Goal: Task Accomplishment & Management: Manage account settings

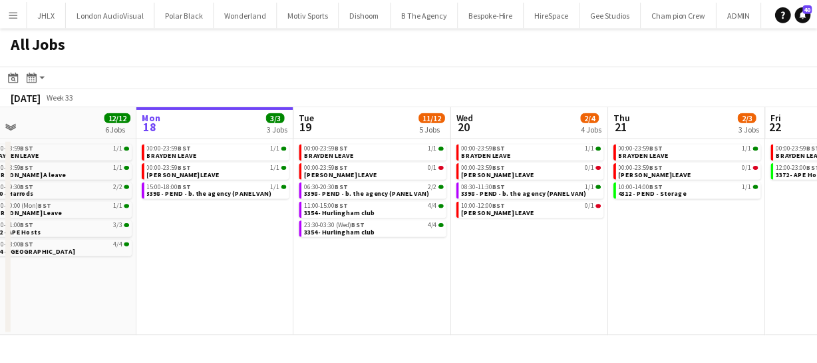
scroll to position [0, 274]
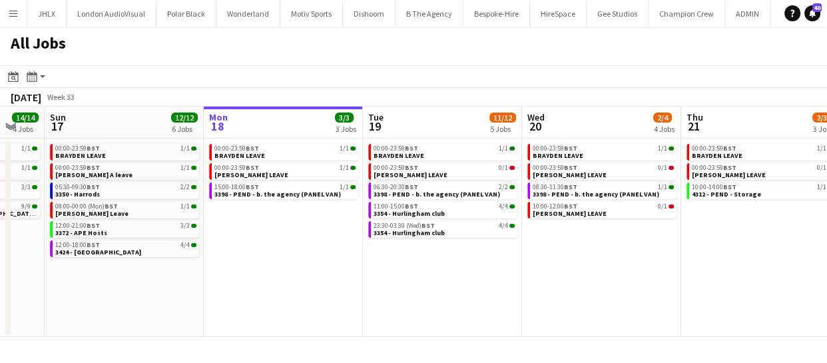
drag, startPoint x: 566, startPoint y: 278, endPoint x: 339, endPoint y: 274, distance: 227.0
click at [339, 274] on app-calendar-viewport "Fri 15 31/31 9 Jobs Sat 16 14/14 4 Jobs Sun 17 12/12 6 Jobs Mon 18 3/3 3 Jobs T…" at bounding box center [413, 222] width 827 height 230
click at [2, 15] on button "Menu" at bounding box center [13, 13] width 27 height 27
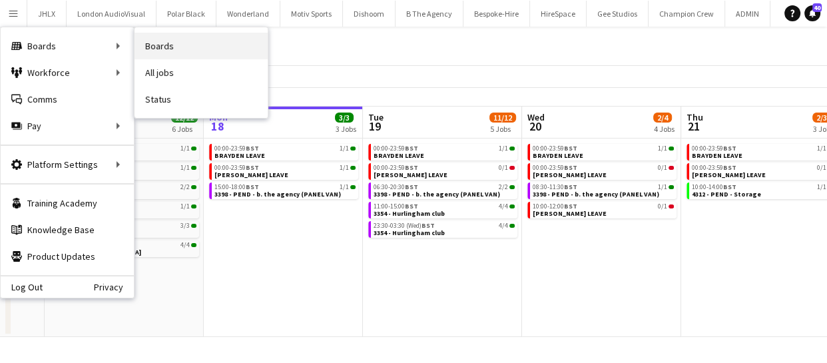
click at [167, 51] on link "Boards" at bounding box center [200, 46] width 133 height 27
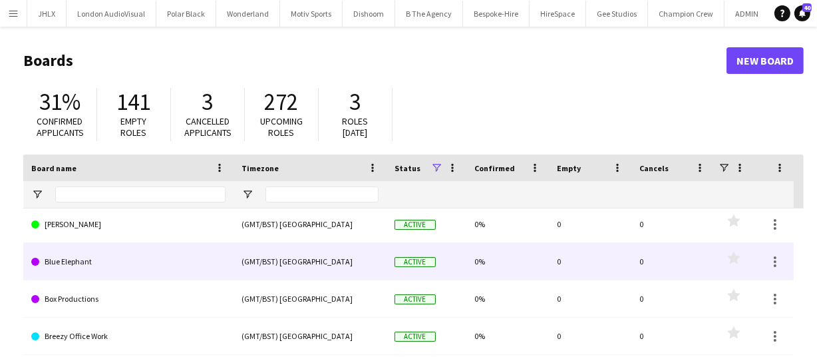
scroll to position [786, 0]
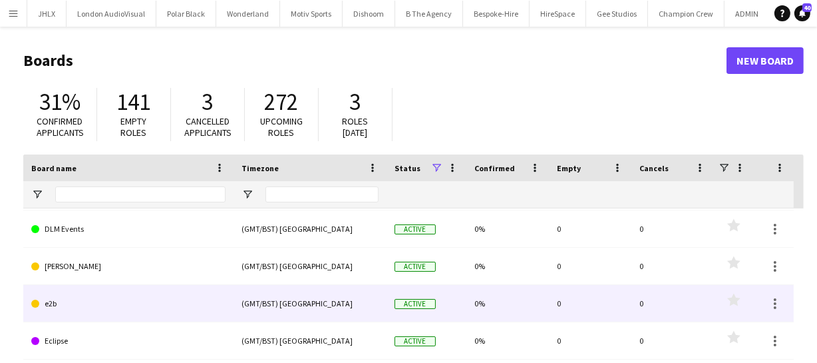
click at [73, 305] on link "e2b" at bounding box center [128, 303] width 194 height 37
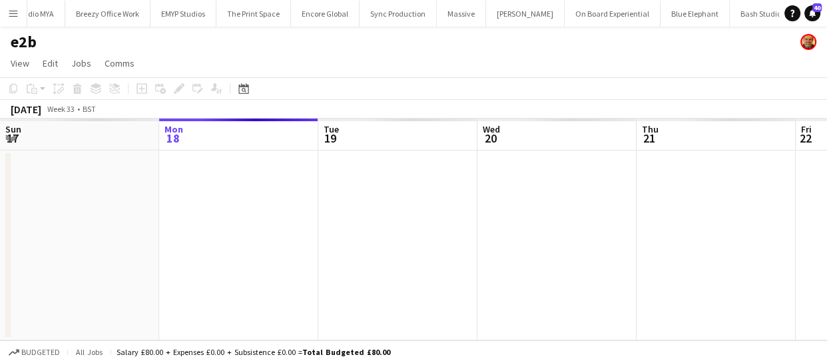
drag, startPoint x: 146, startPoint y: 243, endPoint x: 489, endPoint y: 200, distance: 345.5
click at [456, 200] on app-calendar-viewport "Fri 15 Sat 16 Sun 17 Mon 18 Tue 19 Wed 20 Thu 21 Fri 22 Sat 23 Sun 24 Mon 25" at bounding box center [413, 229] width 827 height 222
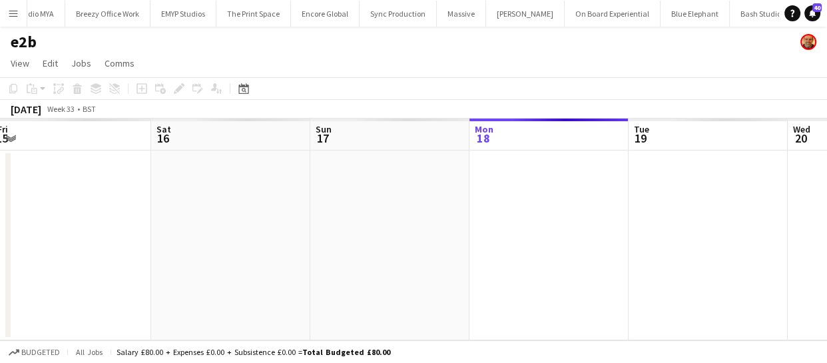
click at [422, 222] on app-calendar-viewport "Wed 13 Thu 14 Fri 15 Sat 16 Sun 17 Mon 18 Tue 19 Wed 20 Thu 21 Fri 22 Sat 23" at bounding box center [413, 229] width 827 height 222
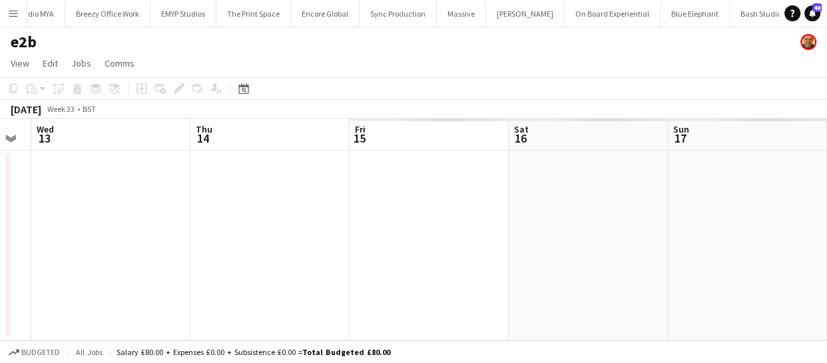
drag, startPoint x: 138, startPoint y: 253, endPoint x: 333, endPoint y: 240, distance: 194.8
click at [316, 240] on app-calendar-viewport "Mon 11 Tue 12 Wed 13 Thu 14 Fri 15 Sat 16 Sun 17 Mon 18 Tue 19 Wed 20 Thu 21" at bounding box center [413, 229] width 827 height 222
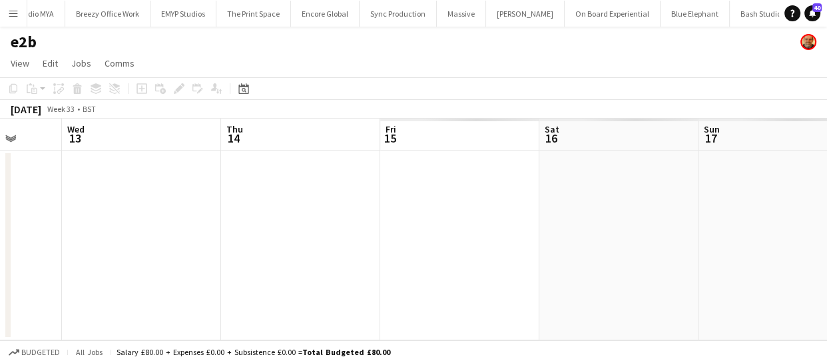
drag, startPoint x: 84, startPoint y: 267, endPoint x: 254, endPoint y: 266, distance: 170.4
click at [274, 252] on app-calendar-viewport "Sun 10 Mon 11 Tue 12 Wed 13 Thu 14 Fri 15 Sat 16 Sun 17 Mon 18 Tue 19 Wed 20" at bounding box center [413, 229] width 827 height 222
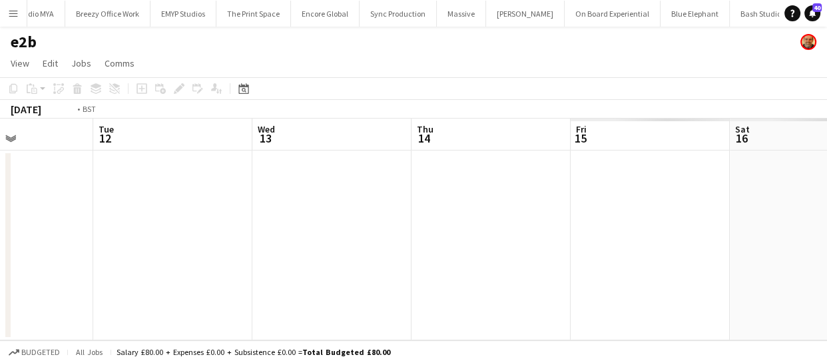
drag, startPoint x: 248, startPoint y: 241, endPoint x: 182, endPoint y: 240, distance: 65.9
click at [304, 240] on app-calendar-viewport "Sat 9 Sun 10 Mon 11 Tue 12 Wed 13 Thu 14 Fri 15 Sat 16 Sun 17 Mon 18 Tue 19" at bounding box center [413, 229] width 827 height 222
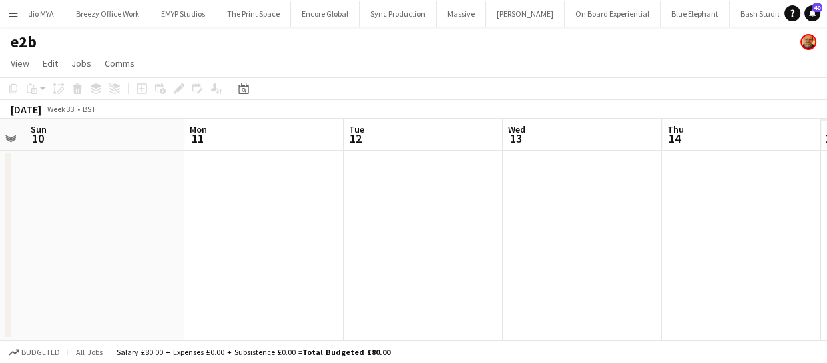
click at [300, 213] on app-calendar-viewport "Fri 8 Sat 9 Sun 10 Mon 11 Tue 12 Wed 13 Thu 14 Fri 15 Sat 16 Sun 17 Mon 18" at bounding box center [413, 229] width 827 height 222
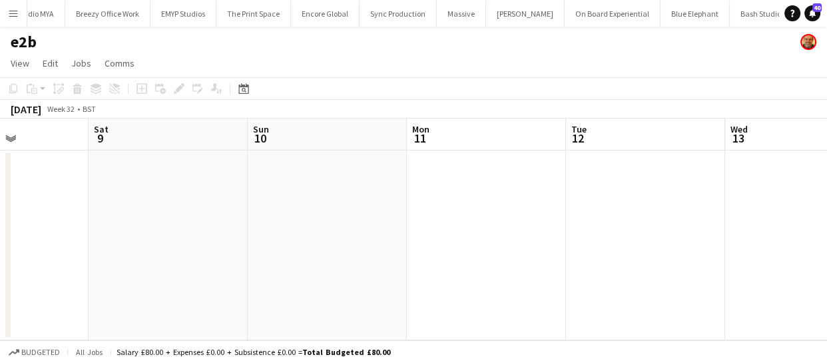
drag, startPoint x: 87, startPoint y: 210, endPoint x: 288, endPoint y: 206, distance: 201.8
click at [273, 195] on app-calendar-viewport "Wed 6 Thu 7 Fri 8 Sat 9 Sun 10 Mon 11 Tue 12 Wed 13 Thu 14 Fri 15 Sat 16" at bounding box center [413, 229] width 827 height 222
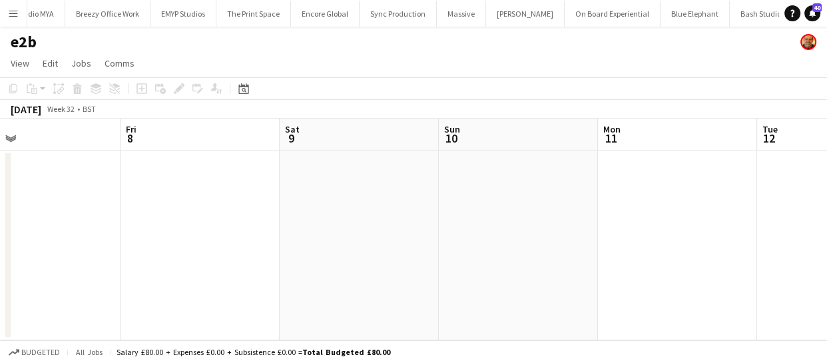
drag, startPoint x: 254, startPoint y: 195, endPoint x: 394, endPoint y: 203, distance: 140.0
click at [355, 196] on app-calendar-viewport "Tue 5 Wed 6 Thu 7 Fri 8 Sat 9 Sun 10 Mon 11 Tue 12 Wed 13 Thu 14 Fri 15" at bounding box center [413, 229] width 827 height 222
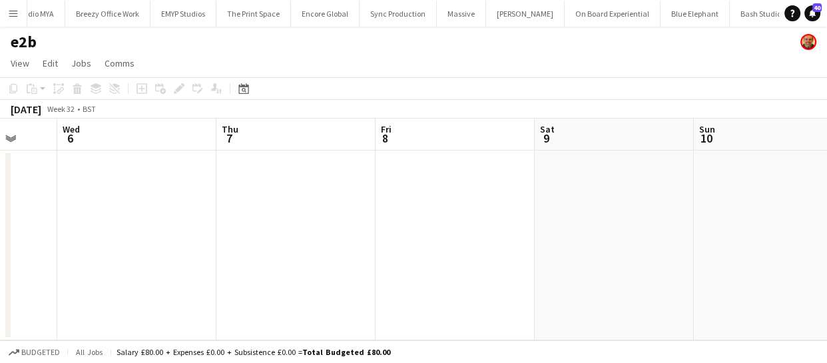
click at [395, 216] on app-calendar-viewport "Sun 3 Mon 4 Tue 5 Wed 6 Thu 7 Fri 8 Sat 9 Sun 10 Mon 11 Tue 12 Wed 13" at bounding box center [413, 229] width 827 height 222
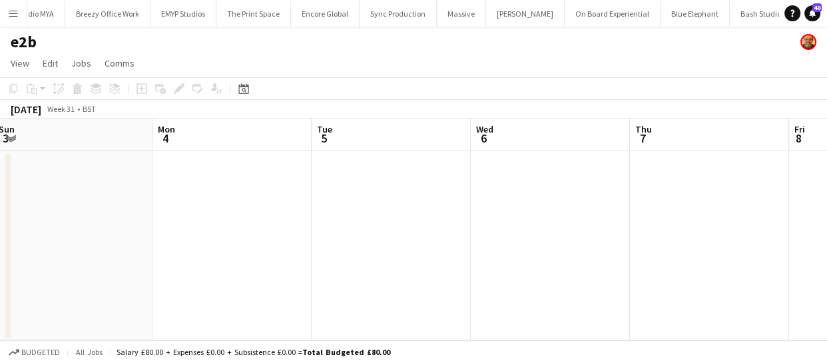
drag, startPoint x: 254, startPoint y: 198, endPoint x: 383, endPoint y: 212, distance: 129.9
click at [349, 202] on app-calendar-viewport "Fri 1 Sat 2 Sun 3 Mon 4 Tue 5 Wed 6 Thu 7 Fri 8 Sat 9 Sun 10 Mon 11" at bounding box center [413, 229] width 827 height 222
drag, startPoint x: 132, startPoint y: 206, endPoint x: 396, endPoint y: 221, distance: 264.7
click at [362, 206] on app-calendar-viewport "Thu 31 Fri 1 Sat 2 Sun 3 Mon 4 Tue 5 Wed 6 Thu 7 Fri 8 Sat 9 Sun 10" at bounding box center [413, 229] width 827 height 222
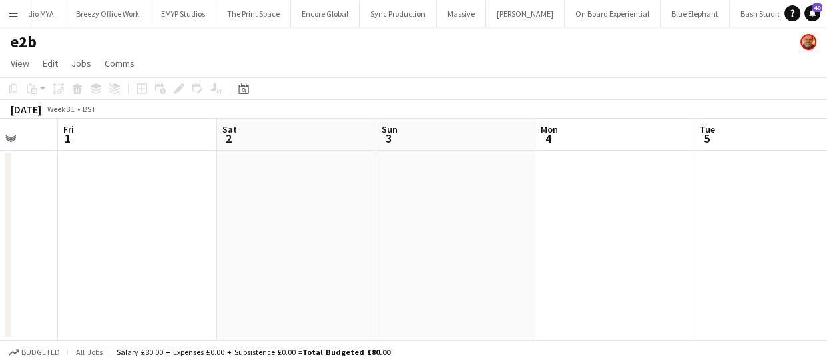
drag, startPoint x: 140, startPoint y: 194, endPoint x: 284, endPoint y: 217, distance: 145.0
click at [382, 200] on app-calendar-viewport "Tue 29 Wed 30 Thu 31 Fri 1 Sat 2 Sun 3 Mon 4 Tue 5 Wed 6 Thu 7 Fri 8" at bounding box center [413, 229] width 827 height 222
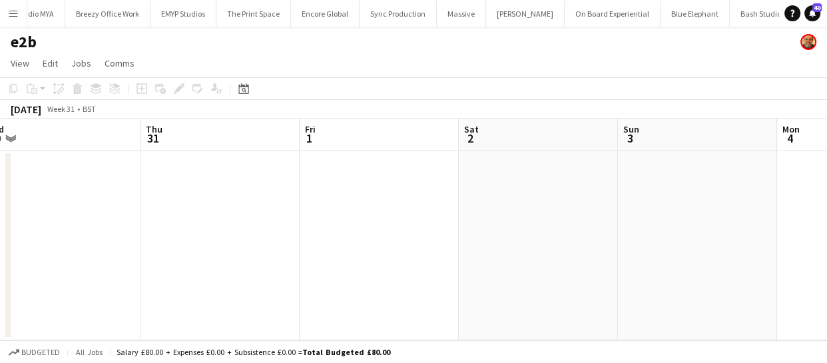
drag, startPoint x: 298, startPoint y: 181, endPoint x: 166, endPoint y: 202, distance: 134.2
click at [353, 186] on app-calendar-viewport "Mon 28 Tue 29 Wed 30 Thu 31 Fri 1 Sat 2 Sun 3 Mon 4 Tue 5 Wed 6 Thu 7" at bounding box center [413, 229] width 827 height 222
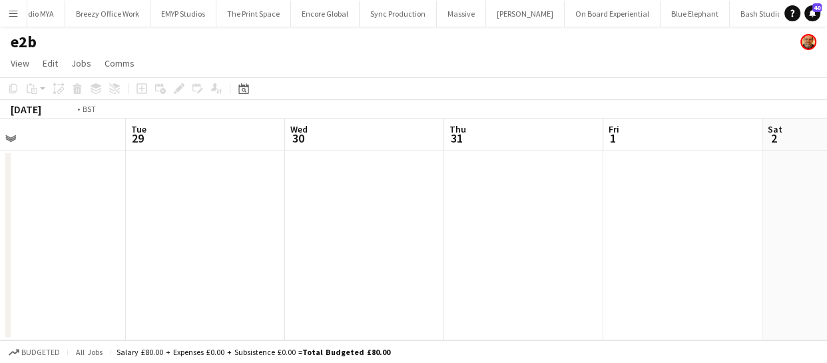
click at [267, 218] on app-calendar-viewport "Sat 26 Sun 27 Mon 28 Tue 29 Wed 30 Thu 31 Fri 1 Sat 2 Sun 3 Mon 4 Tue 5" at bounding box center [413, 229] width 827 height 222
drag, startPoint x: 65, startPoint y: 216, endPoint x: 377, endPoint y: 230, distance: 312.5
click at [256, 213] on app-calendar-viewport "Fri 25 Sat 26 Sun 27 Mon 28 Tue 29 Wed 30 Thu 31 Fri 1 Sat 2 Sun 3 Mon 4" at bounding box center [413, 229] width 827 height 222
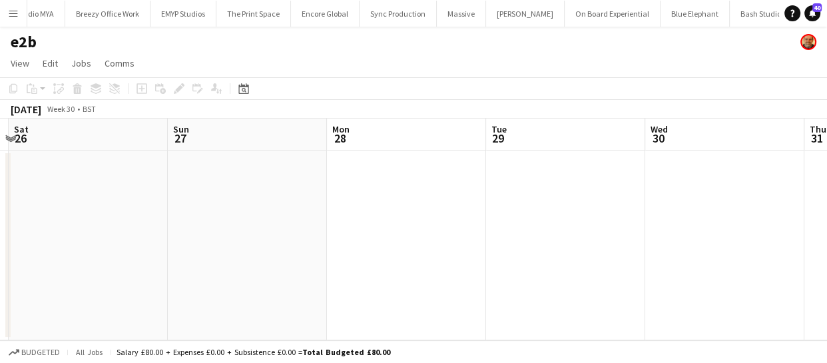
drag, startPoint x: 227, startPoint y: 217, endPoint x: 438, endPoint y: 226, distance: 211.2
click at [344, 217] on app-calendar-viewport "Thu 24 Fri 25 Sat 26 Sun 27 Mon 28 Tue 29 Wed 30 Thu 31 Fri 1 Sat 2 Sun 3" at bounding box center [413, 229] width 827 height 222
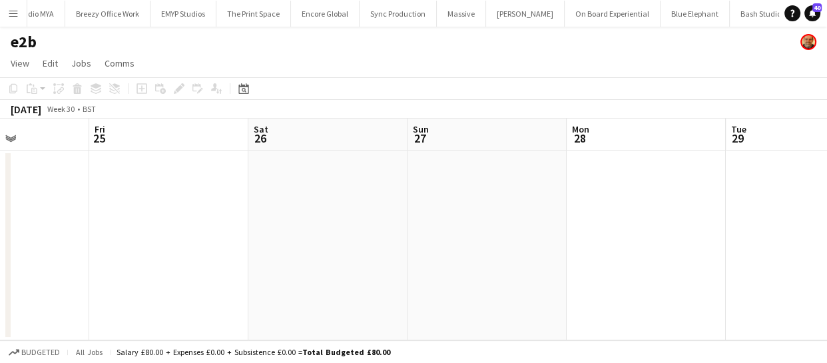
click at [371, 194] on app-calendar-viewport "Tue 22 Wed 23 Thu 24 Fri 25 Sat 26 Sun 27 Mon 28 Tue 29 Wed 30 Thu 31 Fri 1" at bounding box center [413, 229] width 827 height 222
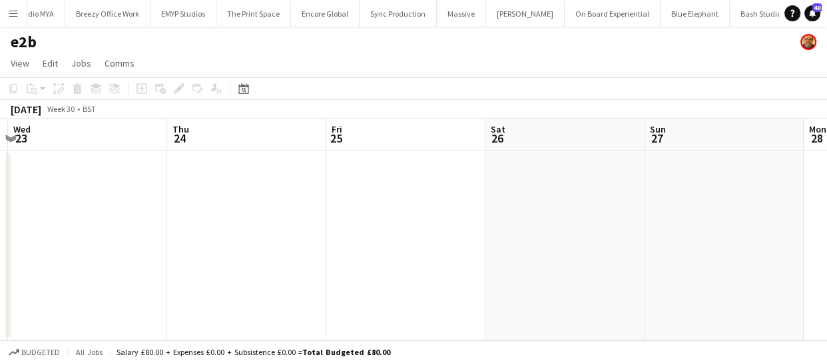
click at [312, 191] on app-calendar-viewport "Mon 21 Tue 22 Wed 23 Thu 24 Fri 25 Sat 26 Sun 27 Mon 28 Tue 29 Wed 30 Thu 31" at bounding box center [413, 229] width 827 height 222
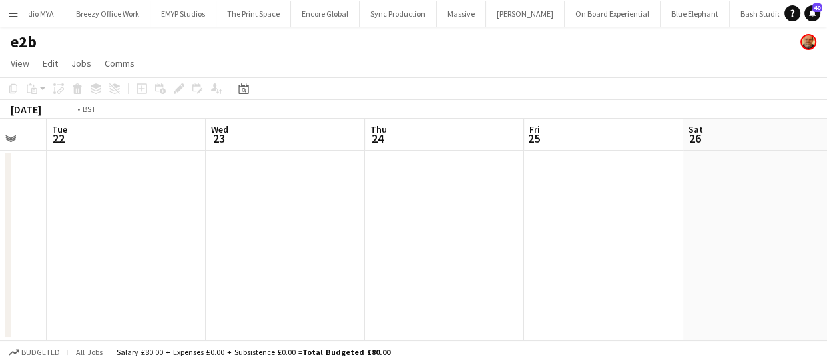
drag, startPoint x: 179, startPoint y: 190, endPoint x: 417, endPoint y: 196, distance: 237.7
click at [373, 191] on app-calendar-viewport "Sun 20 Mon 21 Tue 22 Wed 23 Thu 24 Fri 25 Sat 26 Sun 27 Mon 28 Tue 29 Wed 30" at bounding box center [413, 229] width 827 height 222
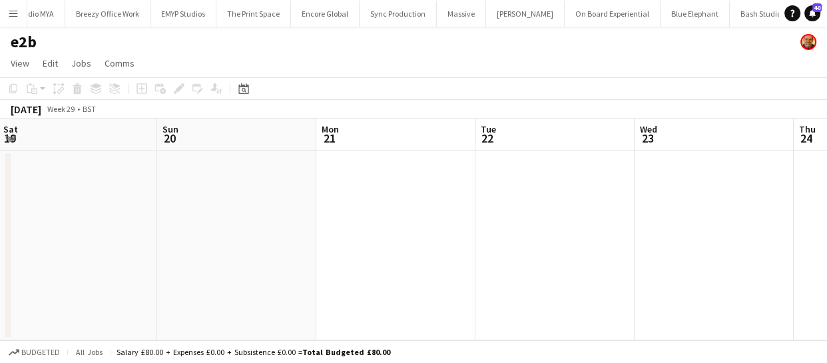
drag, startPoint x: 292, startPoint y: 173, endPoint x: 380, endPoint y: 181, distance: 88.9
click at [319, 173] on app-calendar-viewport "Thu 17 Fri 18 Sat 19 Sun 20 Mon 21 Tue 22 Wed 23 Thu 24 Fri 25 Sat 26 Sun 27" at bounding box center [413, 229] width 827 height 222
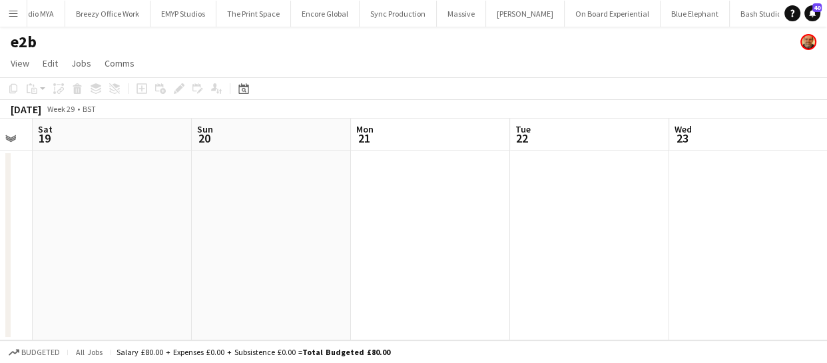
drag, startPoint x: 113, startPoint y: 186, endPoint x: 371, endPoint y: 213, distance: 259.0
click at [300, 200] on app-calendar-viewport "Thu 17 Fri 18 Sat 19 Sun 20 Mon 21 Tue 22 Wed 23 Thu 24 Fri 25 Sat 26 Sun 27" at bounding box center [413, 229] width 827 height 222
drag, startPoint x: 249, startPoint y: 202, endPoint x: 318, endPoint y: 210, distance: 69.8
click at [298, 207] on app-calendar-viewport "Tue 15 Wed 16 Thu 17 Fri 18 Sat 19 Sun 20 Mon 21 Tue 22 Wed 23 Thu 24 Fri 25" at bounding box center [413, 229] width 827 height 222
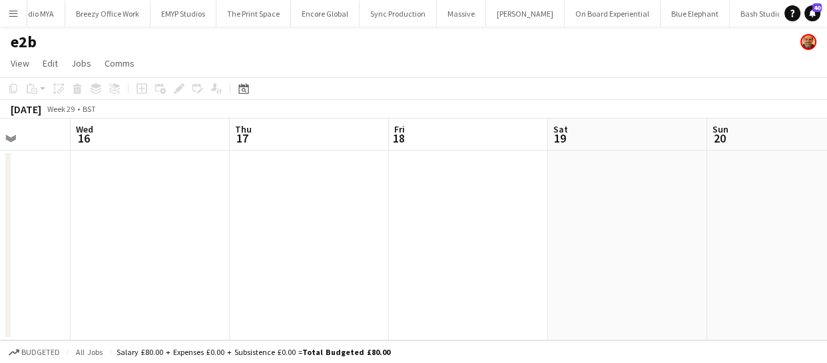
drag, startPoint x: 113, startPoint y: 215, endPoint x: 324, endPoint y: 235, distance: 211.3
click at [284, 218] on app-calendar-viewport "Sun 13 Mon 14 Tue 15 Wed 16 Thu 17 Fri 18 Sat 19 Sun 20 Mon 21 Tue 22 Wed 23" at bounding box center [413, 229] width 827 height 222
drag, startPoint x: 191, startPoint y: 220, endPoint x: 287, endPoint y: 219, distance: 95.9
click at [244, 219] on app-calendar-viewport "Sun 13 Mon 14 Tue 15 Wed 16 Thu 17 Fri 18 Sat 19 Sun 20 Mon 21 Tue 22 Wed 23" at bounding box center [413, 229] width 827 height 222
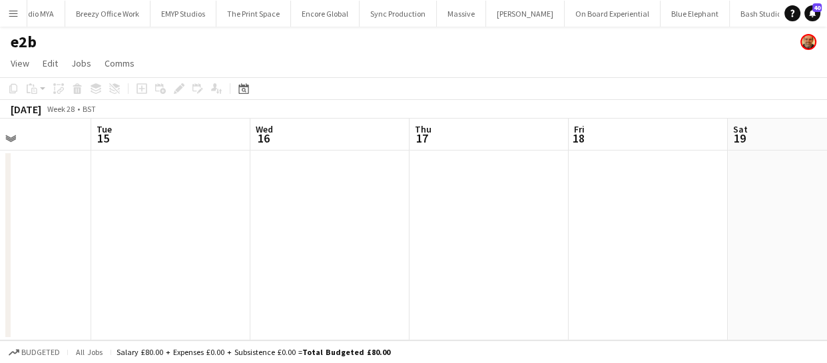
drag, startPoint x: 51, startPoint y: 208, endPoint x: 248, endPoint y: 194, distance: 197.6
click at [248, 194] on app-calendar-viewport "Sat 12 Sun 13 Mon 14 Tue 15 Wed 16 Thu 17 Fri 18 Sat 19 Sun 20 Mon 21 Tue 22" at bounding box center [413, 229] width 827 height 222
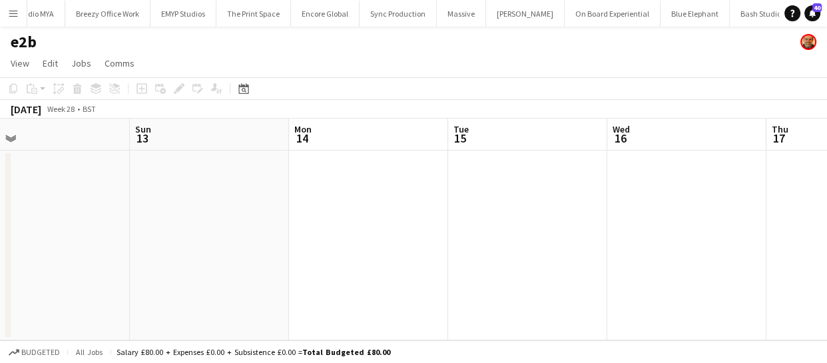
drag, startPoint x: 170, startPoint y: 184, endPoint x: 292, endPoint y: 186, distance: 121.8
click at [266, 184] on app-calendar-viewport "Thu 10 Fri 11 Sat 12 Sun 13 Mon 14 Tue 15 Wed 16 Thu 17 Fri 18 Sat 19 Sun 20" at bounding box center [413, 229] width 827 height 222
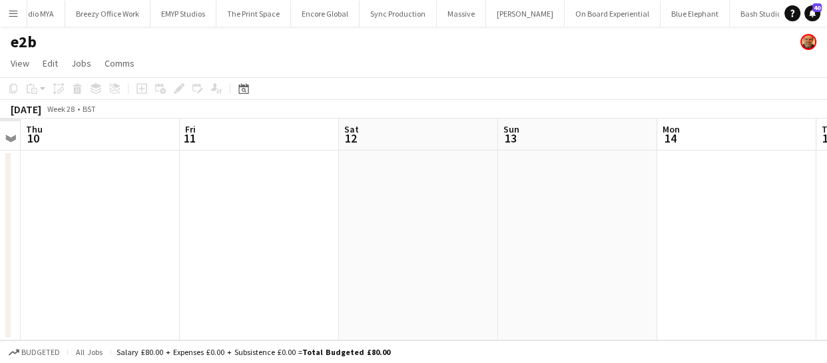
drag, startPoint x: 69, startPoint y: 198, endPoint x: 394, endPoint y: 218, distance: 326.1
click at [351, 196] on app-calendar-viewport "Tue 8 Wed 9 Thu 10 Fri 11 Sat 12 Sun 13 Mon 14 Tue 15 Wed 16 Thu 17 Fri 18" at bounding box center [413, 229] width 827 height 222
drag, startPoint x: 150, startPoint y: 216, endPoint x: 271, endPoint y: 220, distance: 121.2
click at [389, 216] on app-calendar-viewport "Tue 8 Wed 9 Thu 10 Fri 11 Sat 12 Sun 13 Mon 14 Tue 15 Wed 16 Thu 17 Fri 18" at bounding box center [413, 229] width 827 height 222
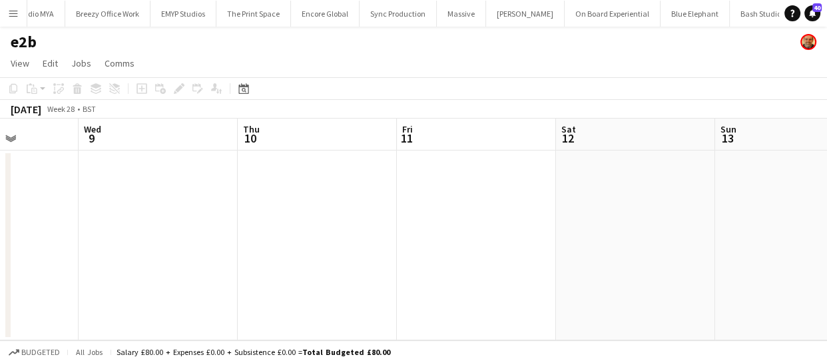
drag, startPoint x: 127, startPoint y: 206, endPoint x: 336, endPoint y: 205, distance: 209.0
click at [231, 203] on app-calendar-viewport "Sun 6 Mon 7 Tue 8 Wed 9 Thu 10 Fri 11 Sat 12 Sun 13 Mon 14 Tue 15 Wed 16" at bounding box center [413, 229] width 827 height 222
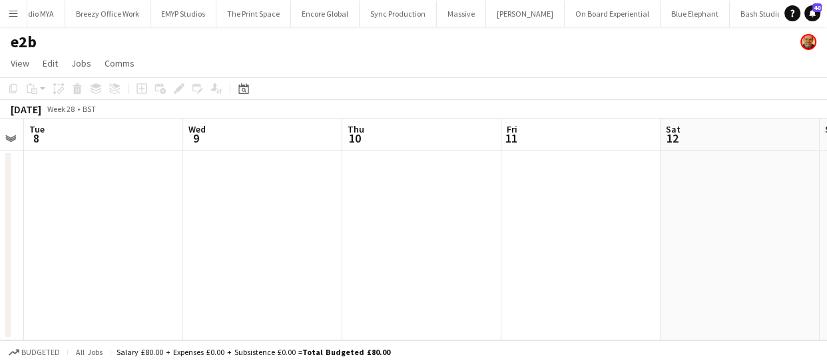
click at [289, 216] on app-calendar-viewport "Sun 6 Mon 7 Tue 8 Wed 9 Thu 10 Fri 11 Sat 12 Sun 13 Mon 14 Tue 15 Wed 16" at bounding box center [413, 229] width 827 height 222
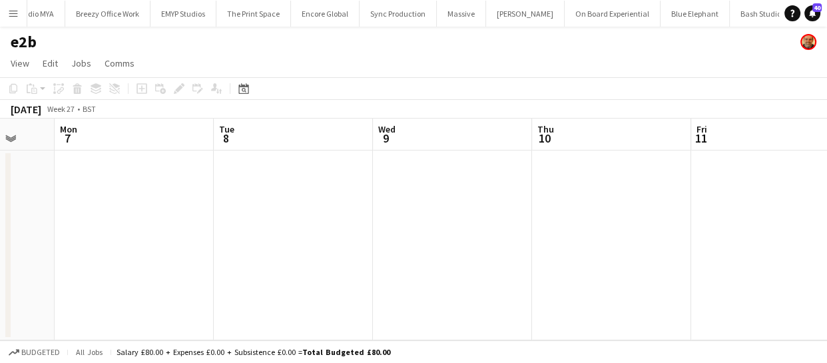
click at [342, 212] on app-calendar-viewport "Fri 4 Sat 5 Sun 6 Mon 7 Tue 8 Wed 9 Thu 10 Fri 11 Sat 12 Sun 13 Mon 14" at bounding box center [413, 229] width 827 height 222
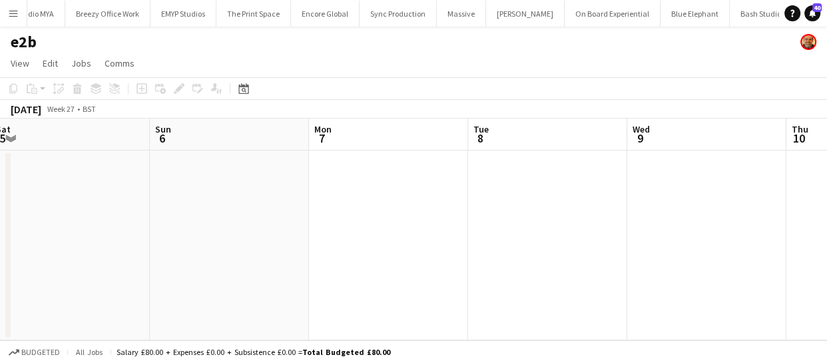
drag, startPoint x: 116, startPoint y: 200, endPoint x: 266, endPoint y: 210, distance: 149.4
click at [295, 204] on app-calendar-viewport "Thu 3 Fri 4 Sat 5 Sun 6 Mon 7 Tue 8 Wed 9 Thu 10 Fri 11 Sat 12 Sun 13" at bounding box center [413, 229] width 827 height 222
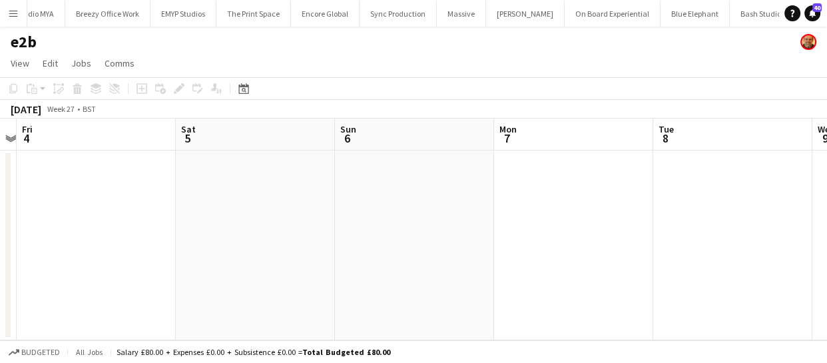
click at [349, 189] on app-calendar-viewport "Wed 2 Thu 3 Fri 4 Sat 5 Sun 6 Mon 7 Tue 8 Wed 9 Thu 10 Fri 11 Sat 12" at bounding box center [413, 229] width 827 height 222
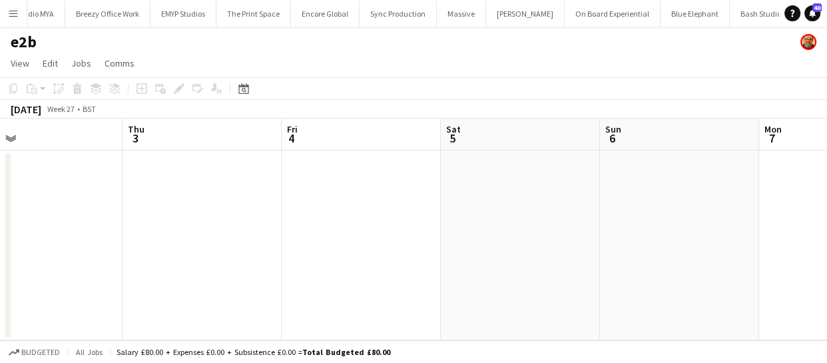
drag, startPoint x: 120, startPoint y: 184, endPoint x: 359, endPoint y: 208, distance: 240.8
click at [298, 183] on app-calendar-viewport "Mon 30 Tue 1 Wed 2 Thu 3 Fri 4 Sat 5 Sun 6 Mon 7 Tue 8 Wed 9 Thu 10" at bounding box center [413, 229] width 827 height 222
drag, startPoint x: 298, startPoint y: 185, endPoint x: 141, endPoint y: 185, distance: 157.1
click at [371, 191] on app-calendar-viewport "Sun 29 Mon 30 Tue 1 Wed 2 Thu 3 Fri 4 Sat 5 Sun 6 Mon 7 Tue 8 Wed 9" at bounding box center [413, 229] width 827 height 222
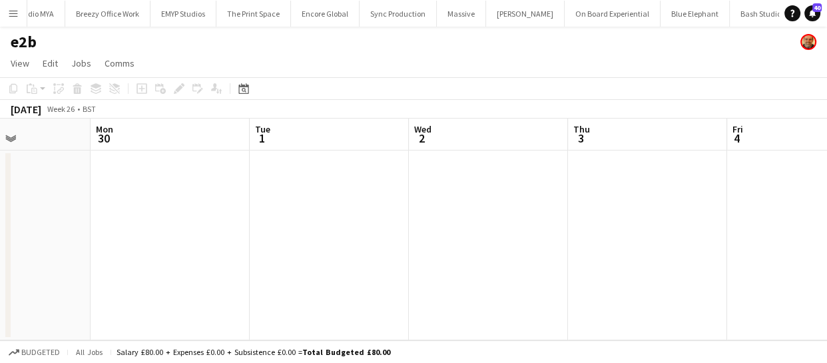
drag, startPoint x: 136, startPoint y: 185, endPoint x: 454, endPoint y: 206, distance: 318.2
click at [346, 187] on app-calendar-viewport "Fri 27 Sat 28 Sun 29 Mon 30 Tue 1 Wed 2 Thu 3 Fri 4 Sat 5 Sun 6 Mon 7" at bounding box center [413, 229] width 827 height 222
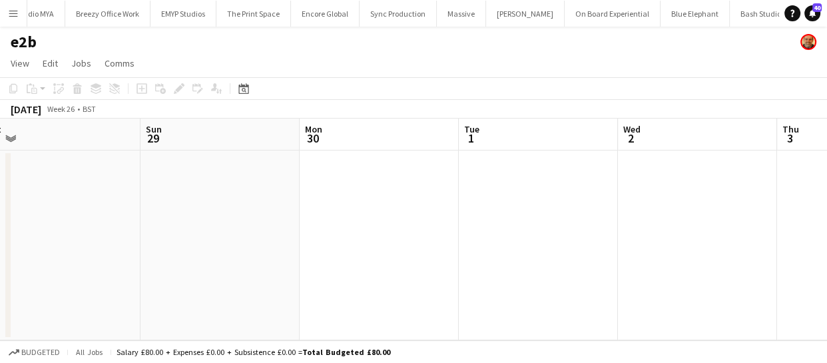
drag, startPoint x: 218, startPoint y: 181, endPoint x: 294, endPoint y: 181, distance: 75.9
click at [401, 186] on app-calendar-viewport "Thu 26 Fri 27 Sat 28 Sun 29 Mon 30 Tue 1 Wed 2 Thu 3 Fri 4 Sat 5 Sun 6" at bounding box center [413, 229] width 827 height 222
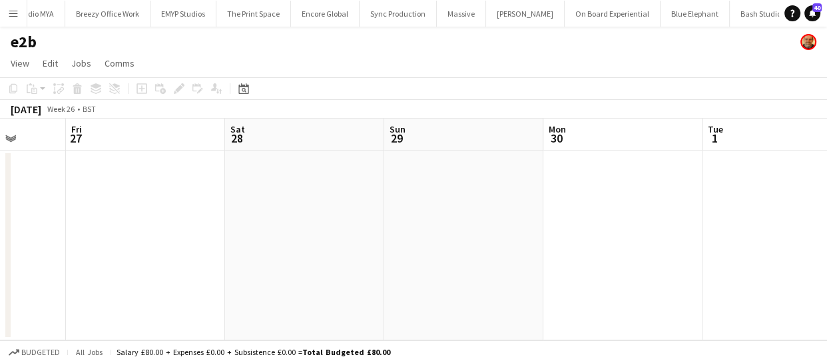
click at [364, 176] on app-calendar-viewport "Tue 24 Wed 25 Thu 26 Fri 27 Sat 28 Sun 29 Mon 30 Tue 1 Wed 2 Thu 3 Fri 4" at bounding box center [413, 229] width 827 height 222
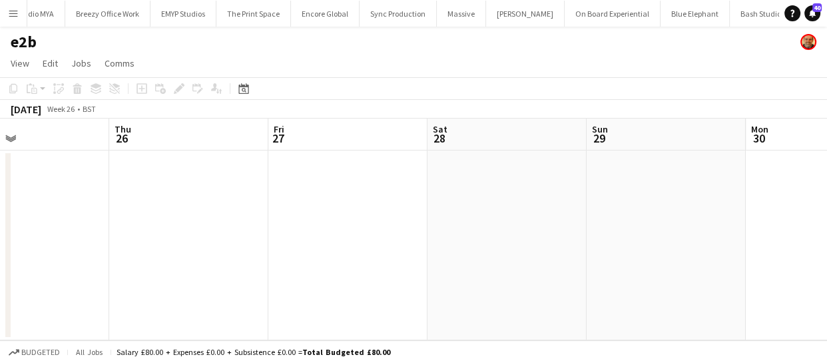
drag, startPoint x: 225, startPoint y: 181, endPoint x: 398, endPoint y: 190, distance: 173.3
click at [451, 196] on app-calendar-viewport "Mon 23 Tue 24 Wed 25 Thu 26 Fri 27 Sat 28 Sun 29 Mon 30 Tue 1 Wed 2 Thu 3" at bounding box center [413, 229] width 827 height 222
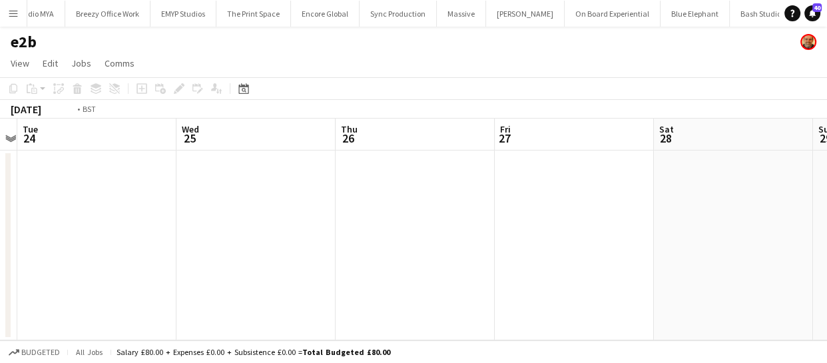
drag
click at [476, 196] on app-calendar-viewport "Sun 22 Mon 23 Tue 24 Wed 25 Thu 26 Fri 27 Sat 28 Sun 29 Mon 30 Tue 1 Wed 2" at bounding box center [413, 229] width 827 height 222
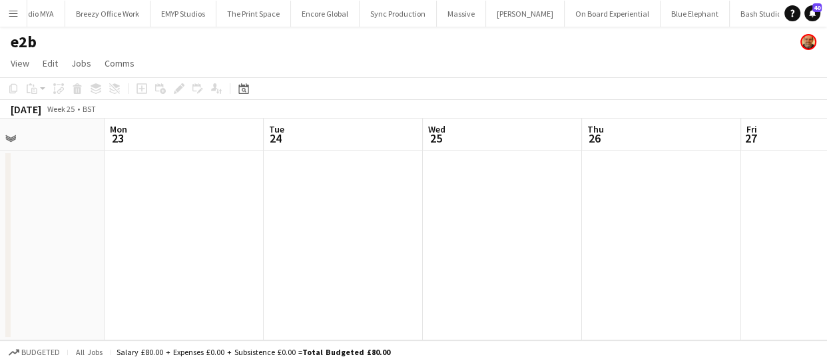
click at [447, 188] on app-calendar-viewport "Fri 20 Sat 21 Sun 22 Mon 23 Tue 24 Wed 25 Thu 26 Fri 27 Sat 28 Sun 29 Mon 30" at bounding box center [413, 229] width 827 height 222
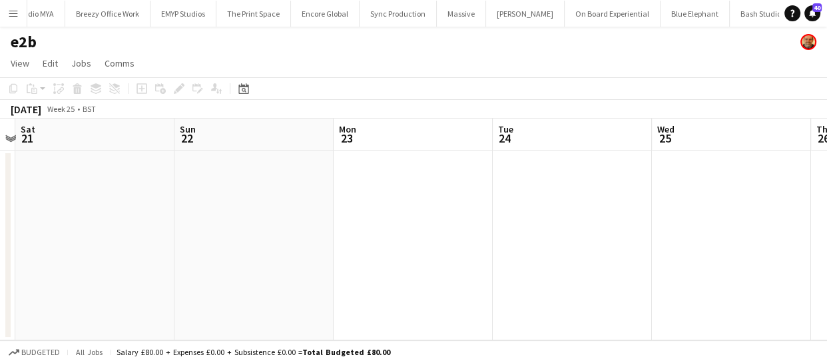
click at [471, 191] on app-calendar-viewport "Thu 19 Fri 20 Sat 21 Sun 22 Mon 23 Tue 24 Wed 25 Thu 26 Fri 27 Sat 28 Sun 29" at bounding box center [413, 229] width 827 height 222
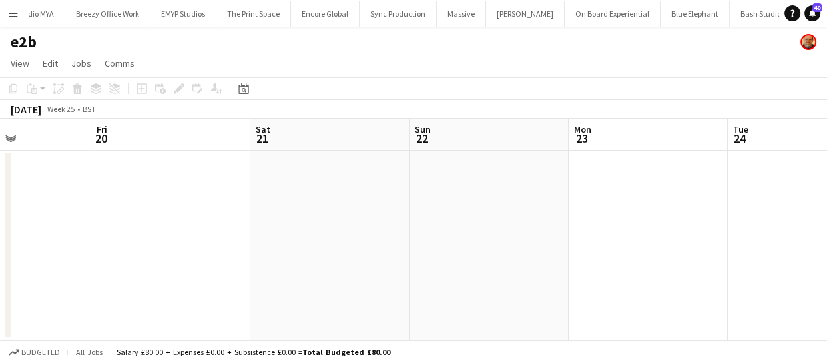
click at [438, 201] on app-calendar-viewport "Tue 17 Wed 18 Thu 19 Fri 20 Sat 21 Sun 22 Mon 23 Tue 24 Wed 25 Thu 26 Fri 27" at bounding box center [413, 229] width 827 height 222
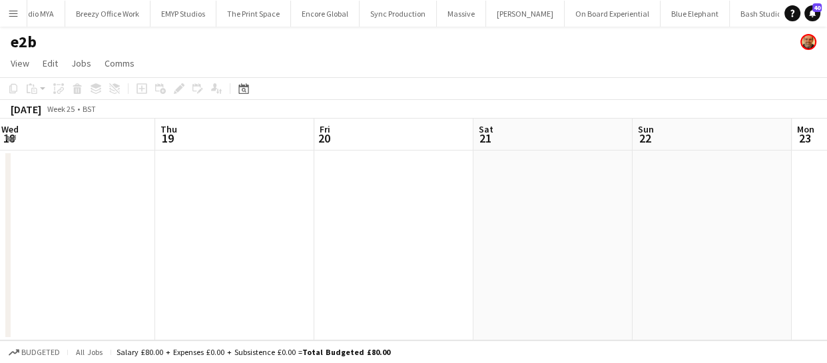
click at [429, 225] on app-calendar-viewport "Mon 16 Tue 17 Wed 18 Thu 19 Fri 20 Sat 21 Sun 22 Mon 23 Tue 24 Wed 25 Thu 26" at bounding box center [413, 229] width 827 height 222
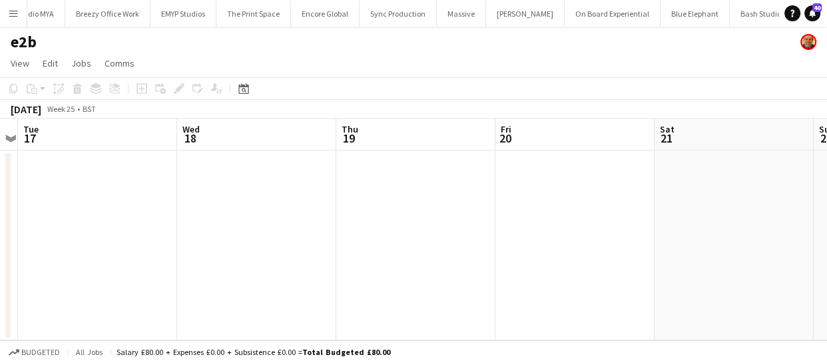
click at [345, 230] on app-calendar-viewport "Sun 15 Mon 16 Tue 17 Wed 18 Thu 19 Fri 20 Sat 21 Sun 22 Mon 23 Tue 24 Wed 25" at bounding box center [413, 229] width 827 height 222
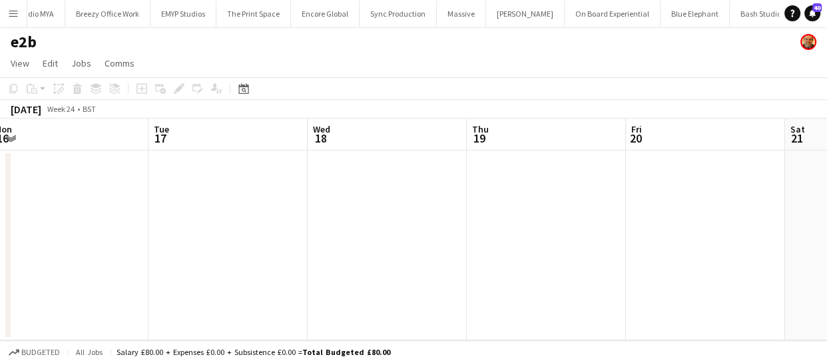
click at [378, 239] on app-calendar-viewport "Sat 14 Sun 15 Mon 16 Tue 17 Wed 18 Thu 19 Fri 20 Sat 21 Sun 22 Mon 23 Tue 24" at bounding box center [413, 229] width 827 height 222
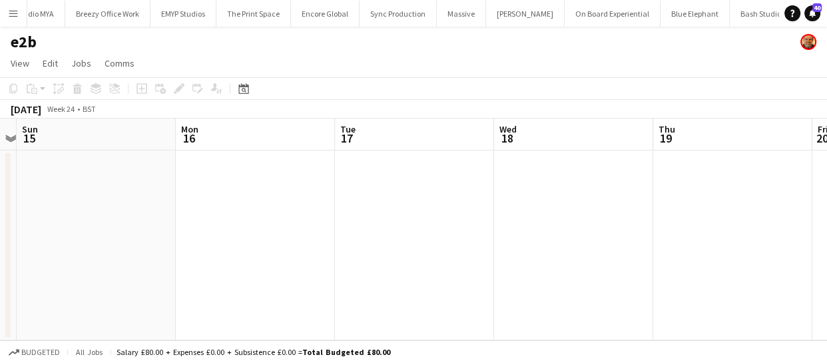
click at [433, 238] on app-calendar-viewport "Thu 12 Fri 13 Sat 14 Sun 15 Mon 16 Tue 17 Wed 18 Thu 19 Fri 20 Sat 21 Sun 22" at bounding box center [413, 229] width 827 height 222
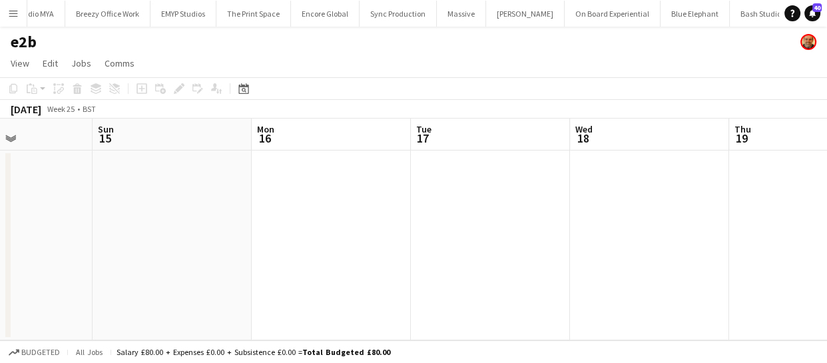
click at [354, 237] on app-calendar-viewport "Thu 12 Fri 13 Sat 14 Sun 15 Mon 16 Tue 17 Wed 18 Thu 19 Fri 20 Sat 21 Sun 22" at bounding box center [413, 229] width 827 height 222
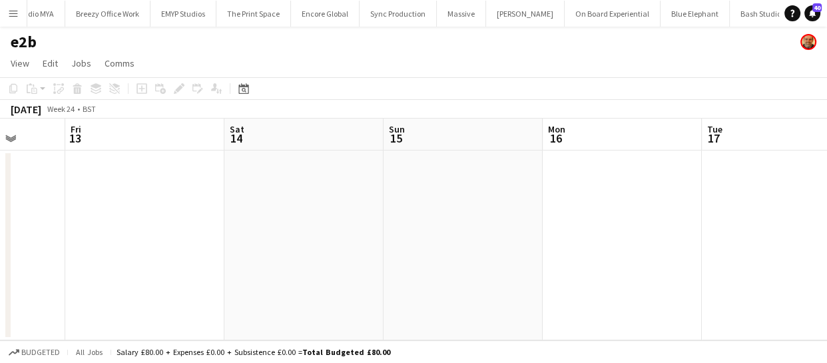
click at [367, 226] on app-calendar-viewport "Tue 10 Wed 11 Thu 12 Fri 13 Sat 14 Sun 15 Mon 16 Tue 17 Wed 18 Thu 19 Fri 20" at bounding box center [413, 229] width 827 height 222
click at [427, 217] on app-calendar-viewport "Mon 9 Tue 10 Wed 11 Thu 12 Fri 13 Sat 14 Sun 15 Mon 16 Tue 17 Wed 18 Thu 19" at bounding box center [413, 229] width 827 height 222
click at [382, 219] on app-calendar-viewport "Sun 8 Mon 9 Tue 10 Wed 11 Thu 12 Fri 13 Sat 14 Sun 15 Mon 16 Tue 17 Wed 18" at bounding box center [413, 229] width 827 height 222
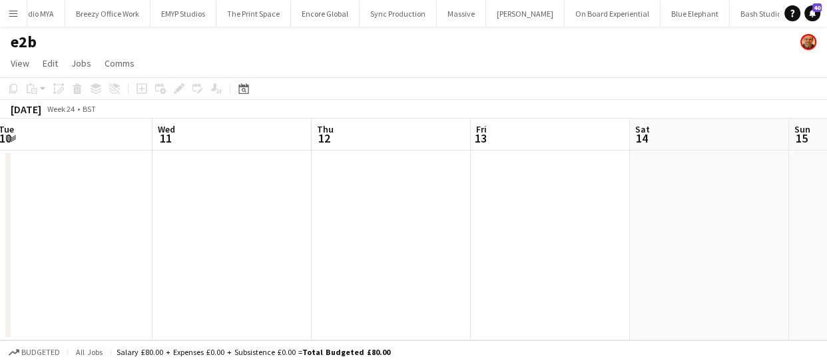
click at [425, 212] on app-calendar-viewport "Sun 8 Mon 9 Tue 10 Wed 11 Thu 12 Fri 13 Sat 14 Sun 15 Mon 16 Tue 17 Wed 18" at bounding box center [413, 229] width 827 height 222
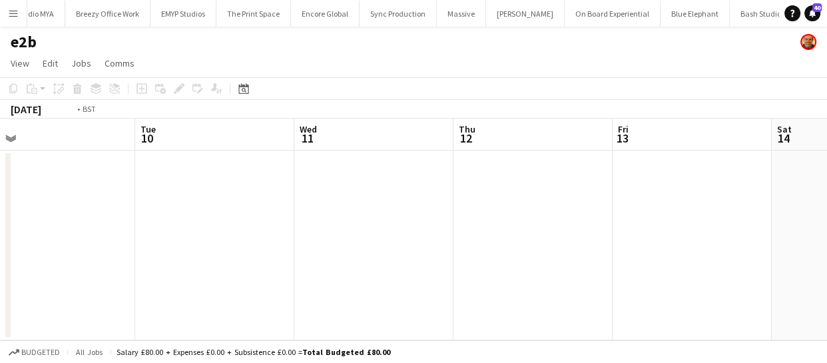
click at [483, 203] on app-calendar-viewport "Sat 7 Sun 8 Mon 9 Tue 10 Wed 11 Thu 12 Fri 13 Sat 14 Sun 15 Mon 16 Tue 17" at bounding box center [413, 229] width 827 height 222
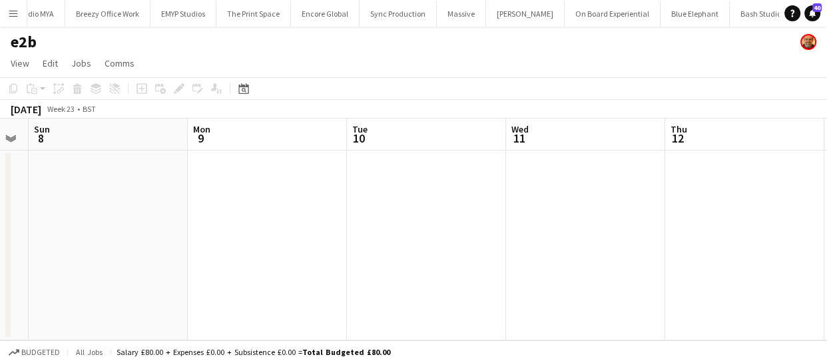
click at [489, 198] on app-calendar-viewport "Thu 5 Fri 6 Sat 7 Sun 8 Mon 9 Tue 10 Wed 11 Thu 12 Fri 13 Sat 14 Sun 15" at bounding box center [413, 229] width 827 height 222
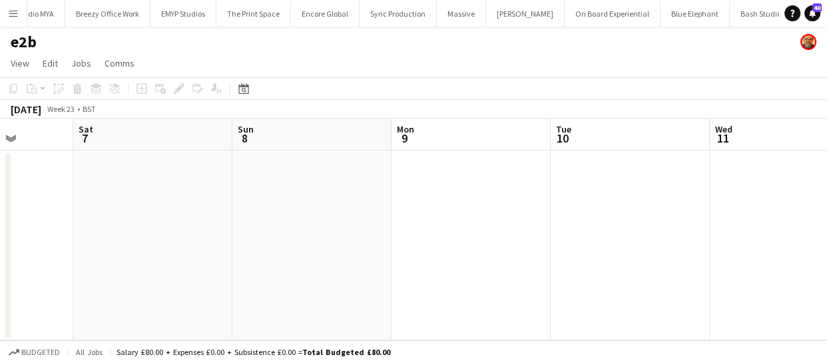
click at [487, 183] on app-calendar-viewport "Wed 4 Thu 5 Fri 6 Sat 7 Sun 8 Mon 9 Tue 10 Wed 11 Thu 12 Fri 13 Sat 14" at bounding box center [413, 229] width 827 height 222
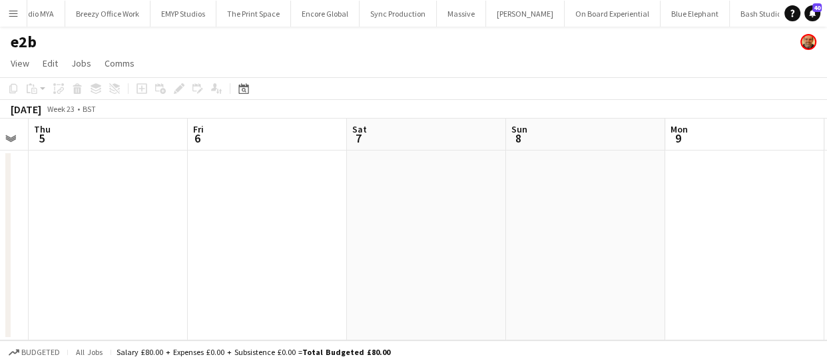
click at [369, 186] on app-calendar-viewport "Tue 3 Wed 4 Thu 5 Fri 6 Sat 7 Sun 8 Mon 9 Tue 10 Wed 11 Thu 12 Fri 13" at bounding box center [413, 229] width 827 height 222
click at [387, 183] on app-calendar-viewport "Mon 2 Tue 3 Wed 4 Thu 5 Fri 6 Sat 7 Sun 8 Mon 9 Tue 10 Wed 11 Thu 12" at bounding box center [413, 229] width 827 height 222
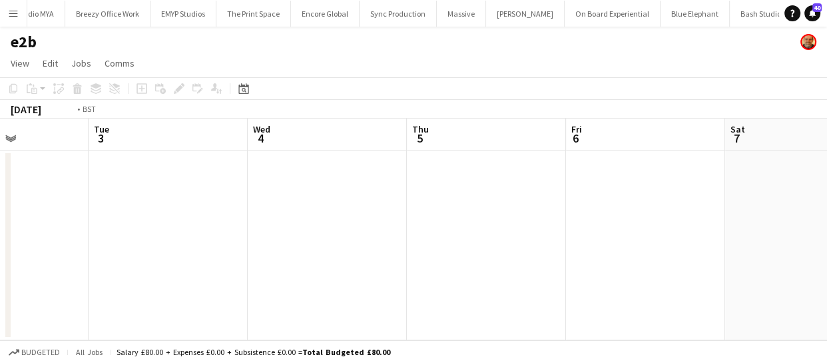
click at [406, 190] on app-calendar-viewport "Sat 31 Sun 1 Mon 2 Tue 3 Wed 4 Thu 5 Fri 6 Sat 7 Sun 8 Mon 9 Tue 10" at bounding box center [413, 229] width 827 height 222
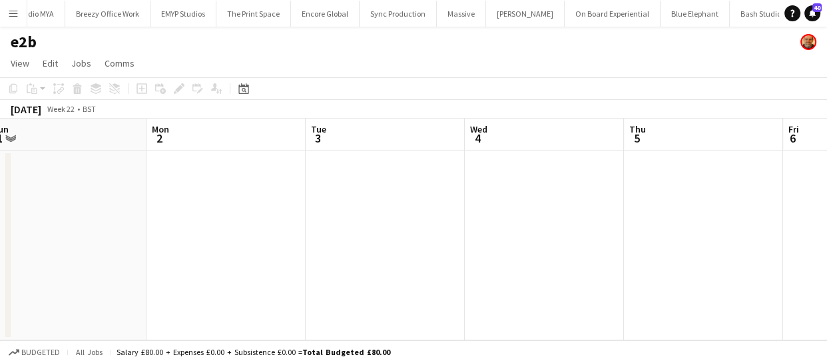
click at [407, 196] on app-calendar-viewport "Fri 30 Sat 31 Sun 1 Mon 2 Tue 3 Wed 4 Thu 5 Fri 6 Sat 7 Sun 8 Mon 9" at bounding box center [413, 229] width 827 height 222
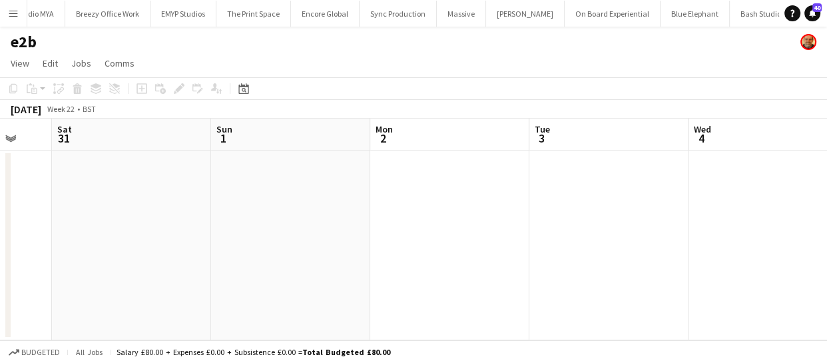
click at [336, 192] on app-calendar-viewport "Wed 28 Thu 29 Fri 30 Sat 31 Sun 1 Mon 2 Tue 3 Wed 4 Thu 5 Fri 6 Sat 7" at bounding box center [413, 229] width 827 height 222
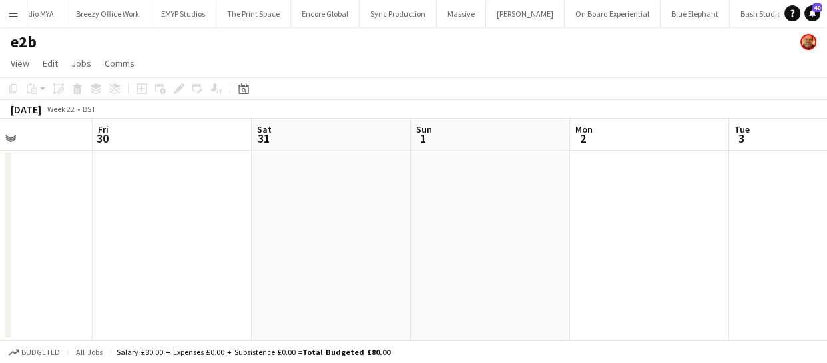
click at [373, 203] on app-calendar-viewport "Tue 27 1/1 1 Job Wed 28 Thu 29 Fri 30 Sat 31 Sun 1 Mon 2 Tue 3 Wed 4 Thu 5 Fri …" at bounding box center [413, 229] width 827 height 222
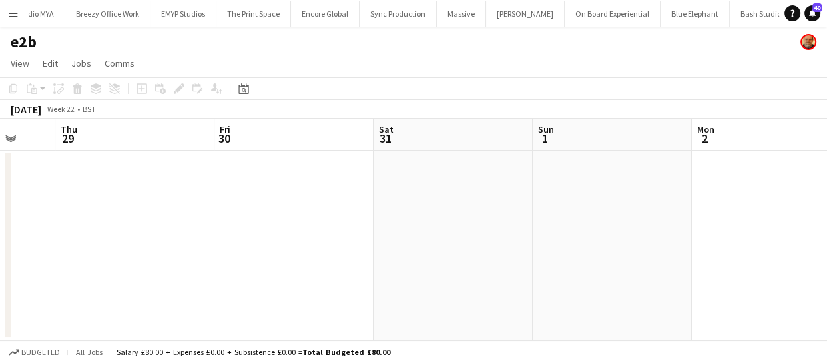
click at [326, 212] on app-calendar-viewport "Mon 26 2/2 1 Job Tue 27 1/1 1 Job Wed 28 Thu 29 Fri 30 Sat 31 Sun 1 Mon 2 Tue 3…" at bounding box center [413, 229] width 827 height 222
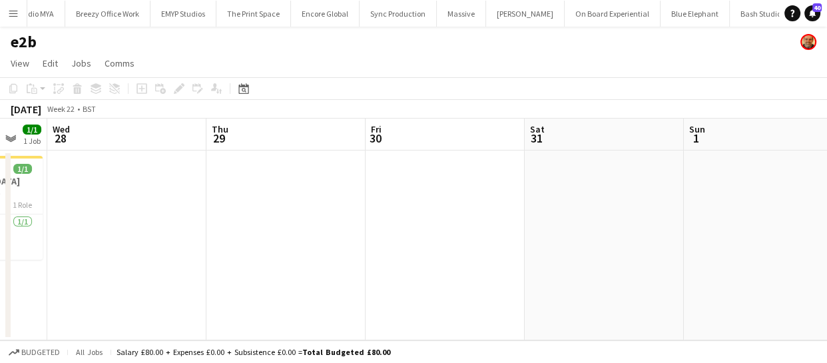
click at [652, 238] on app-calendar-viewport "Mon 26 2/2 1 Job Tue 27 1/1 1 Job Wed 28 Thu 29 Fri 30 Sat 31 Sun 1 Mon 2 Tue 3…" at bounding box center [413, 229] width 827 height 222
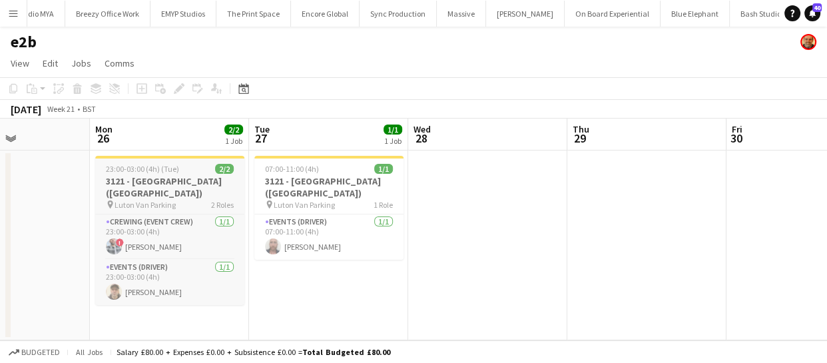
click at [170, 172] on span "23:00-03:00 (4h) (Tue)" at bounding box center [142, 169] width 73 height 10
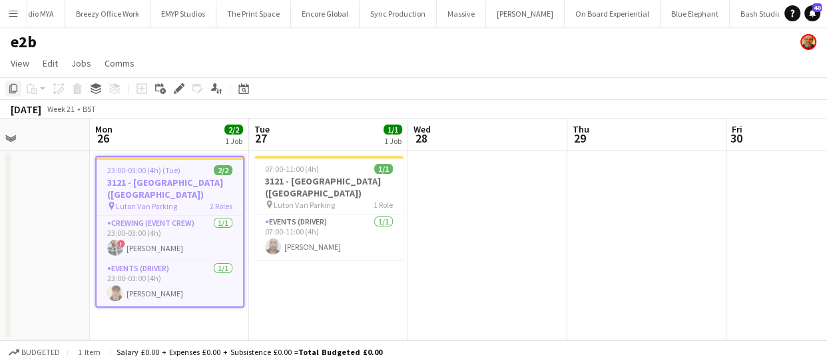
click at [8, 87] on icon "Copy" at bounding box center [13, 88] width 11 height 11
click at [474, 193] on app-calendar-viewport "Fri 23 1/1 1 Job Sat 24 2/2 1 Job Sun 25 Mon 26 2/2 1 Job Tue 27 1/1 1 Job Wed …" at bounding box center [413, 229] width 827 height 222
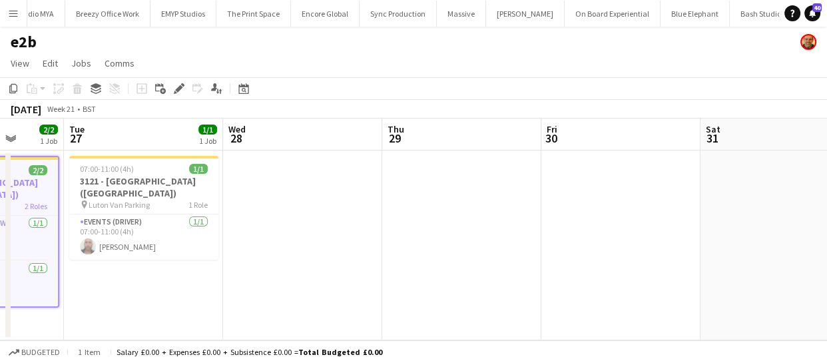
click at [483, 201] on app-calendar-viewport "Fri 23 1/1 1 Job Sat 24 2/2 1 Job Sun 25 Mon 26 2/2 1 Job Tue 27 1/1 1 Job Wed …" at bounding box center [413, 229] width 827 height 222
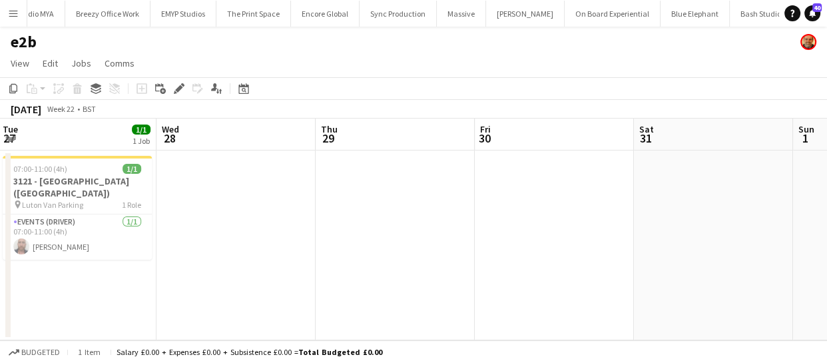
click at [326, 216] on app-calendar-viewport "Fri 23 1/1 1 Job Sat 24 2/2 1 Job Sun 25 Mon 26 2/2 1 Job Tue 27 1/1 1 Job Wed …" at bounding box center [413, 229] width 827 height 222
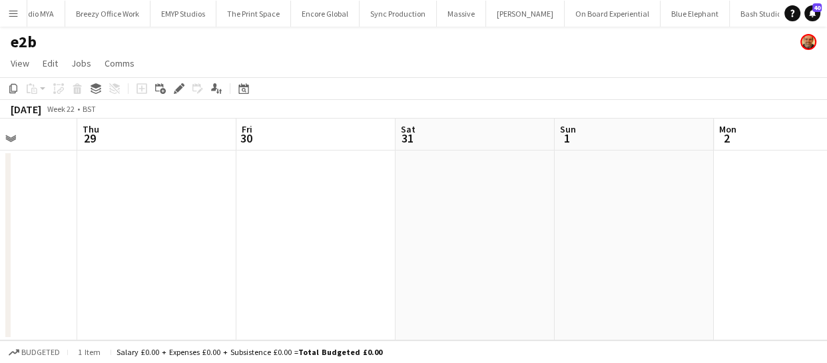
click at [374, 240] on app-calendar-viewport "Sun 25 Mon 26 2/2 1 Job Tue 27 1/1 1 Job Wed 28 Thu 29 Fri 30 Sat 31 Sun 1 Mon …" at bounding box center [413, 229] width 827 height 222
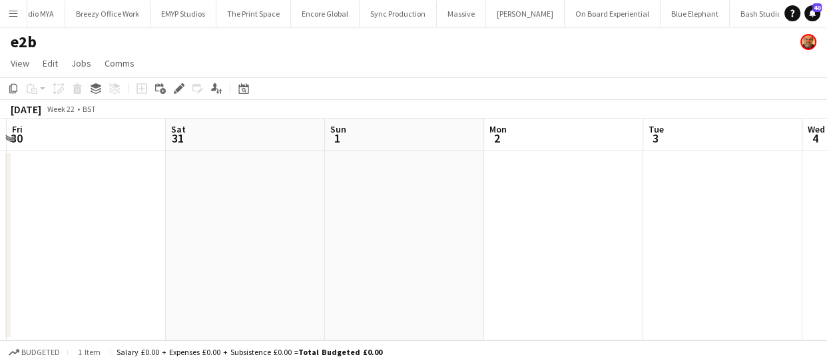
click at [318, 273] on app-calendar-viewport "Tue 27 1/1 1 Job Wed 28 Thu 29 Fri 30 Sat 31 Sun 1 Mon 2 Tue 3 Wed 4 Thu 5 Fri …" at bounding box center [413, 229] width 827 height 222
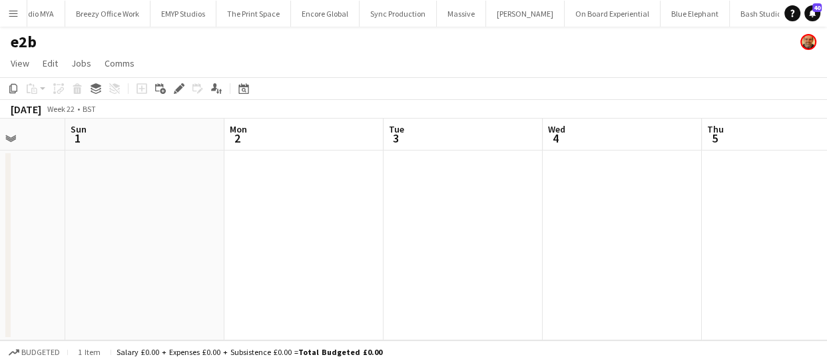
click at [306, 273] on app-calendar-viewport "Thu 29 Fri 30 Sat 31 Sun 1 Mon 2 Tue 3 Wed 4 Thu 5 Fri 6 Sat 7 Sun 8" at bounding box center [413, 229] width 827 height 222
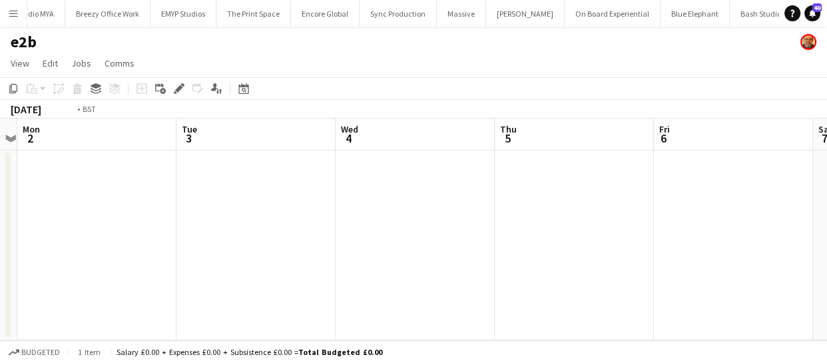
click at [417, 265] on app-calendar-viewport "Thu 29 Fri 30 Sat 31 Sun 1 Mon 2 Tue 3 Wed 4 Thu 5 Fri 6 Sat 7 Sun 8" at bounding box center [413, 229] width 827 height 222
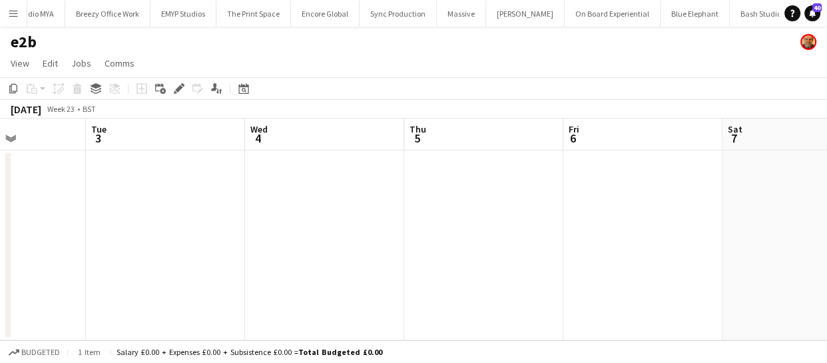
click at [385, 254] on app-calendar-viewport "Sat 31 Sun 1 Mon 2 Tue 3 Wed 4 Thu 5 Fri 6 Sat 7 Sun 8 Mon 9 Tue 10" at bounding box center [413, 229] width 827 height 222
click at [188, 269] on app-calendar-viewport "Sat 31 Sun 1 Mon 2 Tue 3 Wed 4 Thu 5 Fri 6 Sat 7 Sun 8 Mon 9 Tue 10" at bounding box center [413, 229] width 827 height 222
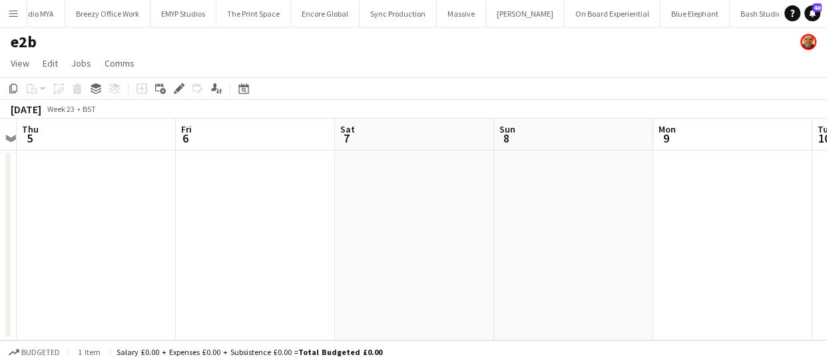
click at [236, 258] on app-calendar-viewport "Mon 2 Tue 3 Wed 4 Thu 5 Fri 6 Sat 7 Sun 8 Mon 9 Tue 10 Wed 11 Thu 12" at bounding box center [413, 229] width 827 height 222
click at [253, 262] on app-calendar-viewport "Mon 2 Tue 3 Wed 4 Thu 5 Fri 6 Sat 7 Sun 8 Mon 9 Tue 10 Wed 11 Thu 12" at bounding box center [413, 229] width 827 height 222
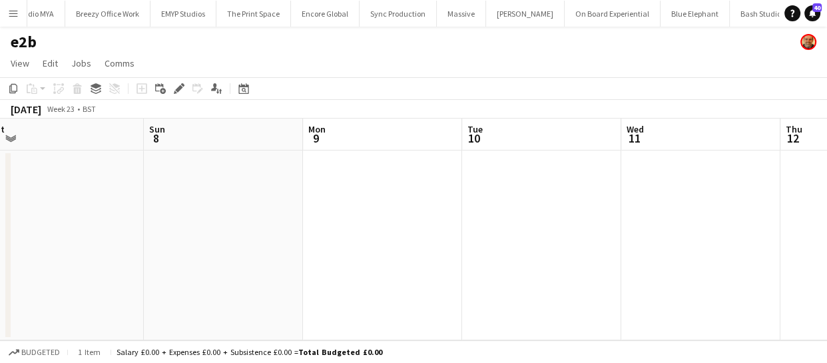
click at [304, 254] on app-calendar-viewport "Wed 4 Thu 5 Fri 6 Sat 7 Sun 8 Mon 9 Tue 10 Wed 11 Thu 12 Fri 13 Sat 14" at bounding box center [413, 229] width 827 height 222
click at [190, 251] on app-calendar-viewport "Wed 4 Thu 5 Fri 6 Sat 7 Sun 8 Mon 9 Tue 10 Wed 11 Thu 12 Fri 13 Sat 14" at bounding box center [413, 229] width 827 height 222
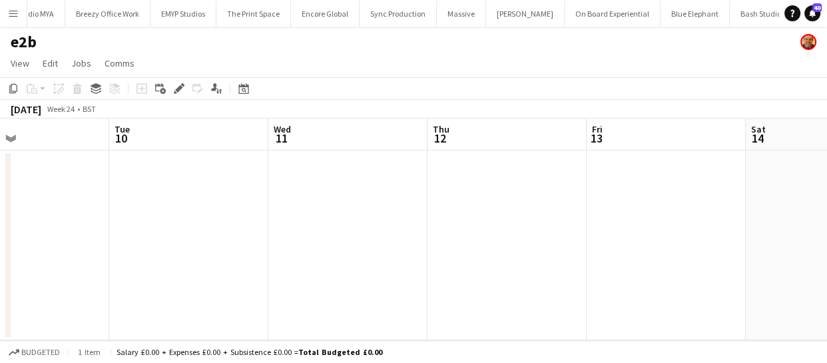
click at [182, 260] on app-calendar-viewport "Fri 6 Sat 7 Sun 8 Mon 9 Tue 10 Wed 11 Thu 12 Fri 13 Sat 14 Sun 15 Mon 16" at bounding box center [413, 229] width 827 height 222
click at [189, 254] on app-calendar-viewport "Sun 8 Mon 9 Tue 10 Wed 11 Thu 12 Fri 13 Sat 14 Sun 15 Mon 16 Tue 17 Wed 18" at bounding box center [413, 229] width 827 height 222
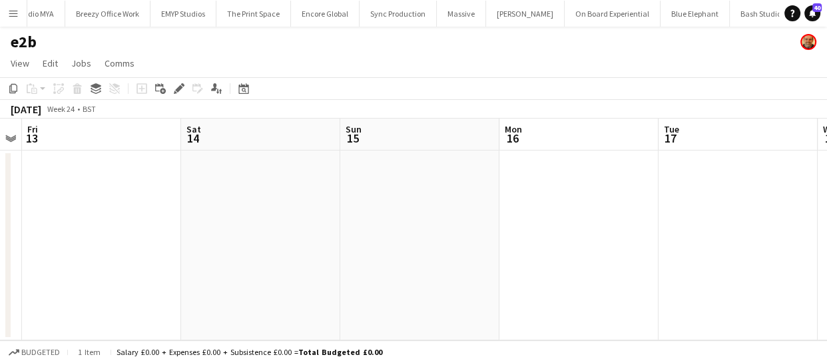
click at [151, 256] on app-calendar-viewport "Tue 10 Wed 11 Thu 12 Fri 13 Sat 14 Sun 15 Mon 16 Tue 17 Wed 18 Thu 19 Fri 20" at bounding box center [413, 229] width 827 height 222
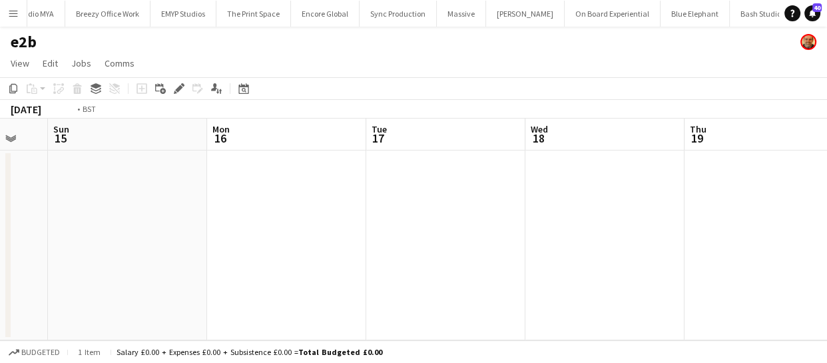
click at [77, 250] on app-calendar-viewport "Thu 12 Fri 13 Sat 14 Sun 15 Mon 16 Tue 17 Wed 18 Thu 19 Fri 20 Sat 21 Sun 22" at bounding box center [413, 229] width 827 height 222
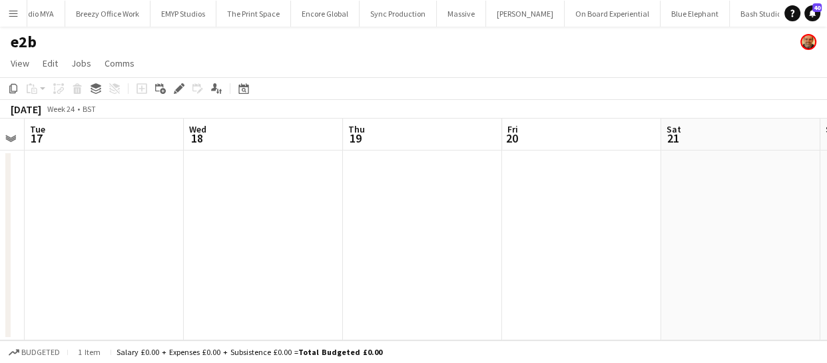
click at [37, 253] on app-calendar-viewport "Sat 14 Sun 15 Mon 16 Tue 17 Wed 18 Thu 19 Fri 20 Sat 21 Sun 22 Mon 23 Tue 24" at bounding box center [413, 229] width 827 height 222
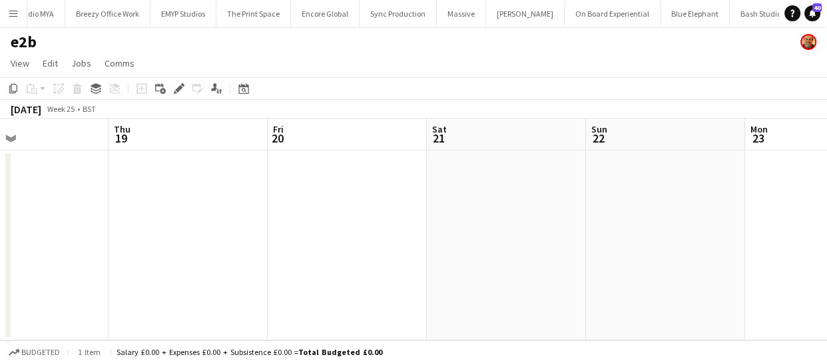
click at [119, 246] on app-calendar-viewport "Mon 16 Tue 17 Wed 18 Thu 19 Fri 20 Sat 21 Sun 22 Mon 23 Tue 24 Wed 25 Thu 26" at bounding box center [413, 229] width 827 height 222
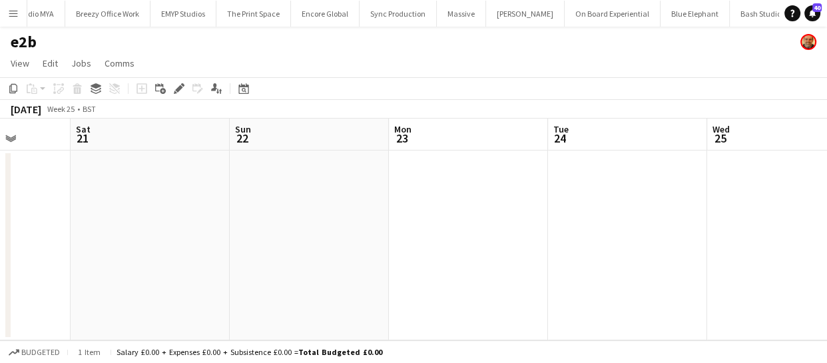
click at [89, 244] on app-calendar-viewport "Wed 18 Thu 19 Fri 20 Sat 21 Sun 22 Mon 23 Tue 24 Wed 25 Thu 26 Fri 27 Sat 28" at bounding box center [413, 229] width 827 height 222
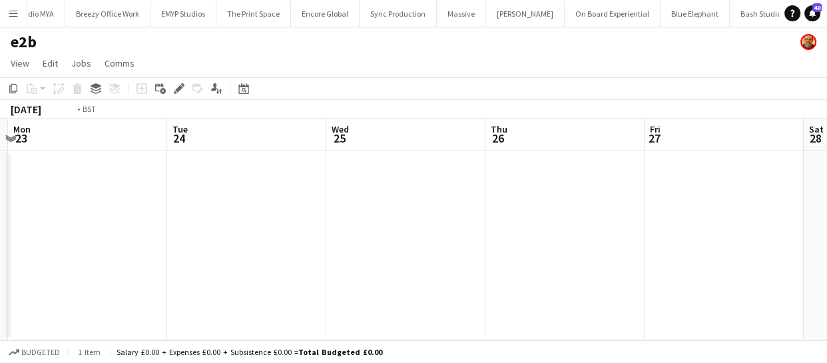
click at [59, 246] on app-calendar-viewport "Fri 20 Sat 21 Sun 22 Mon 23 Tue 24 Wed 25 Thu 26 Fri 27 Sat 28 Sun 29 Mon 30" at bounding box center [413, 229] width 827 height 222
click at [9, 240] on div "Tue 24 Wed 25 Thu 26 Fri 27 Sat 28 Sun 29 Mon 30 Tue 1 Wed 2 Thu 3 Fri 4" at bounding box center [413, 229] width 827 height 222
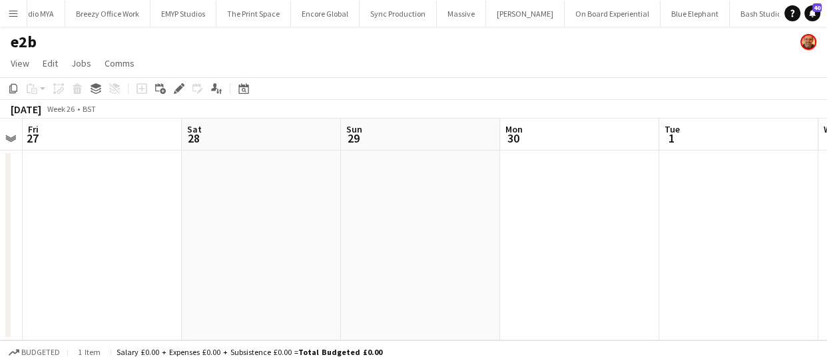
click at [26, 240] on app-calendar-viewport "Tue 24 Wed 25 Thu 26 Fri 27 Sat 28 Sun 29 Mon 30 Tue 1 Wed 2 Thu 3 Fri 4" at bounding box center [413, 229] width 827 height 222
click at [78, 235] on app-calendar-viewport "Thu 26 Fri 27 Sat 28 Sun 29 Mon 30 Tue 1 Wed 2 Thu 3 Fri 4 Sat 5 Sun 6" at bounding box center [413, 229] width 827 height 222
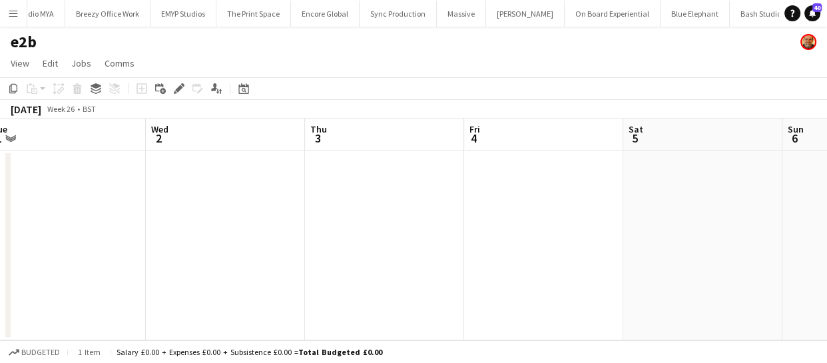
click at [51, 232] on app-calendar-viewport "Sat 28 Sun 29 Mon 30 Tue 1 Wed 2 Thu 3 Fri 4 Sat 5 Sun 6 Mon 7 Tue 8" at bounding box center [413, 229] width 827 height 222
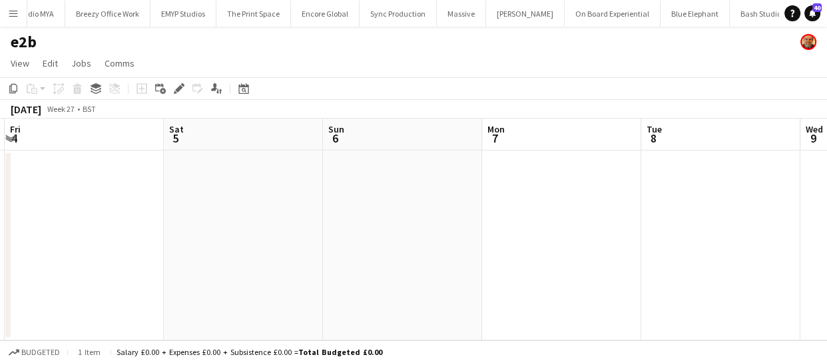
click at [118, 233] on app-calendar-viewport "Mon 30 Tue 1 Wed 2 Thu 3 Fri 4 Sat 5 Sun 6 Mon 7 Tue 8 Wed 9 Thu 10" at bounding box center [413, 229] width 827 height 222
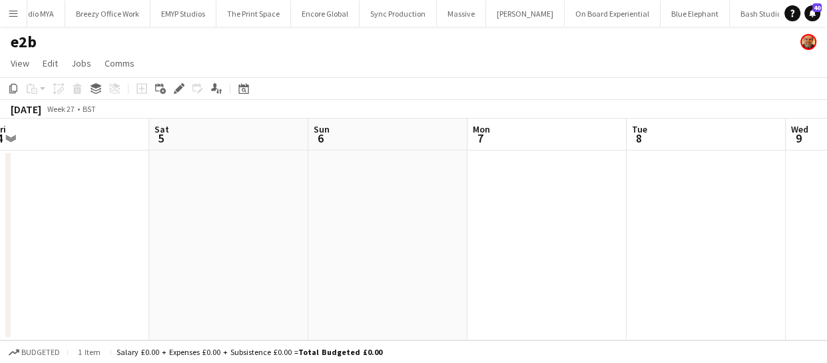
click at [121, 230] on app-calendar-viewport "Mon 30 Tue 1 Wed 2 Thu 3 Fri 4 Sat 5 Sun 6 Mon 7 Tue 8 Wed 9 Thu 10" at bounding box center [413, 229] width 827 height 222
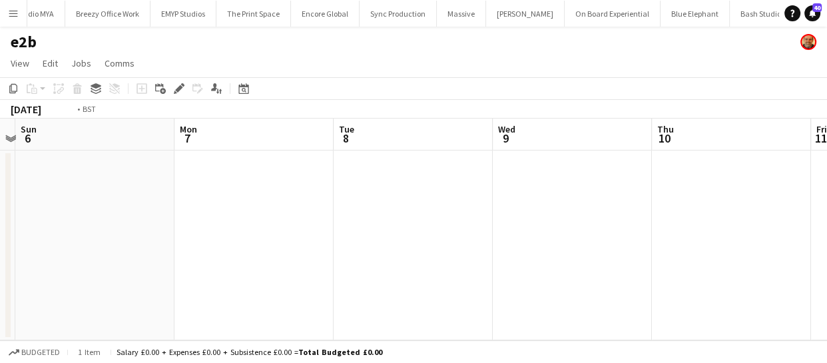
click at [107, 234] on app-calendar-viewport "Wed 2 Thu 3 Fri 4 Sat 5 Sun 6 Mon 7 Tue 8 Wed 9 Thu 10 Fri 11 Sat 12" at bounding box center [413, 229] width 827 height 222
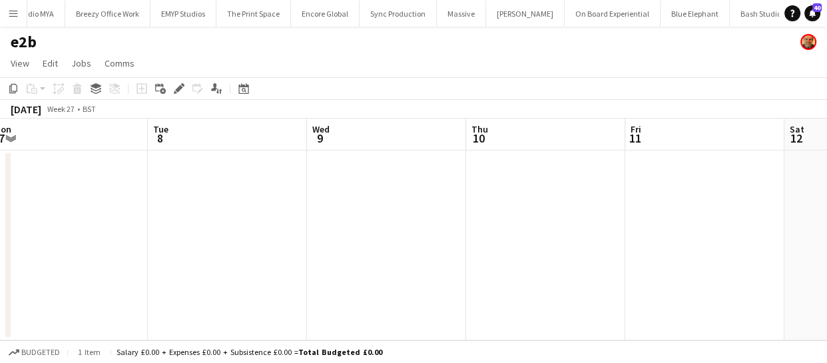
click at [58, 234] on app-calendar-viewport "Fri 4 Sat 5 Sun 6 Mon 7 Tue 8 Wed 9 Thu 10 Fri 11 Sat 12 Sun 13 Mon 14" at bounding box center [413, 229] width 827 height 222
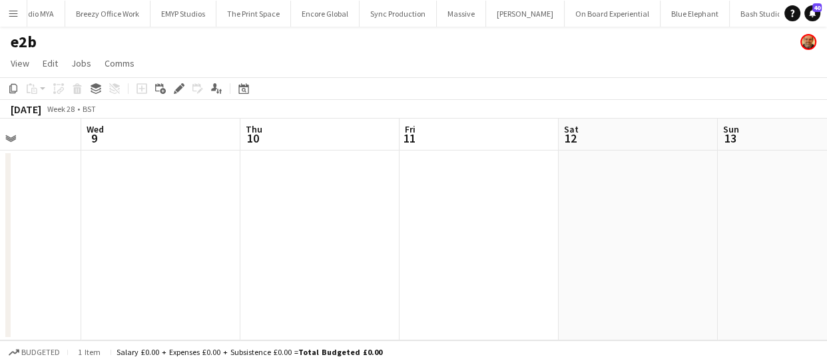
click at [75, 238] on app-calendar-viewport "Sun 6 Mon 7 Tue 8 Wed 9 Thu 10 Fri 11 Sat 12 Sun 13 Mon 14 Tue 15 Wed 16" at bounding box center [413, 229] width 827 height 222
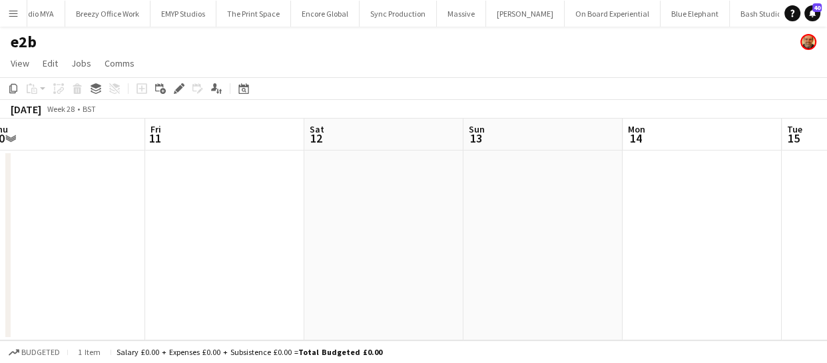
click at [40, 234] on app-calendar-viewport "Sun 6 Mon 7 Tue 8 Wed 9 Thu 10 Fri 11 Sat 12 Sun 13 Mon 14 Tue 15 Wed 16" at bounding box center [413, 229] width 827 height 222
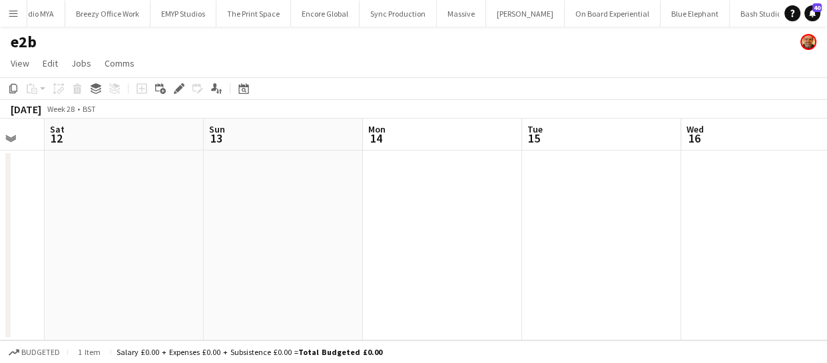
click at [19, 223] on app-calendar-viewport "Tue 8 Wed 9 Thu 10 Fri 11 Sat 12 Sun 13 Mon 14 Tue 15 Wed 16 Thu 17 Fri 18" at bounding box center [413, 229] width 827 height 222
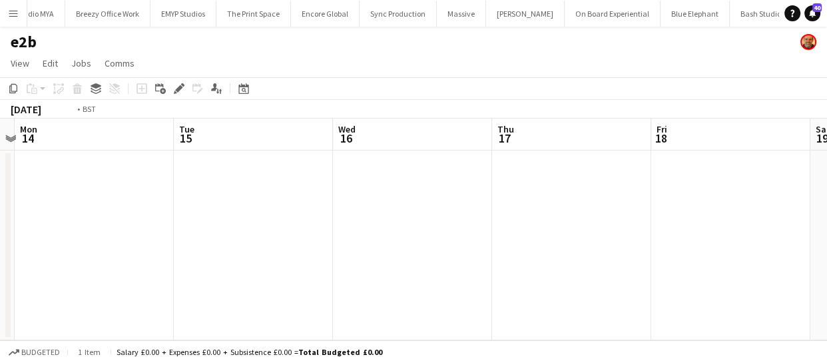
click at [73, 224] on app-calendar-viewport "Fri 11 Sat 12 Sun 13 Mon 14 Tue 15 Wed 16 Thu 17 Fri 18 Sat 19 Sun 20 Mon 21" at bounding box center [413, 229] width 827 height 222
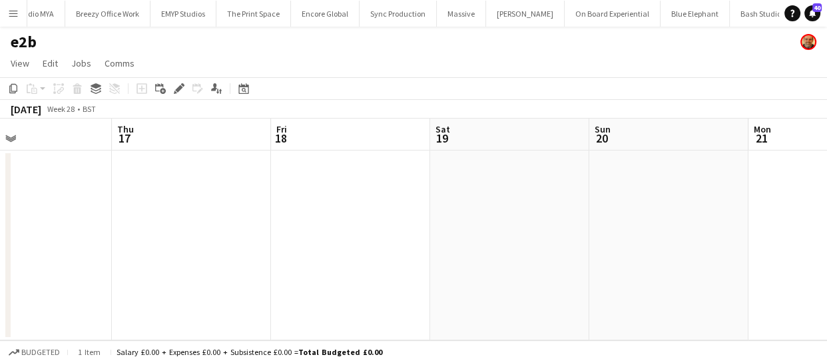
click at [60, 237] on app-calendar-viewport "Sun 13 Mon 14 Tue 15 Wed 16 Thu 17 Fri 18 Sat 19 Sun 20 Mon 21 Tue 22 Wed 23" at bounding box center [413, 229] width 827 height 222
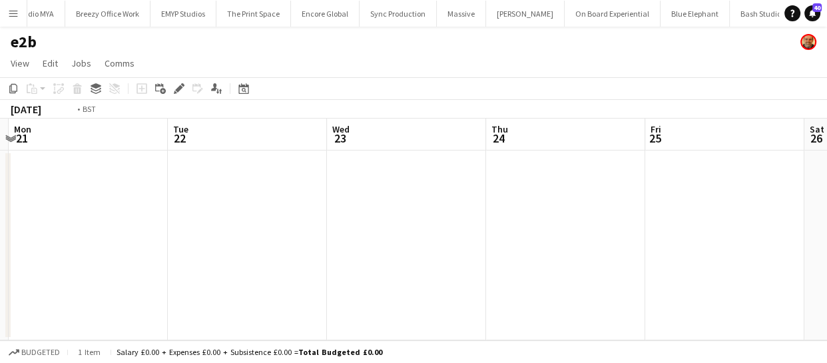
click at [95, 218] on app-calendar-viewport "Fri 18 Sat 19 Sun 20 Mon 21 Tue 22 Wed 23 Thu 24 Fri 25 Sat 26 Sun 27 Mon 28" at bounding box center [413, 229] width 827 height 222
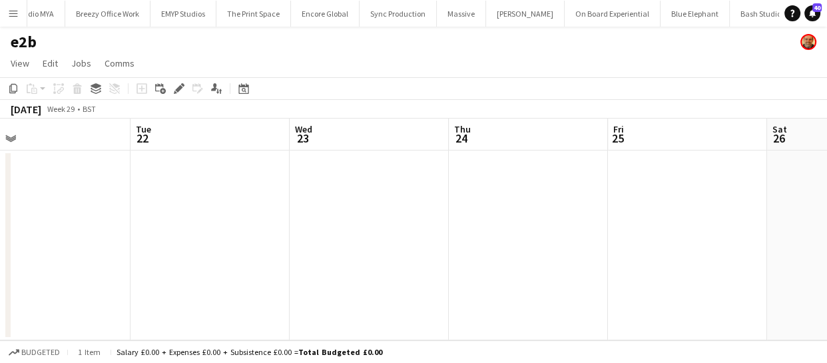
click at [131, 214] on app-calendar-viewport "Fri 18 Sat 19 Sun 20 Mon 21 Tue 22 Wed 23 Thu 24 Fri 25 Sat 26 Sun 27 Mon 28" at bounding box center [413, 229] width 827 height 222
click at [417, 205] on app-calendar-viewport "Sun 20 Mon 21 Tue 22 Wed 23 Thu 24 Fri 25 Sat 26 Sun 27 Mon 28 Tue 29 Wed 30" at bounding box center [413, 229] width 827 height 222
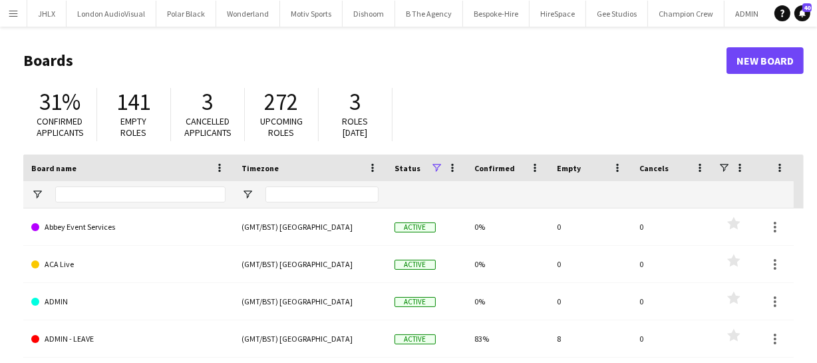
click at [19, 17] on button "Menu" at bounding box center [13, 13] width 27 height 27
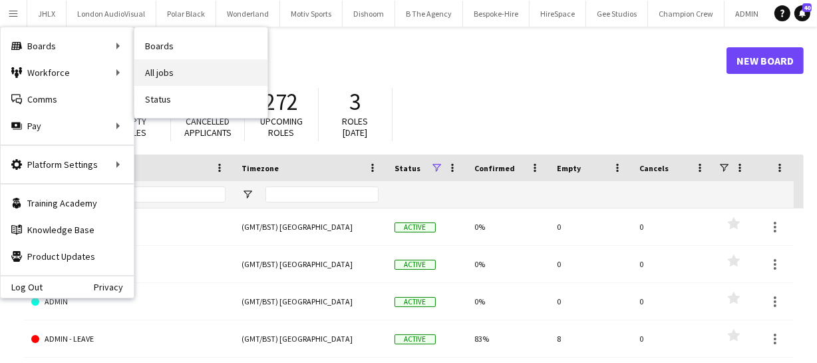
click at [198, 69] on link "All jobs" at bounding box center [200, 72] width 133 height 27
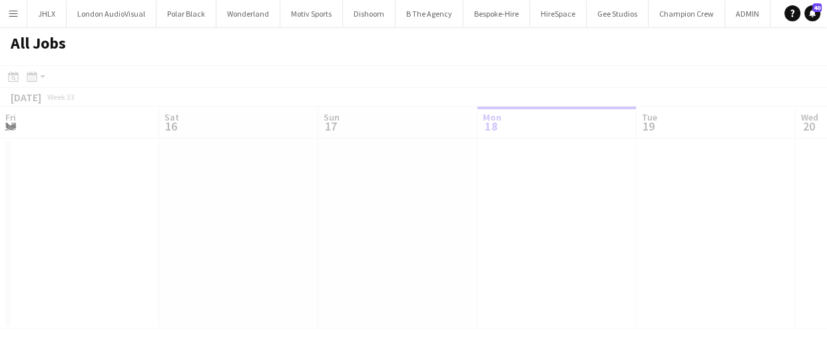
scroll to position [0, 318]
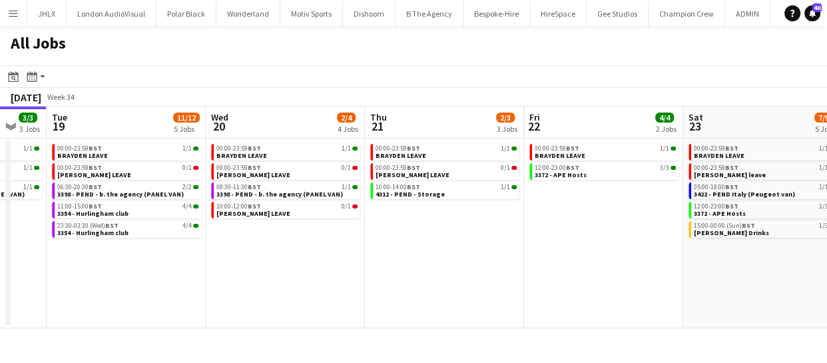
drag, startPoint x: 544, startPoint y: 258, endPoint x: 272, endPoint y: 261, distance: 271.6
click at [272, 261] on app-calendar-viewport "Fri 15 31/31 9 Jobs Sat 16 14/14 4 Jobs Sun 17 12/12 6 Jobs Mon 18 3/3 3 Jobs T…" at bounding box center [413, 218] width 827 height 222
drag, startPoint x: 493, startPoint y: 252, endPoint x: 345, endPoint y: 261, distance: 147.4
click at [353, 261] on app-calendar-viewport "Fri 15 31/31 9 Jobs Sat 16 14/14 4 Jobs Sun 17 12/12 6 Jobs Mon 18 3/3 3 Jobs T…" at bounding box center [413, 218] width 827 height 222
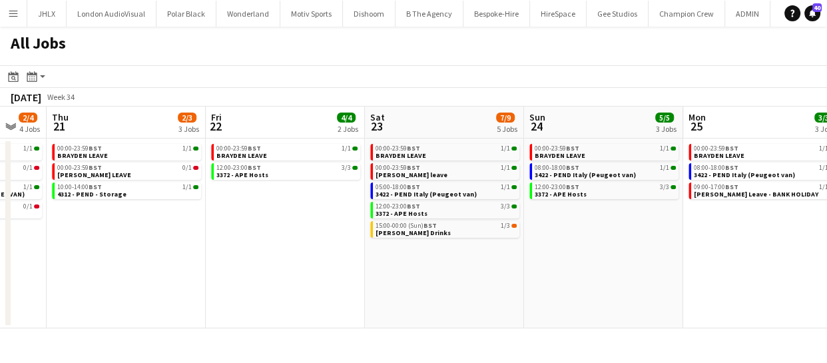
scroll to position [0, 416]
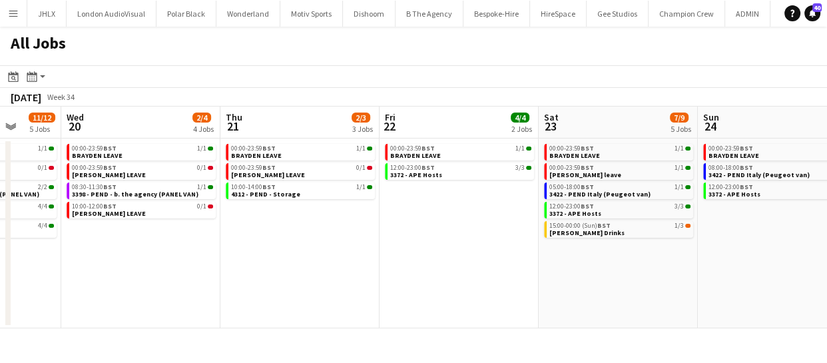
click at [312, 277] on app-calendar-viewport "Sun 17 12/12 6 Jobs Mon 18 3/3 3 Jobs Tue 19 11/12 5 Jobs Wed 20 2/4 4 Jobs Thu…" at bounding box center [413, 218] width 827 height 222
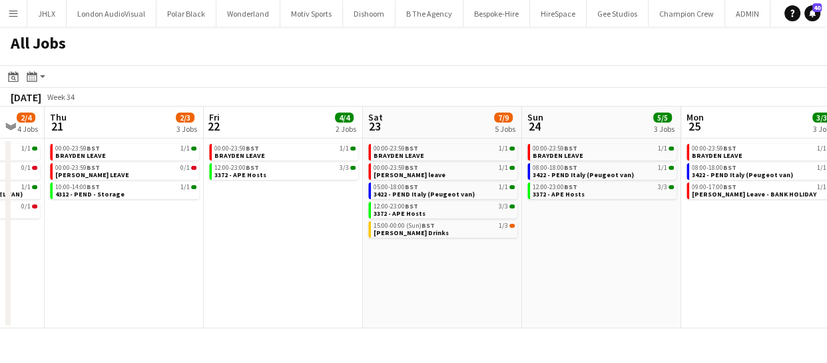
click at [256, 275] on app-all-jobs "All Jobs Date picker AUG 2025 AUG 2025 Monday M Tuesday T Wednesday W Thursday …" at bounding box center [413, 178] width 827 height 302
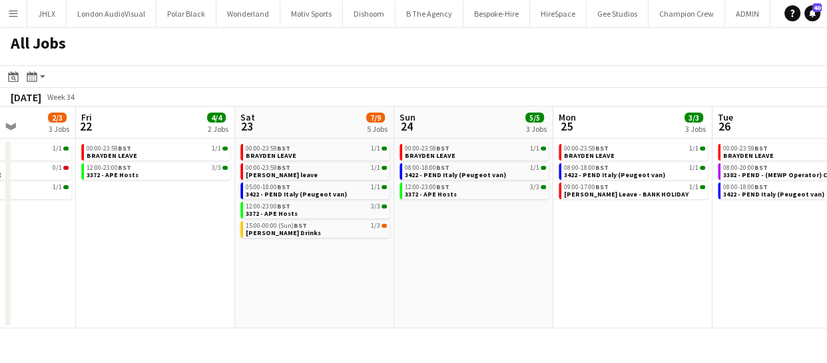
click at [242, 272] on app-calendar-viewport "Tue 19 11/12 5 Jobs Wed 20 2/4 4 Jobs Thu 21 2/3 3 Jobs Fri 22 4/4 2 Jobs Sat 2…" at bounding box center [413, 218] width 827 height 222
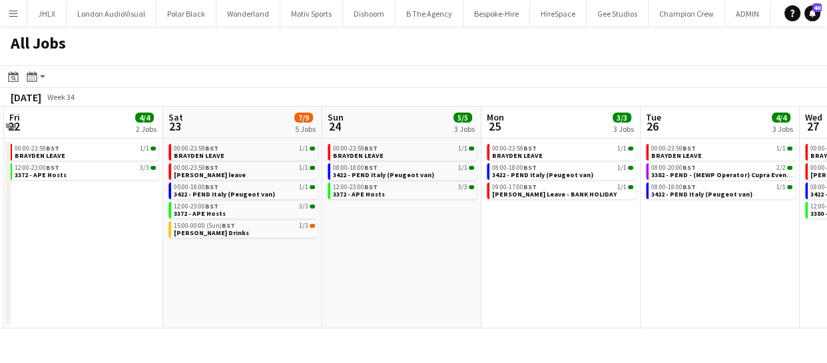
scroll to position [0, 472]
drag, startPoint x: 288, startPoint y: 258, endPoint x: 390, endPoint y: 252, distance: 102.7
click at [390, 252] on app-calendar-viewport "Tue 19 11/12 5 Jobs Wed 20 2/4 4 Jobs Thu 21 2/3 3 Jobs Fri 22 4/4 2 Jobs Sat 2…" at bounding box center [413, 218] width 827 height 222
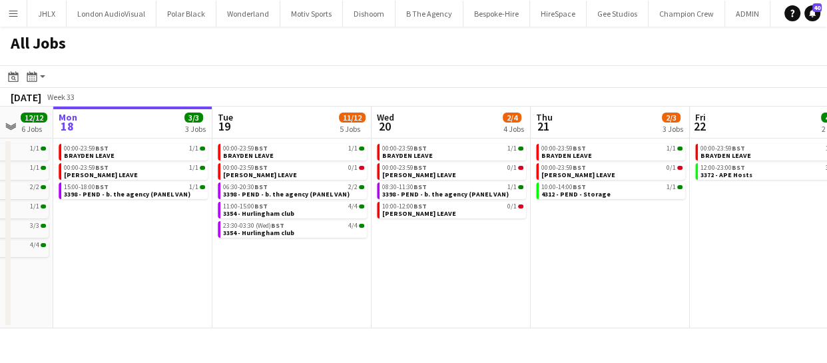
scroll to position [0, 437]
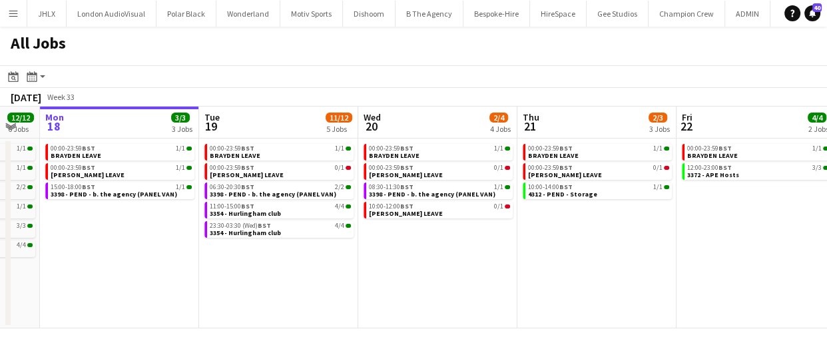
drag, startPoint x: 376, startPoint y: 281, endPoint x: 257, endPoint y: 261, distance: 120.8
click at [257, 261] on app-calendar-viewport "Fri 15 31/31 9 Jobs Sat 16 14/14 4 Jobs Sun 17 12/12 6 Jobs Mon 18 3/3 3 Jobs T…" at bounding box center [413, 218] width 827 height 222
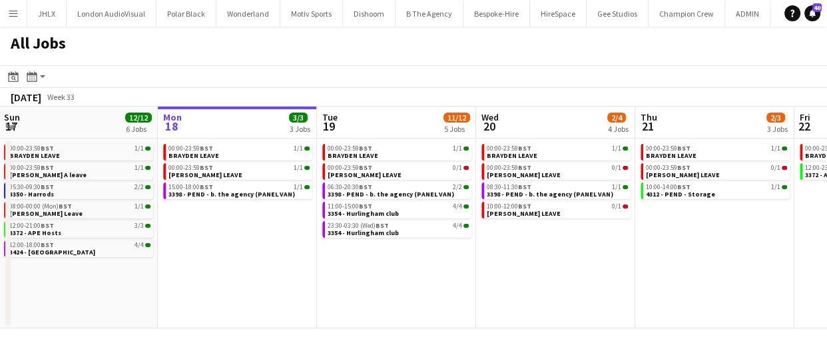
drag, startPoint x: 258, startPoint y: 252, endPoint x: 547, endPoint y: 261, distance: 289.0
click at [554, 256] on app-calendar-viewport "Fri 15 31/31 9 Jobs Sat 16 14/14 4 Jobs Sun 17 12/12 6 Jobs Mon 18 3/3 3 Jobs T…" at bounding box center [413, 218] width 827 height 222
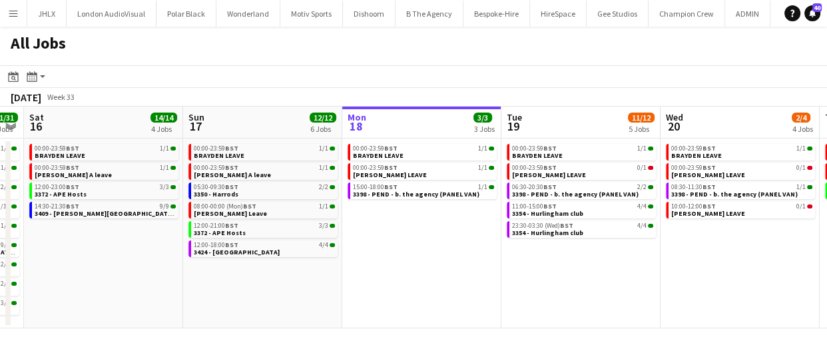
drag, startPoint x: 301, startPoint y: 273, endPoint x: 513, endPoint y: 288, distance: 212.2
click at [437, 276] on app-calendar-viewport "Thu 14 8/8 4 Jobs Fri 15 31/31 9 Jobs Sat 16 14/14 4 Jobs Sun 17 12/12 6 Jobs M…" at bounding box center [413, 218] width 827 height 222
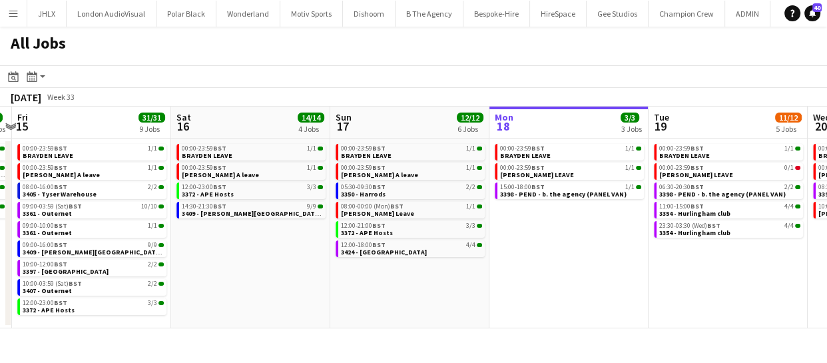
click at [488, 292] on app-calendar-viewport "Wed 13 9/9 6 Jobs Thu 14 8/8 4 Jobs Fri 15 31/31 9 Jobs Sat 16 14/14 4 Jobs Sun…" at bounding box center [413, 218] width 827 height 222
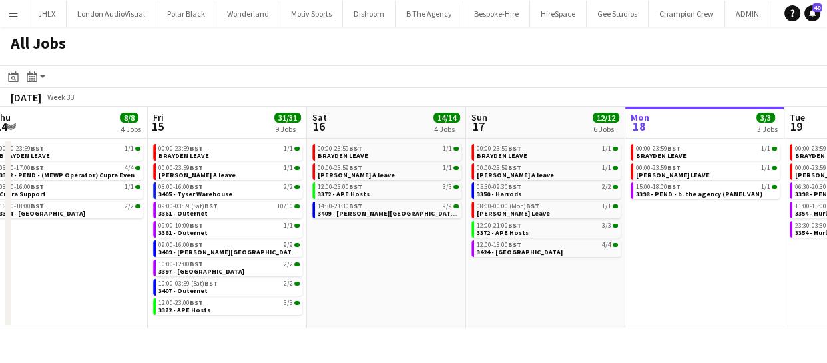
click at [494, 290] on app-all-jobs "All Jobs Date picker AUG 2025 AUG 2025 Monday M Tuesday T Wednesday W Thursday …" at bounding box center [413, 178] width 827 height 302
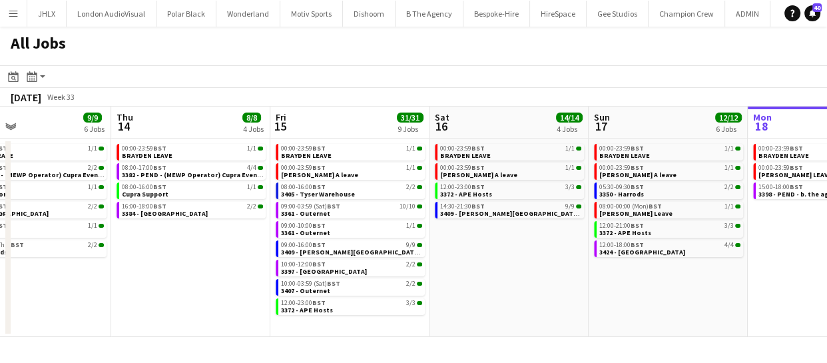
drag, startPoint x: 167, startPoint y: 266, endPoint x: 353, endPoint y: 276, distance: 186.0
click at [345, 273] on app-calendar-viewport "Mon 11 24/24 10 Jobs Tue 12 6/8 7 Jobs Wed 13 9/9 6 Jobs Thu 14 8/8 4 Jobs Fri …" at bounding box center [413, 222] width 827 height 230
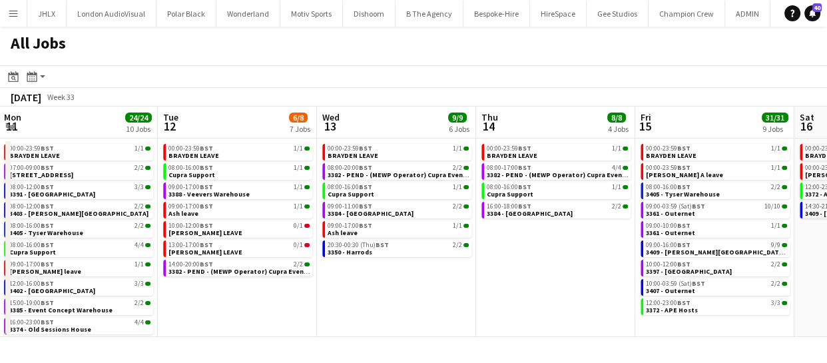
drag, startPoint x: 264, startPoint y: 294, endPoint x: 421, endPoint y: 287, distance: 156.6
click at [421, 287] on app-calendar-viewport "Sat 9 6/6 3 Jobs Sun 10 20/20 4 Jobs Mon 11 24/24 10 Jobs Tue 12 6/8 7 Jobs Wed…" at bounding box center [413, 222] width 827 height 230
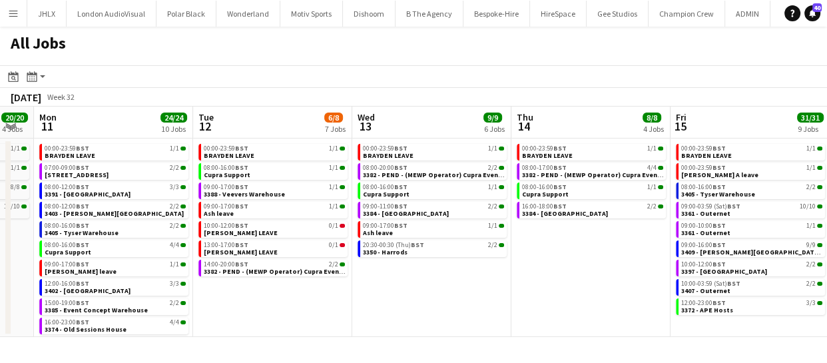
click at [494, 304] on app-all-jobs "All Jobs Date picker AUG 2025 AUG 2025 Monday M Tuesday T Wednesday W Thursday …" at bounding box center [413, 182] width 827 height 310
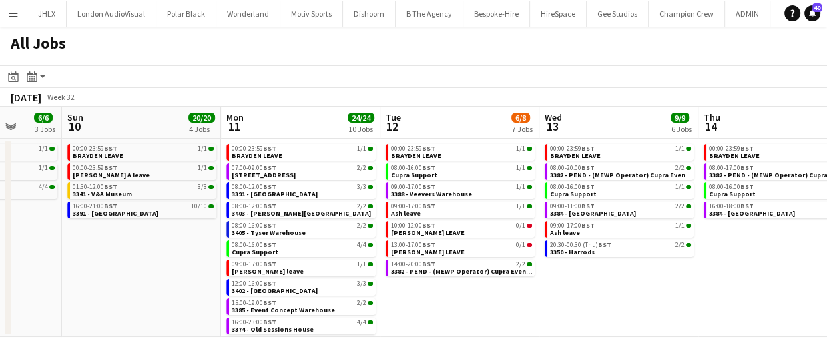
scroll to position [0, 403]
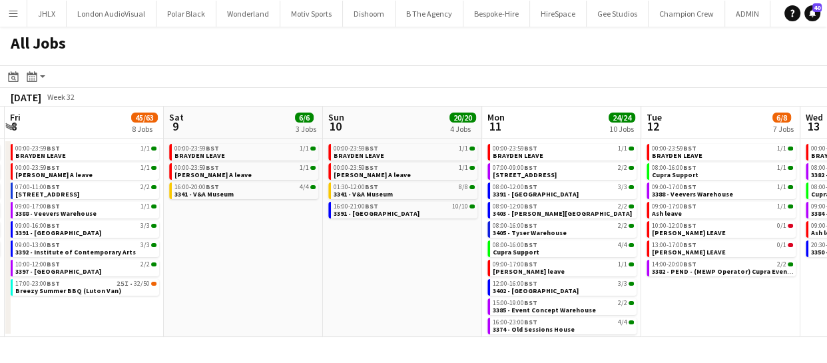
drag, startPoint x: 135, startPoint y: 293, endPoint x: 396, endPoint y: 296, distance: 261.0
click at [396, 296] on app-calendar-viewport "Wed 6 22/22 5 Jobs Thu 7 30/30 6 Jobs Fri 8 45/63 8 Jobs Sat 9 6/6 3 Jobs Sun 1…" at bounding box center [413, 222] width 827 height 230
drag, startPoint x: 311, startPoint y: 291, endPoint x: 505, endPoint y: 296, distance: 194.4
click at [395, 292] on app-calendar-viewport "Wed 6 22/22 5 Jobs Thu 7 30/30 6 Jobs Fri 8 45/63 8 Jobs Sat 9 6/6 3 Jobs Sun 1…" at bounding box center [413, 222] width 827 height 230
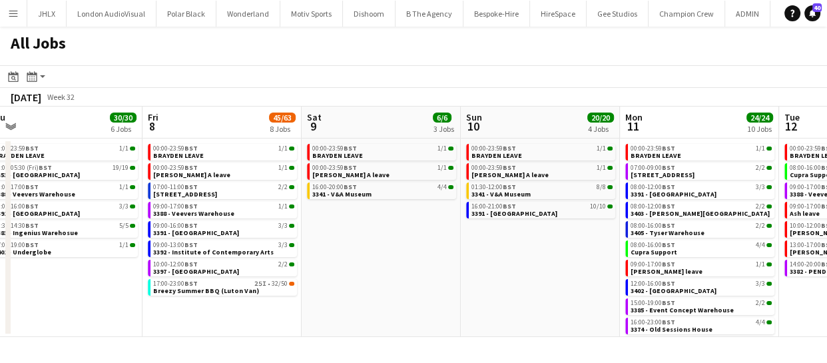
drag, startPoint x: 411, startPoint y: 292, endPoint x: 473, endPoint y: 292, distance: 61.2
click at [453, 292] on app-calendar-viewport "Tue 5 6/6 3 Jobs Wed 6 22/22 5 Jobs Thu 7 30/30 6 Jobs Fri 8 45/63 8 Jobs Sat 9…" at bounding box center [413, 222] width 827 height 230
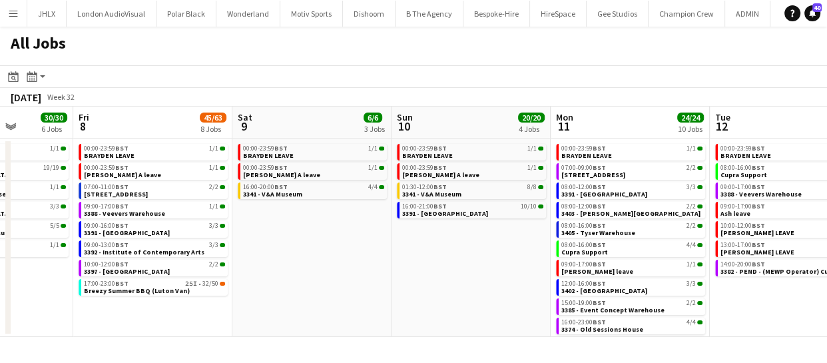
drag, startPoint x: 115, startPoint y: 304, endPoint x: 200, endPoint y: 305, distance: 84.5
click at [187, 304] on app-calendar-viewport "Tue 5 6/6 3 Jobs Wed 6 22/22 5 Jobs Thu 7 30/30 6 Jobs Fri 8 45/63 8 Jobs Sat 9…" at bounding box center [413, 222] width 827 height 230
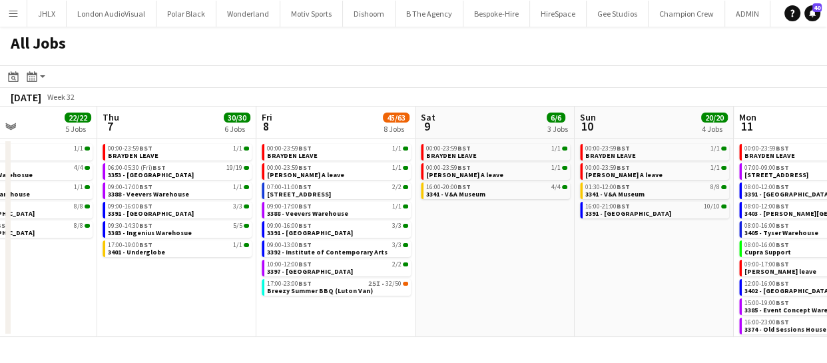
drag, startPoint x: 188, startPoint y: 307, endPoint x: 278, endPoint y: 310, distance: 90.6
click at [230, 308] on app-calendar-viewport "Mon 4 5/6 4 Jobs Tue 5 6/6 3 Jobs Wed 6 22/22 5 Jobs Thu 7 30/30 6 Jobs Fri 8 4…" at bounding box center [413, 222] width 827 height 230
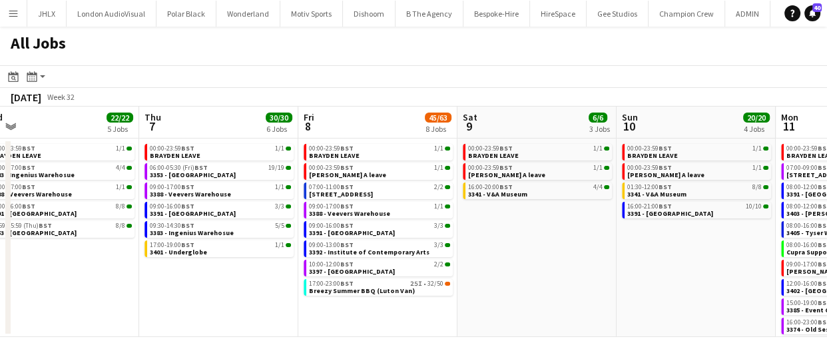
click at [318, 299] on app-calendar-viewport "Mon 4 5/6 4 Jobs Tue 5 6/6 3 Jobs Wed 6 22/22 5 Jobs Thu 7 30/30 6 Jobs Fri 8 4…" at bounding box center [413, 222] width 827 height 230
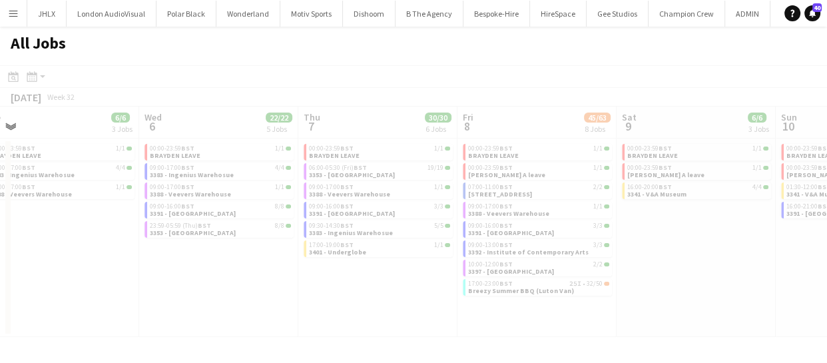
scroll to position [0, 417]
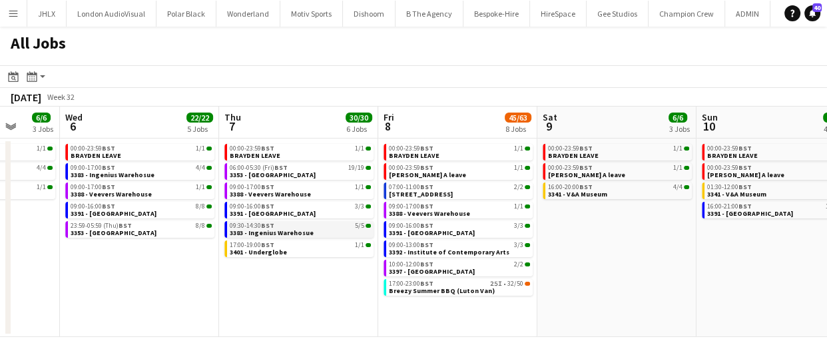
click at [262, 226] on span "BST" at bounding box center [267, 225] width 13 height 9
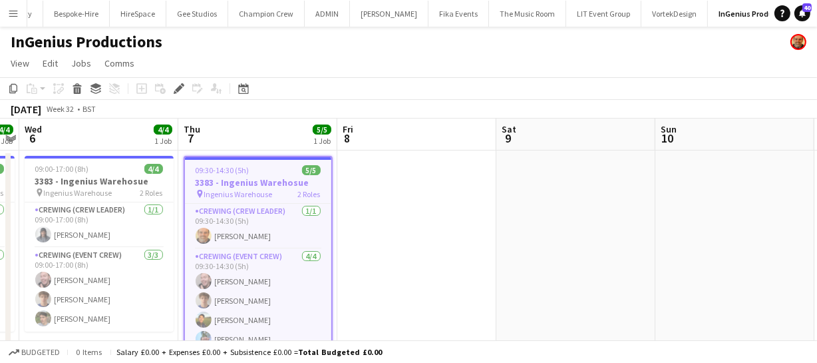
click at [254, 194] on span "Ingenius Warehouse" at bounding box center [238, 194] width 69 height 10
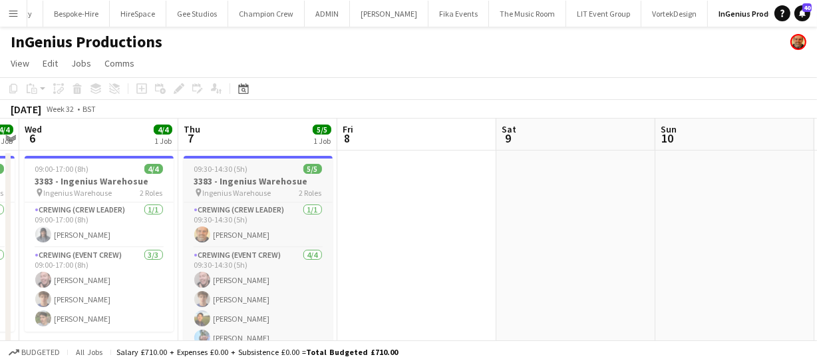
click at [258, 186] on h3 "3383 - Ingenius Warehosue" at bounding box center [258, 181] width 149 height 12
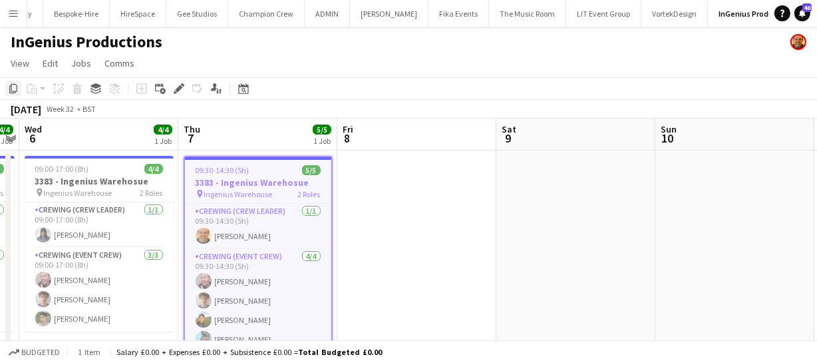
click at [11, 91] on icon at bounding box center [13, 88] width 8 height 9
drag, startPoint x: 342, startPoint y: 258, endPoint x: 218, endPoint y: 252, distance: 124.0
click at [238, 254] on app-calendar-viewport "Sun 3 Mon 4 Tue 5 4/4 1 Job Wed 6 4/4 1 Job Thu 7 5/5 1 Job Fri 8 Sat 9 Sun 10 …" at bounding box center [408, 248] width 817 height 261
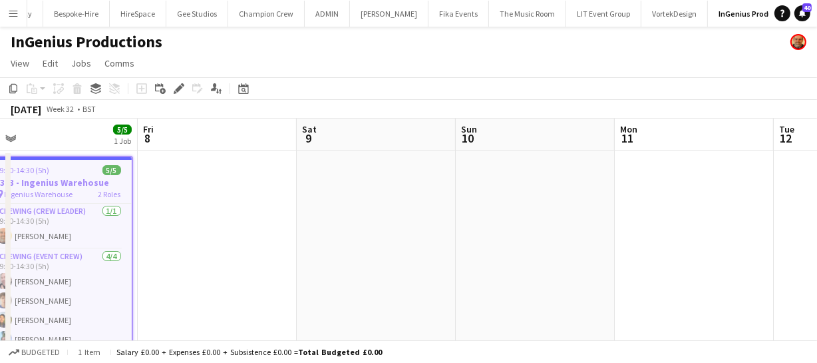
drag, startPoint x: 293, startPoint y: 259, endPoint x: 290, endPoint y: 244, distance: 14.9
click at [170, 252] on app-calendar-viewport "Tue 5 4/4 1 Job Wed 6 4/4 1 Job Thu 7 5/5 1 Job Fri 8 Sat 9 Sun 10 Mon 11 Tue 1…" at bounding box center [408, 248] width 817 height 261
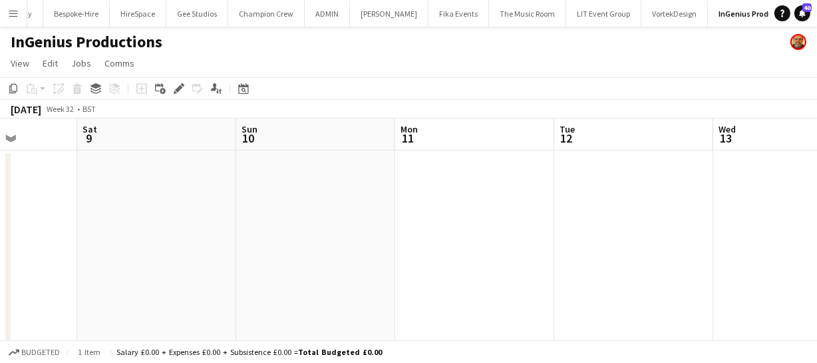
drag, startPoint x: 228, startPoint y: 248, endPoint x: 352, endPoint y: 244, distance: 124.6
click at [92, 239] on app-calendar-viewport "Tue 5 4/4 1 Job Wed 6 4/4 1 Job Thu 7 5/5 1 Job Fri 8 Sat 9 Sun 10 Mon 11 Tue 1…" at bounding box center [408, 248] width 817 height 261
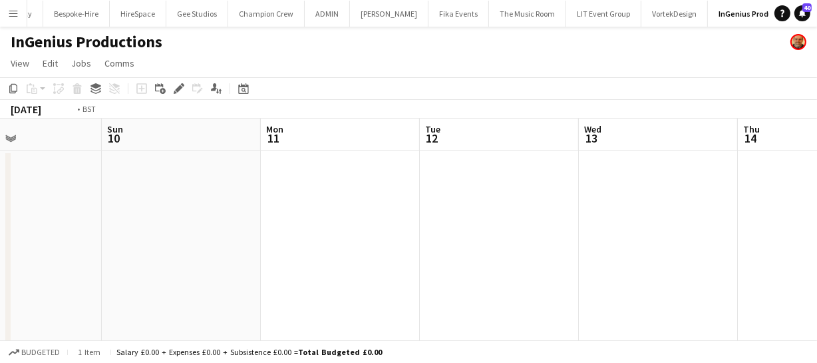
drag, startPoint x: 301, startPoint y: 246, endPoint x: 56, endPoint y: 233, distance: 245.3
click at [58, 234] on app-calendar-viewport "Thu 7 5/5 1 Job Fri 8 Sat 9 Sun 10 Mon 11 Tue 12 Wed 13 Thu 14 Fri 15 Sat 16 Su…" at bounding box center [408, 248] width 817 height 261
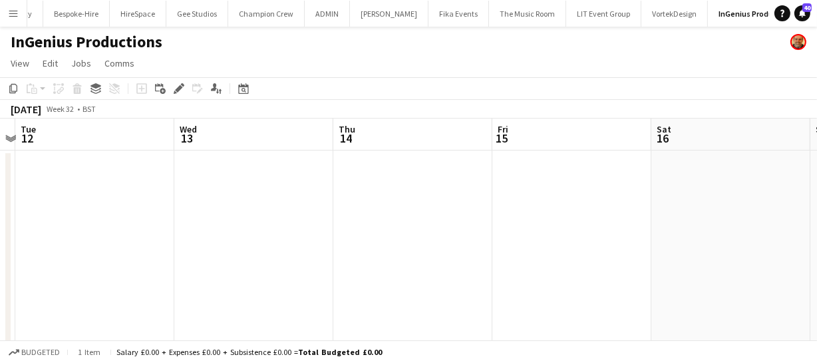
drag, startPoint x: 330, startPoint y: 240, endPoint x: 53, endPoint y: 228, distance: 277.2
click at [41, 232] on app-calendar-viewport "Sat 9 Sun 10 Mon 11 Tue 12 Wed 13 Thu 14 Fri 15 Sat 16 Sun 17 Mon 18 Tue 19" at bounding box center [408, 248] width 817 height 261
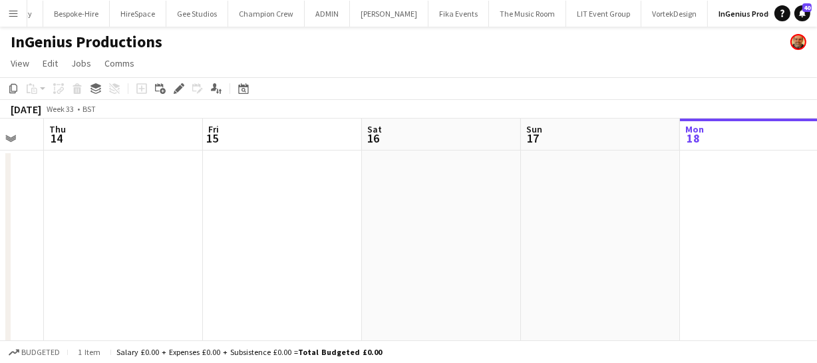
drag, startPoint x: 246, startPoint y: 236, endPoint x: 174, endPoint y: 228, distance: 73.0
click at [87, 230] on app-calendar-viewport "Mon 11 Tue 12 Wed 13 Thu 14 Fri 15 Sat 16 Sun 17 Mon 18 Tue 19 Wed 20 Thu 21" at bounding box center [408, 248] width 817 height 261
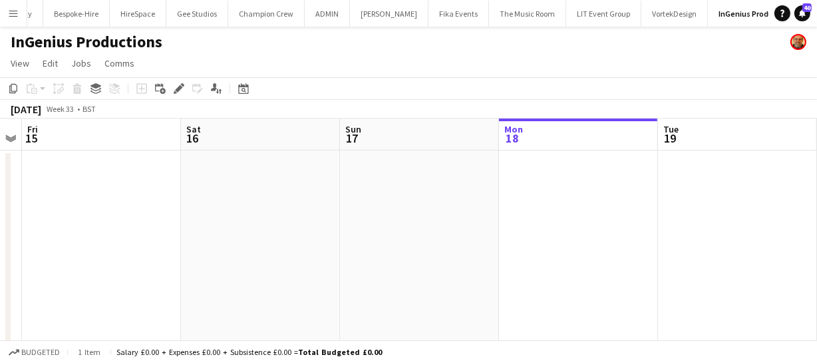
drag, startPoint x: 110, startPoint y: 225, endPoint x: 191, endPoint y: 224, distance: 81.2
click at [81, 224] on app-calendar-viewport "Mon 11 Tue 12 Wed 13 Thu 14 Fri 15 Sat 16 Sun 17 Mon 18 Tue 19 Wed 20 Thu 21" at bounding box center [408, 248] width 817 height 261
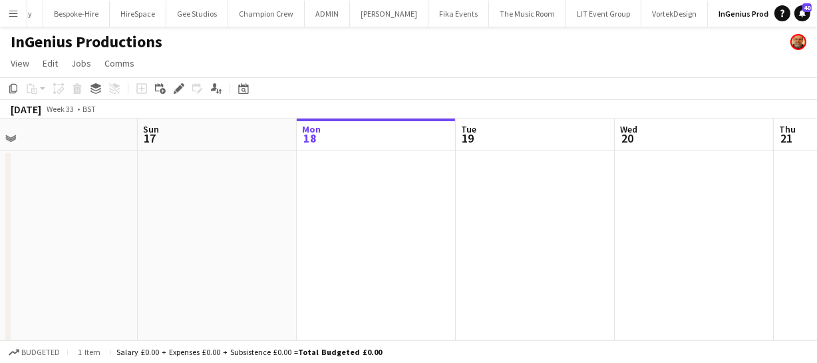
click at [95, 230] on app-calendar-viewport "Wed 13 Thu 14 Fri 15 Sat 16 Sun 17 Mon 18 Tue 19 Wed 20 Thu 21 Fri 22 Sat 23 1/…" at bounding box center [408, 248] width 817 height 261
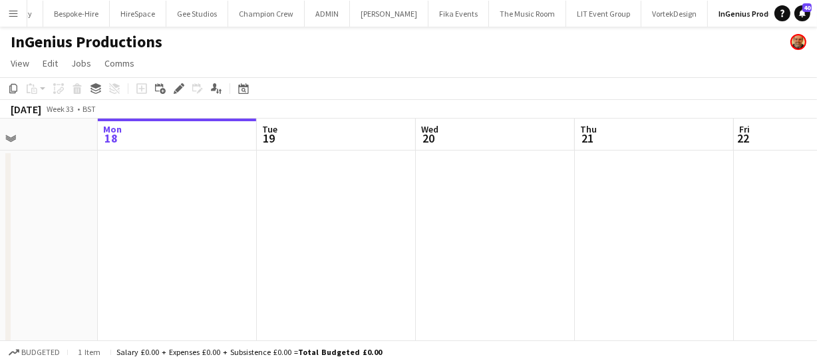
click at [473, 166] on app-date-cell at bounding box center [495, 264] width 159 height 229
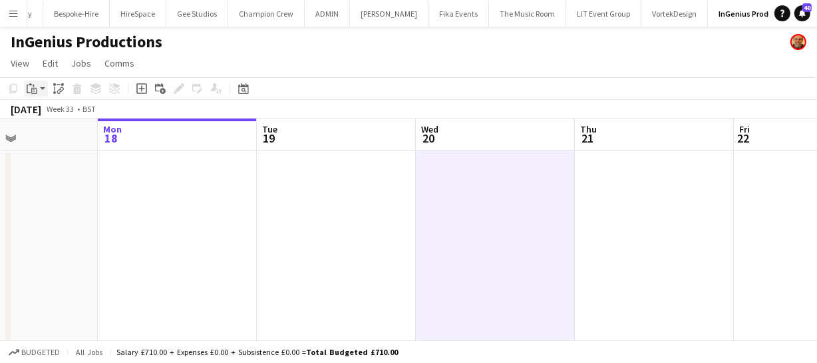
click at [27, 89] on icon at bounding box center [29, 89] width 4 height 9
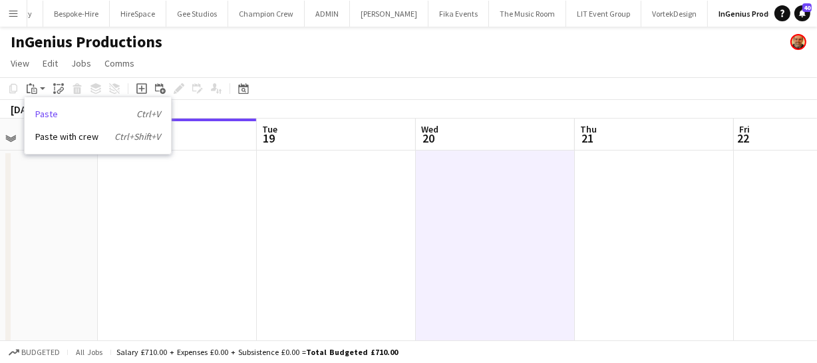
click at [51, 114] on link "Paste Ctrl+V" at bounding box center [97, 114] width 125 height 12
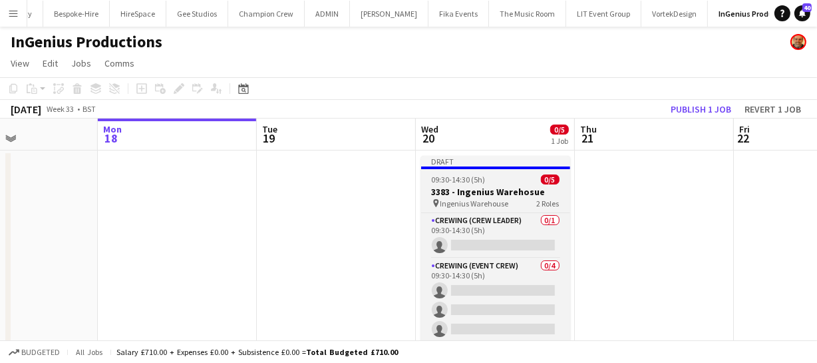
click at [499, 200] on span "Ingenius Warehouse" at bounding box center [475, 203] width 69 height 10
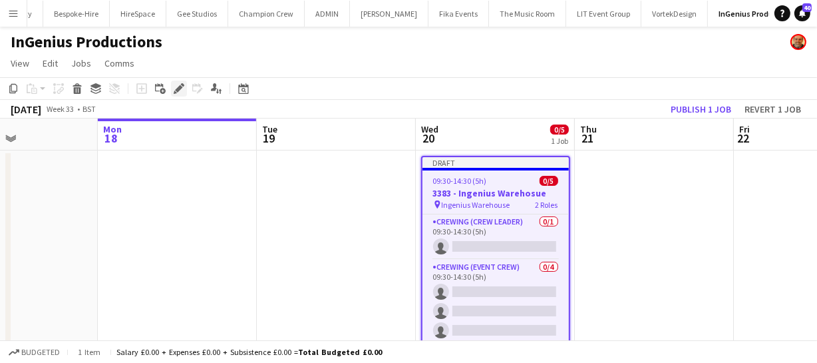
click at [181, 89] on icon "Edit" at bounding box center [179, 88] width 11 height 11
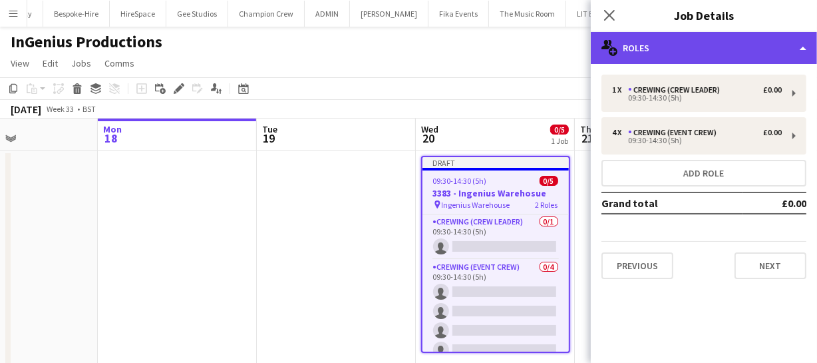
click at [672, 45] on div "multiple-users-add Roles" at bounding box center [704, 48] width 226 height 32
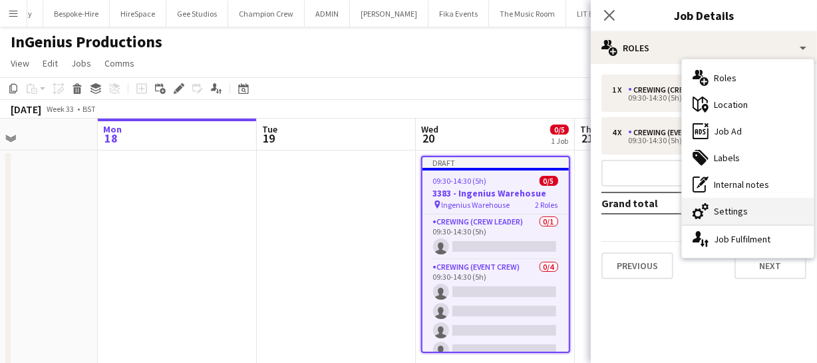
click at [734, 205] on div "cog-double-3 Settings" at bounding box center [748, 211] width 132 height 27
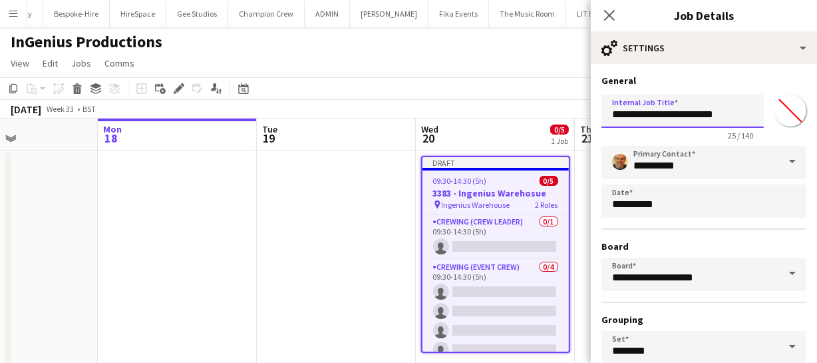
drag, startPoint x: 632, startPoint y: 113, endPoint x: 528, endPoint y: 115, distance: 103.9
click at [528, 115] on body "Menu Boards Boards Boards All jobs Status Workforce Workforce My Workforce Recr…" at bounding box center [408, 201] width 817 height 402
click at [725, 115] on input "**********" at bounding box center [683, 111] width 162 height 33
type input "**********"
click at [748, 78] on h3 "General" at bounding box center [704, 81] width 205 height 12
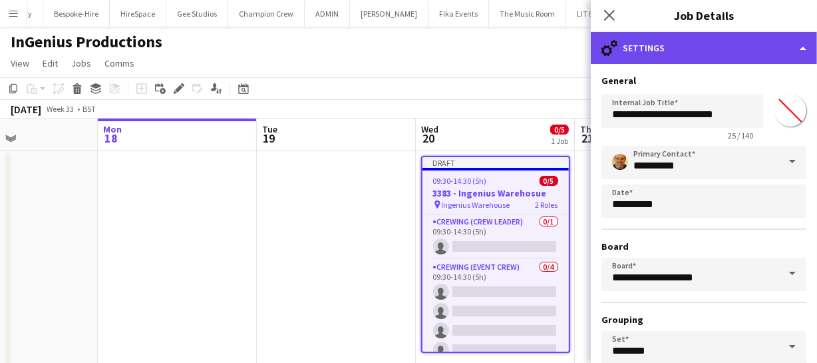
click at [732, 49] on div "cog-double-3 Settings" at bounding box center [704, 48] width 226 height 32
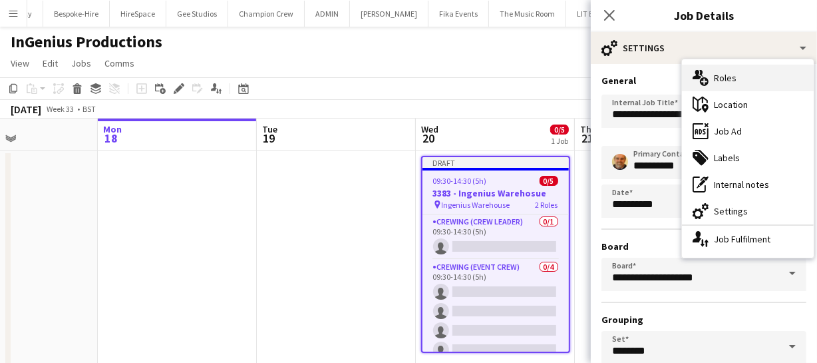
click at [739, 85] on div "multiple-users-add Roles" at bounding box center [748, 78] width 132 height 27
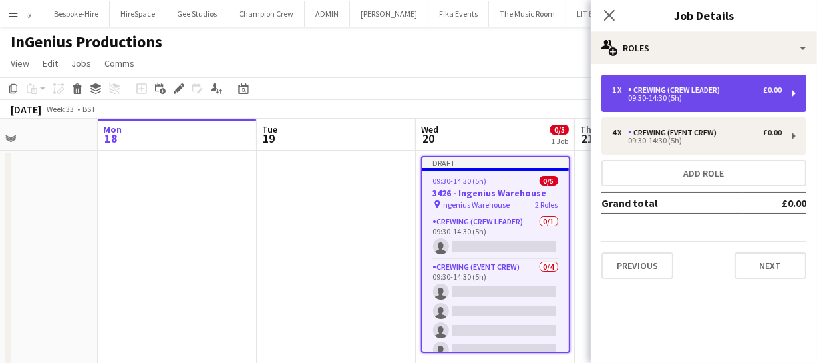
click at [706, 99] on div "09:30-14:30 (5h)" at bounding box center [697, 98] width 170 height 7
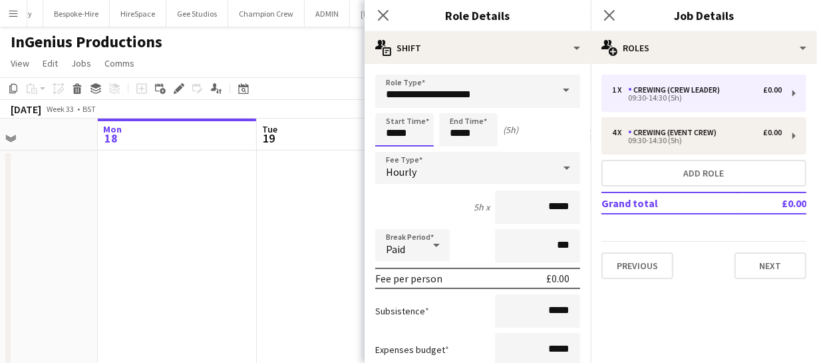
drag, startPoint x: 416, startPoint y: 132, endPoint x: 259, endPoint y: 111, distance: 158.5
click at [273, 115] on body "Menu Boards Boards Boards All jobs Status Workforce Workforce My Workforce Recr…" at bounding box center [408, 201] width 817 height 402
type input "*****"
click at [388, 7] on app-icon "Close pop-in" at bounding box center [383, 15] width 19 height 19
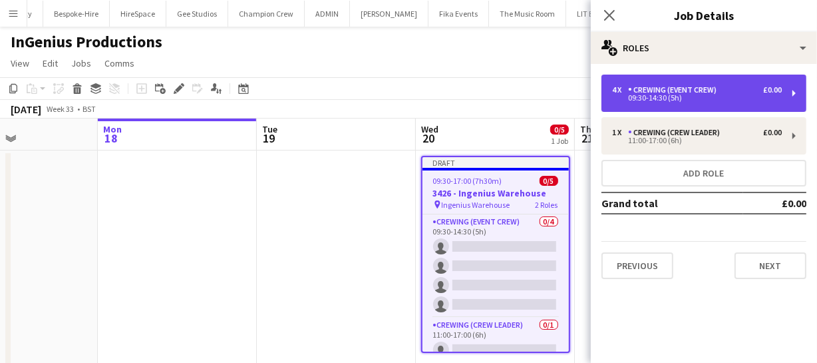
click at [672, 101] on div "09:30-14:30 (5h)" at bounding box center [697, 98] width 170 height 7
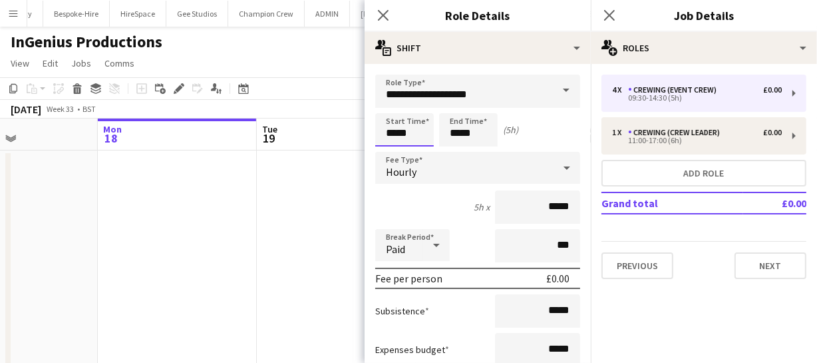
drag, startPoint x: 412, startPoint y: 133, endPoint x: 257, endPoint y: 112, distance: 156.5
click at [264, 115] on body "Menu Boards Boards Boards All jobs Status Workforce Workforce My Workforce Recr…" at bounding box center [408, 201] width 817 height 402
type input "*****"
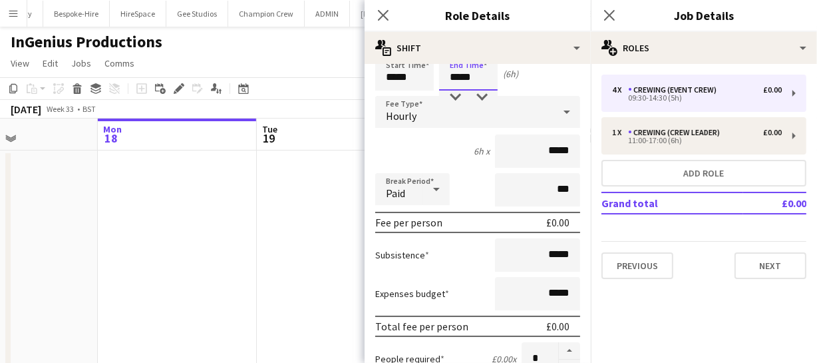
scroll to position [120, 0]
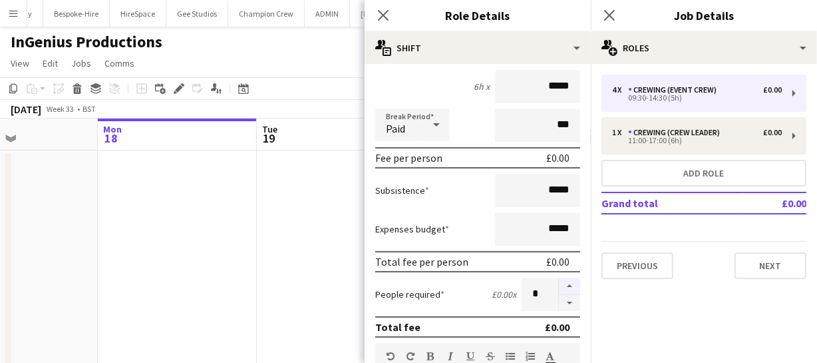
type input "*****"
click at [565, 288] on button "button" at bounding box center [569, 286] width 21 height 17
type input "*"
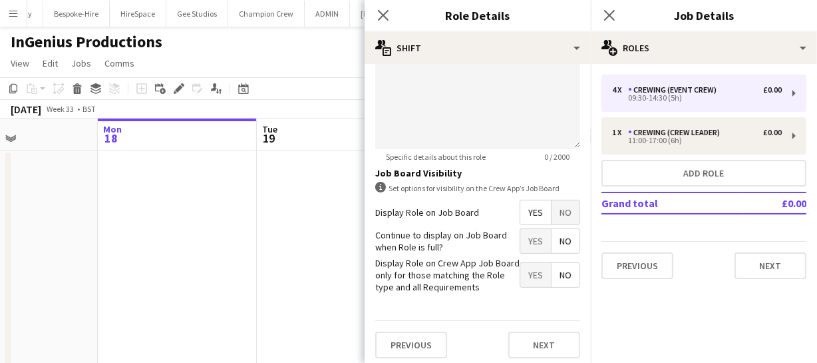
scroll to position [539, 0]
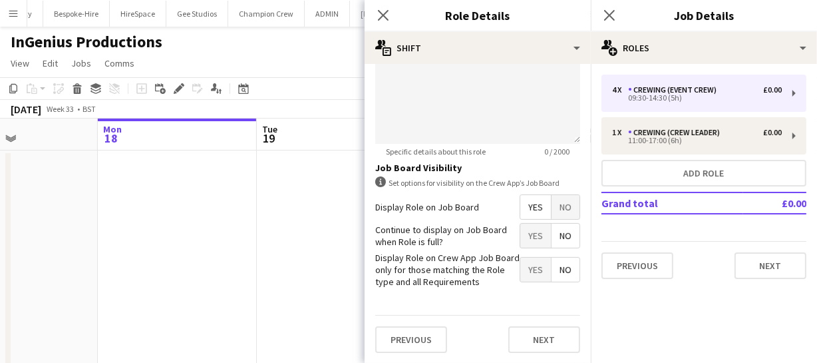
click at [525, 208] on span "Yes" at bounding box center [536, 207] width 31 height 24
click at [383, 13] on icon "Close pop-in" at bounding box center [383, 15] width 13 height 13
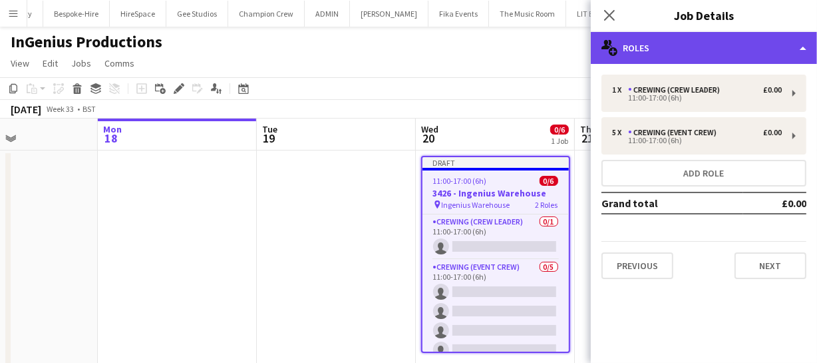
click at [675, 53] on div "multiple-users-add Roles" at bounding box center [704, 48] width 226 height 32
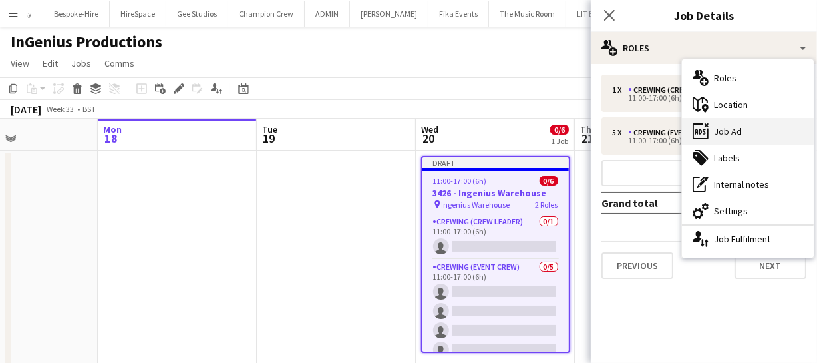
click at [735, 126] on div "ads-window Job Ad" at bounding box center [748, 131] width 132 height 27
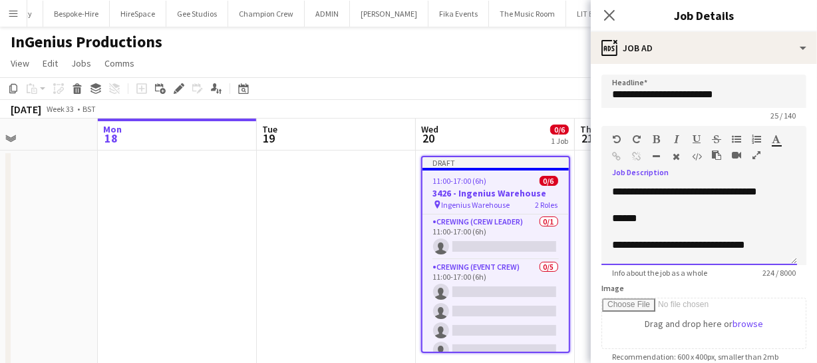
click at [615, 225] on div "******" at bounding box center [695, 218] width 166 height 13
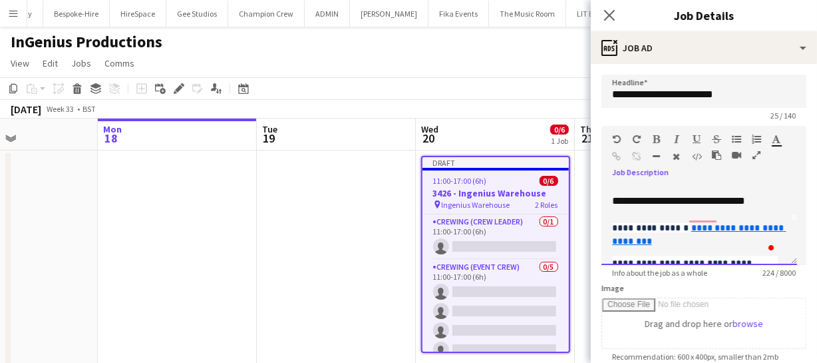
scroll to position [60, 0]
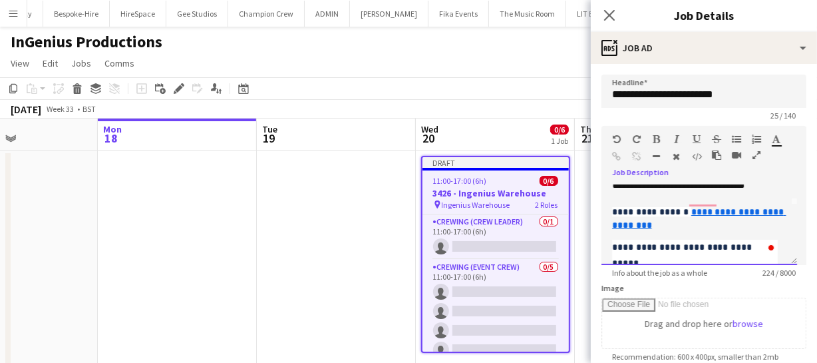
click at [688, 192] on div "**********" at bounding box center [695, 184] width 166 height 13
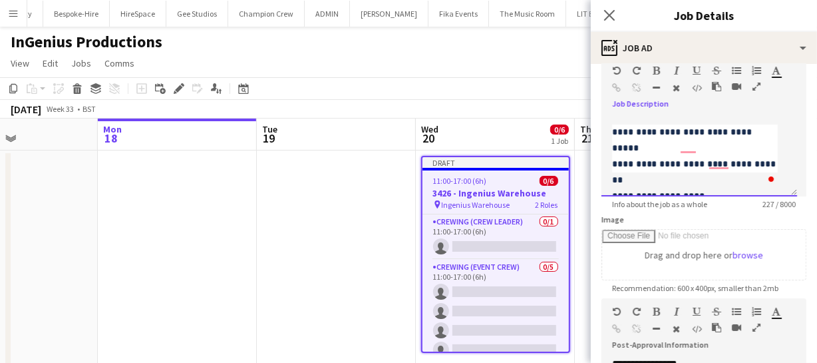
scroll to position [181, 0]
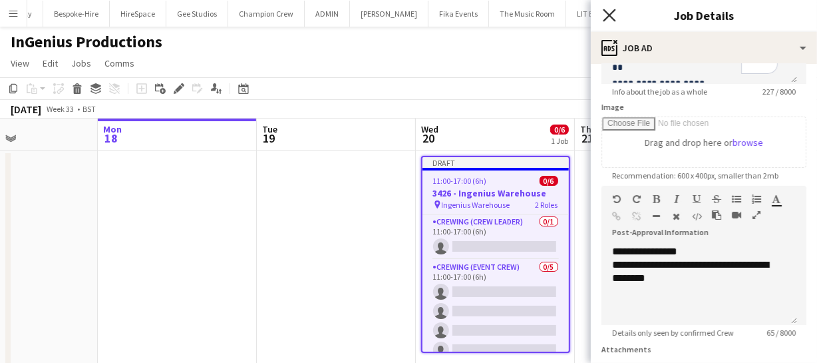
click at [611, 15] on icon at bounding box center [609, 15] width 13 height 13
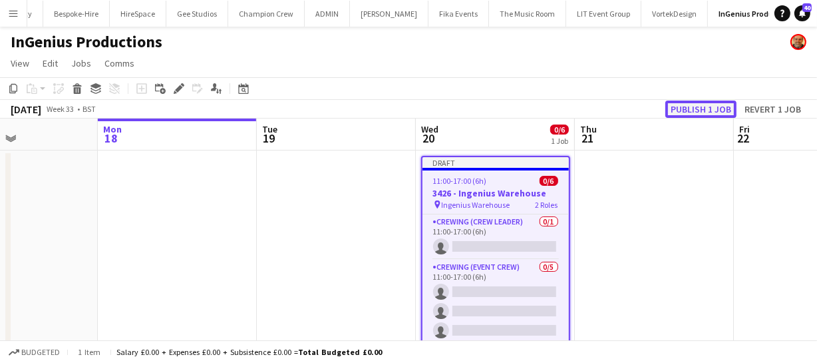
click at [724, 106] on button "Publish 1 job" at bounding box center [701, 109] width 71 height 17
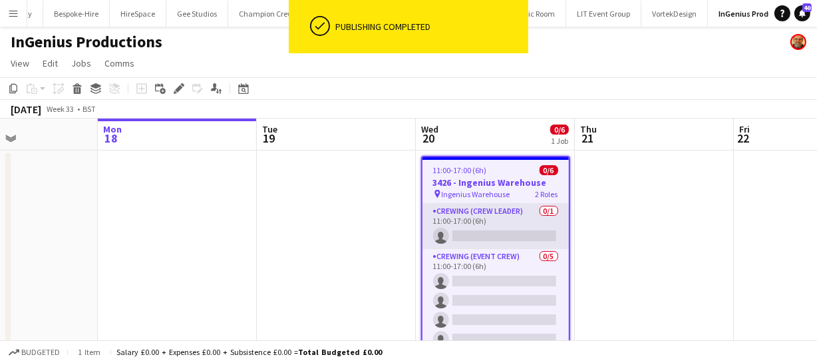
click at [477, 236] on app-card-role "Crewing (Crew Leader) 0/1 11:00-17:00 (6h) single-neutral-actions" at bounding box center [496, 226] width 146 height 45
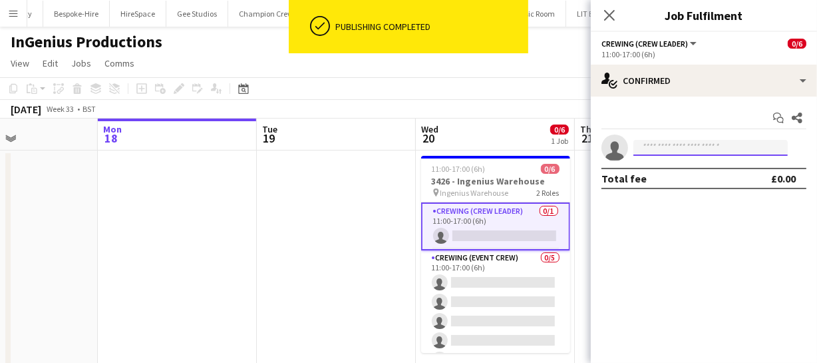
click at [690, 145] on input at bounding box center [711, 148] width 154 height 16
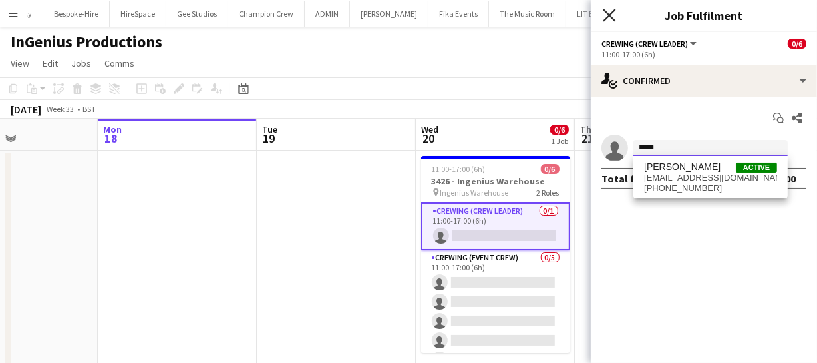
type input "*****"
click at [612, 17] on icon at bounding box center [609, 15] width 13 height 13
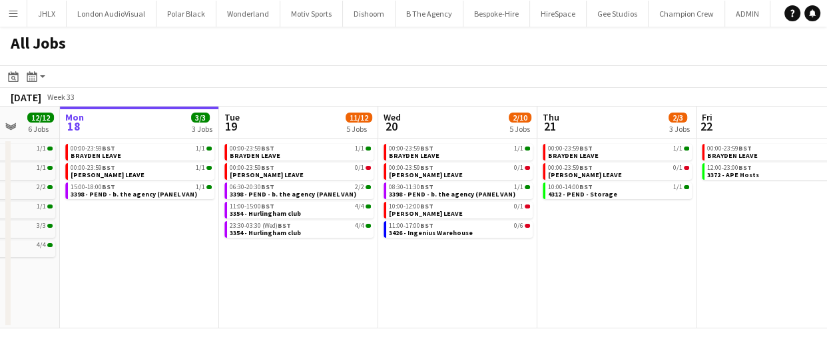
drag, startPoint x: 479, startPoint y: 246, endPoint x: 375, endPoint y: 240, distance: 104.0
click at [375, 240] on app-calendar-viewport "Fri 15 31/31 9 Jobs Sat 16 14/14 4 Jobs Sun 17 12/12 6 Jobs Mon 18 3/3 3 Jobs T…" at bounding box center [413, 218] width 827 height 222
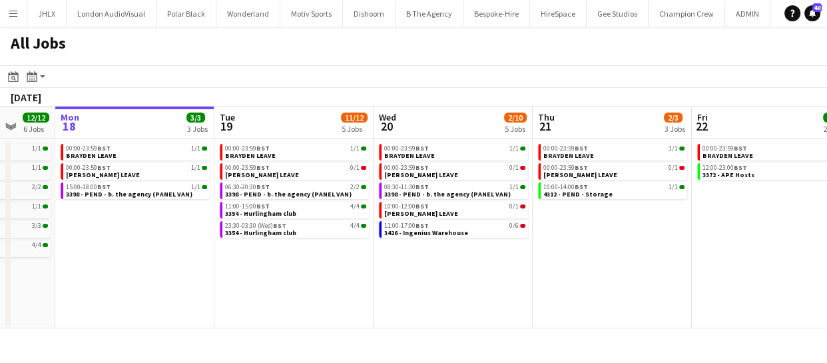
drag, startPoint x: 588, startPoint y: 297, endPoint x: 501, endPoint y: 260, distance: 94.0
click at [237, 248] on app-calendar-viewport "Fri 15 31/31 9 Jobs Sat 16 14/14 4 Jobs Sun 17 12/12 6 Jobs Mon 18 3/3 3 Jobs T…" at bounding box center [413, 218] width 827 height 222
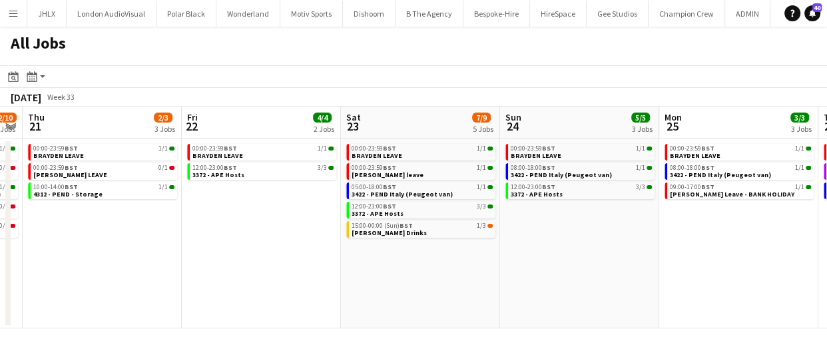
drag, startPoint x: 500, startPoint y: 261, endPoint x: 392, endPoint y: 247, distance: 108.7
click at [392, 247] on app-calendar-viewport "Sun 17 12/12 6 Jobs Mon 18 3/3 3 Jobs Tue 19 11/12 5 Jobs Wed 20 2/10 5 Jobs Th…" at bounding box center [413, 218] width 827 height 222
click at [437, 263] on app-calendar-viewport "Sun 17 12/12 6 Jobs Mon 18 3/3 3 Jobs Tue 19 11/12 5 Jobs Wed 20 2/10 5 Jobs Th…" at bounding box center [413, 218] width 827 height 222
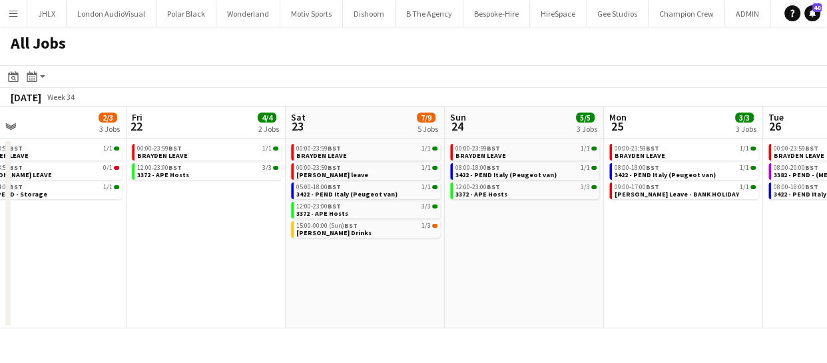
drag, startPoint x: 506, startPoint y: 282, endPoint x: 316, endPoint y: 254, distance: 191.8
click at [332, 258] on app-calendar-viewport "Tue 19 11/12 5 Jobs Wed 20 2/10 5 Jobs Thu 21 2/3 3 Jobs Fri 22 4/4 2 Jobs Sat …" at bounding box center [413, 218] width 827 height 222
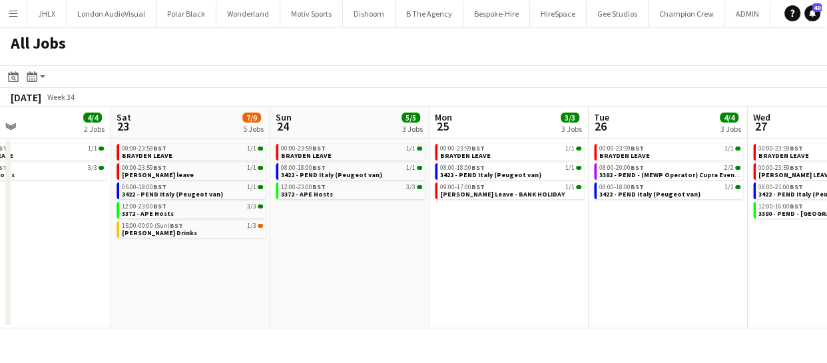
drag, startPoint x: 526, startPoint y: 275, endPoint x: 235, endPoint y: 224, distance: 295.4
click at [246, 225] on app-calendar-viewport "Tue 19 11/12 5 Jobs Wed 20 2/10 5 Jobs Thu 21 2/3 3 Jobs Fri 22 4/4 2 Jobs Sat …" at bounding box center [413, 218] width 827 height 222
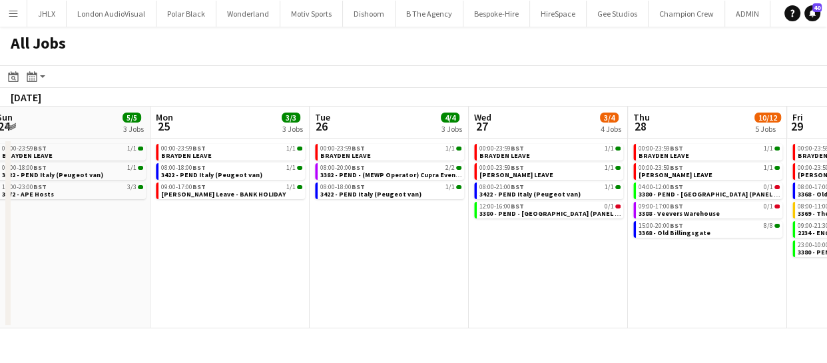
click at [240, 229] on app-all-jobs "All Jobs Date picker AUG 2025 AUG 2025 Monday M Tuesday T Wednesday W Thursday …" at bounding box center [413, 178] width 827 height 302
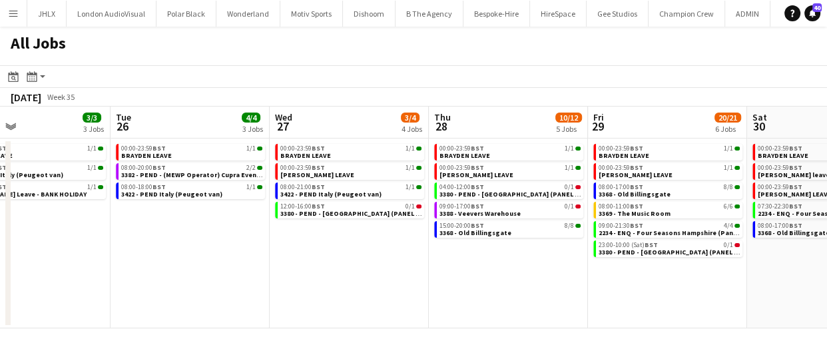
drag, startPoint x: 431, startPoint y: 254, endPoint x: 395, endPoint y: 250, distance: 36.2
click at [325, 238] on app-calendar-viewport "Sat 23 7/9 5 Jobs Sun 24 5/5 3 Jobs Mon 25 3/3 3 Jobs Tue 26 4/4 3 Jobs Wed 27 …" at bounding box center [413, 218] width 827 height 222
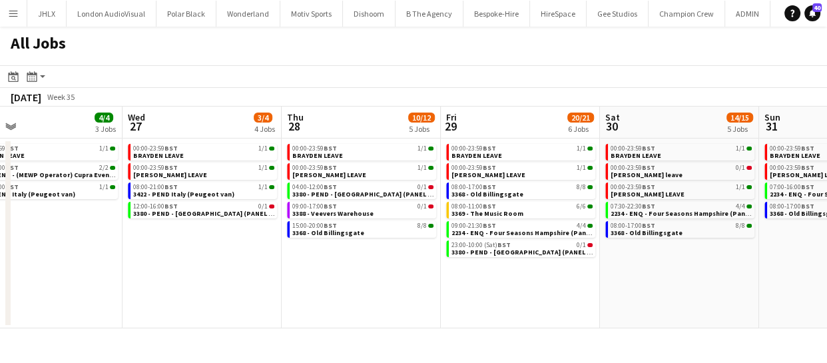
drag, startPoint x: 392, startPoint y: 258, endPoint x: 423, endPoint y: 287, distance: 41.9
click at [322, 256] on app-calendar-viewport "Sat 23 7/9 5 Jobs Sun 24 5/5 3 Jobs Mon 25 3/3 3 Jobs Tue 26 4/4 3 Jobs Wed 27 …" at bounding box center [413, 218] width 827 height 222
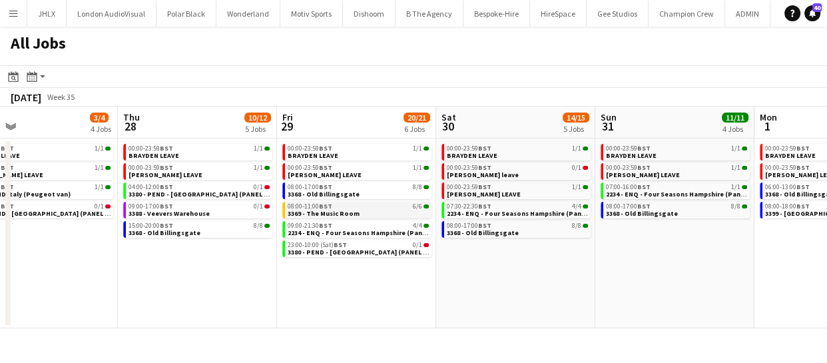
click at [334, 210] on span "3369 - The Music Room" at bounding box center [324, 213] width 72 height 9
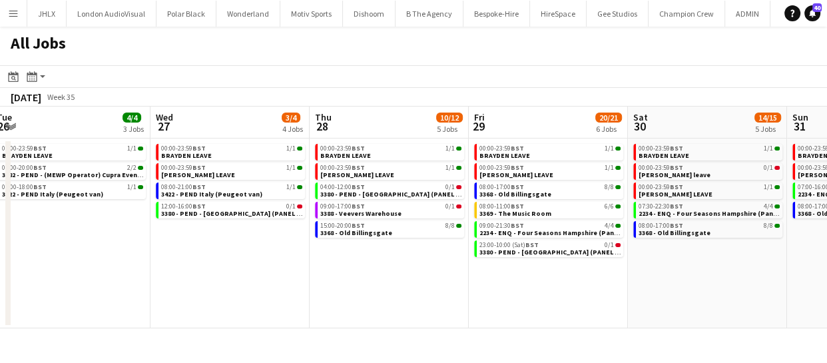
drag, startPoint x: 211, startPoint y: 285, endPoint x: 475, endPoint y: 272, distance: 264.6
click at [487, 270] on app-calendar-viewport "Sun 24 5/5 3 Jobs Mon 25 3/3 3 Jobs Tue 26 4/4 3 Jobs Wed 27 3/4 4 Jobs Thu 28 …" at bounding box center [413, 218] width 827 height 222
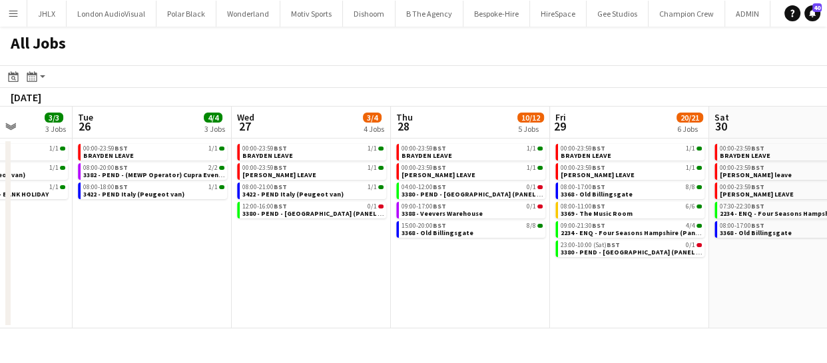
drag, startPoint x: 306, startPoint y: 278, endPoint x: 493, endPoint y: 285, distance: 187.2
click at [463, 278] on app-calendar-viewport "Sat 23 7/9 5 Jobs Sun 24 5/5 3 Jobs Mon 25 3/3 3 Jobs Tue 26 4/4 3 Jobs Wed 27 …" at bounding box center [413, 218] width 827 height 222
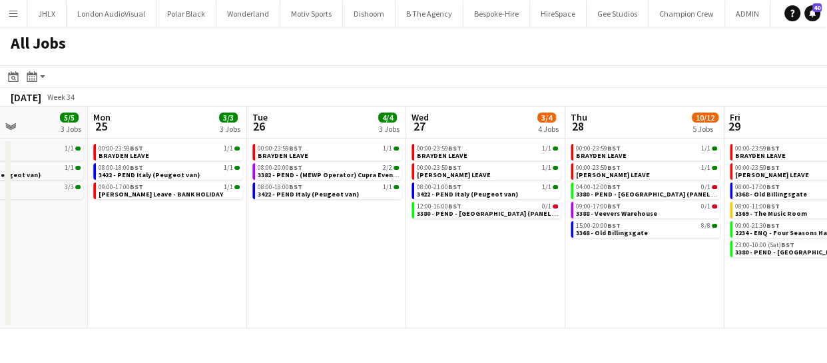
click at [437, 288] on app-calendar-viewport "Fri 22 4/4 2 Jobs Sat 23 7/9 5 Jobs Sun 24 5/5 3 Jobs Mon 25 3/3 3 Jobs Tue 26 …" at bounding box center [413, 218] width 827 height 222
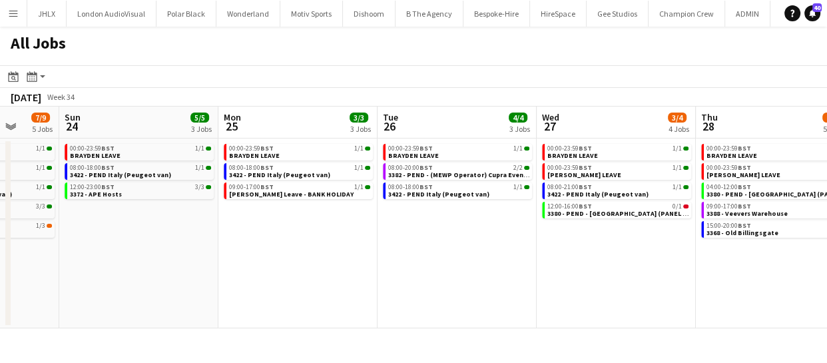
drag, startPoint x: 359, startPoint y: 276, endPoint x: 471, endPoint y: 278, distance: 111.9
click at [491, 268] on app-calendar-viewport "Thu 21 2/3 3 Jobs Fri 22 4/4 2 Jobs Sat 23 7/9 5 Jobs Sun 24 5/5 3 Jobs Mon 25 …" at bounding box center [413, 218] width 827 height 222
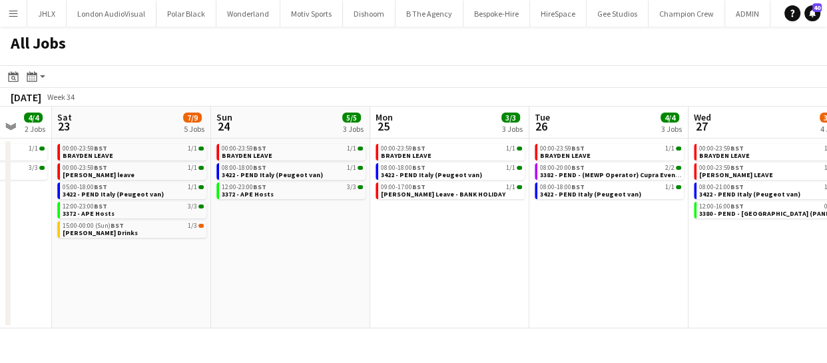
drag, startPoint x: 352, startPoint y: 278, endPoint x: 539, endPoint y: 289, distance: 187.4
click at [543, 277] on app-calendar-viewport "Wed 20 2/10 5 Jobs Thu 21 2/3 3 Jobs Fri 22 4/4 2 Jobs Sat 23 7/9 5 Jobs Sun 24…" at bounding box center [413, 218] width 827 height 222
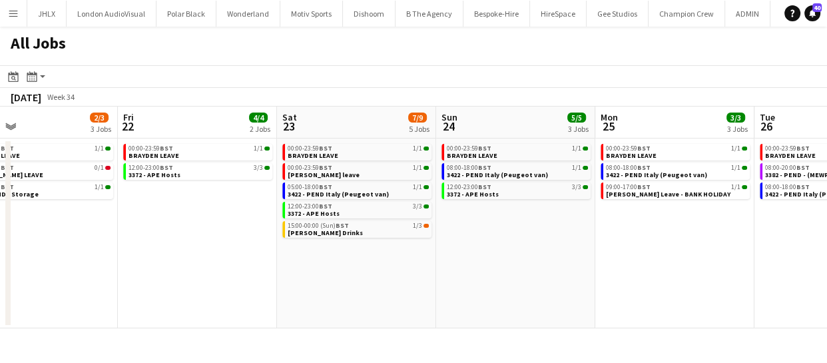
click at [566, 273] on app-calendar-viewport "Tue 19 11/12 5 Jobs Wed 20 2/10 5 Jobs Thu 21 2/3 3 Jobs Fri 22 4/4 2 Jobs Sat …" at bounding box center [413, 218] width 827 height 222
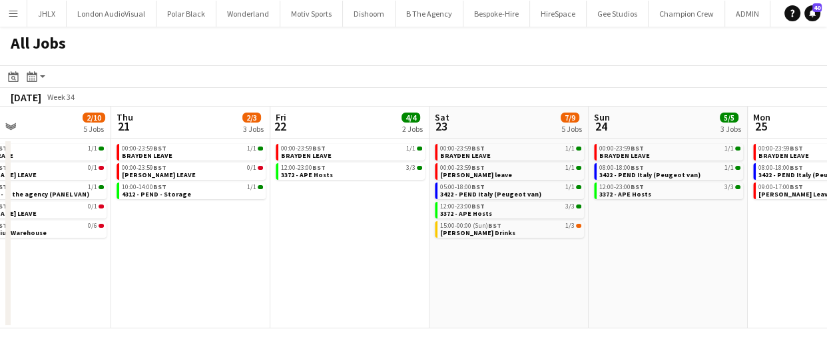
click at [592, 268] on app-calendar-viewport "Mon 18 3/3 3 Jobs Tue 19 11/12 5 Jobs Wed 20 2/10 5 Jobs Thu 21 2/3 3 Jobs Fri …" at bounding box center [413, 218] width 827 height 222
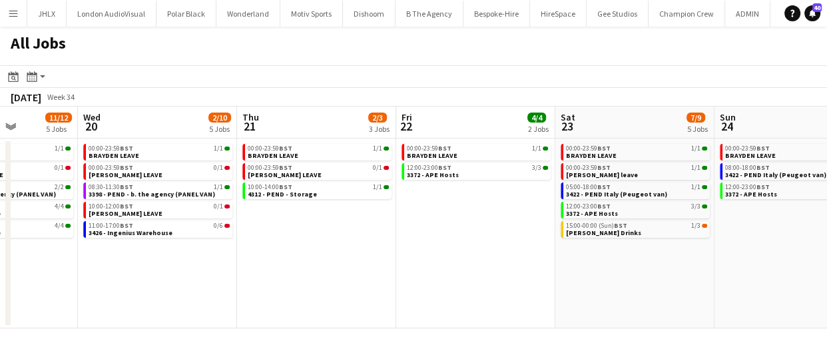
drag, startPoint x: 424, startPoint y: 296, endPoint x: 526, endPoint y: 285, distance: 102.5
click at [560, 274] on app-calendar-viewport "Sun 17 12/12 6 Jobs Mon 18 3/3 3 Jobs Tue 19 11/12 5 Jobs Wed 20 2/10 5 Jobs Th…" at bounding box center [413, 218] width 827 height 222
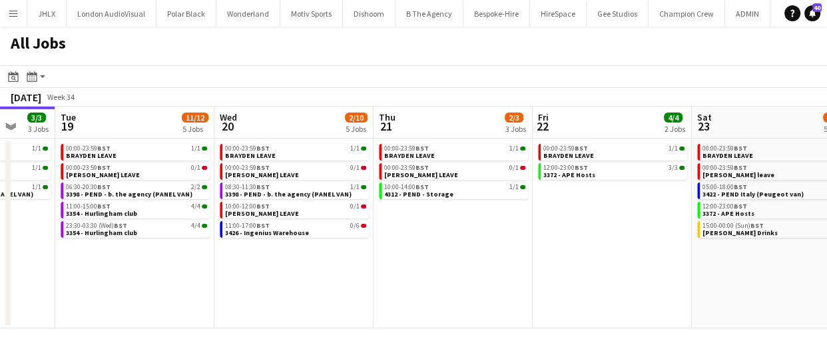
click at [528, 258] on app-calendar-viewport "Sat 16 14/14 4 Jobs Sun 17 12/12 6 Jobs Mon 18 3/3 3 Jobs Tue 19 11/12 5 Jobs W…" at bounding box center [413, 218] width 827 height 222
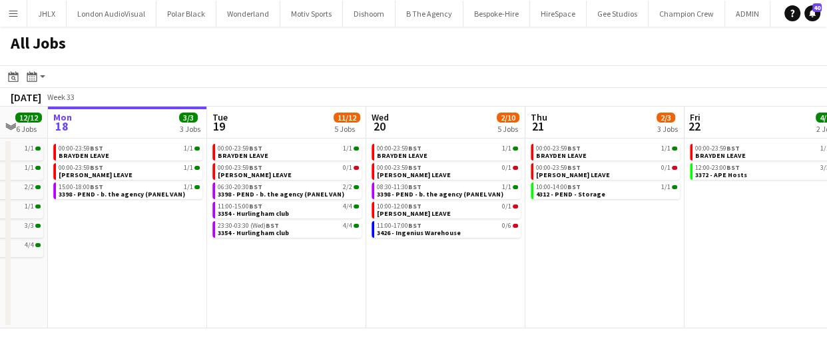
drag, startPoint x: 405, startPoint y: 272, endPoint x: 566, endPoint y: 264, distance: 160.6
click at [508, 260] on app-calendar-viewport "Sat 16 14/14 4 Jobs Sun 17 12/12 6 Jobs Mon 18 3/3 3 Jobs Tue 19 11/12 5 Jobs W…" at bounding box center [413, 218] width 827 height 222
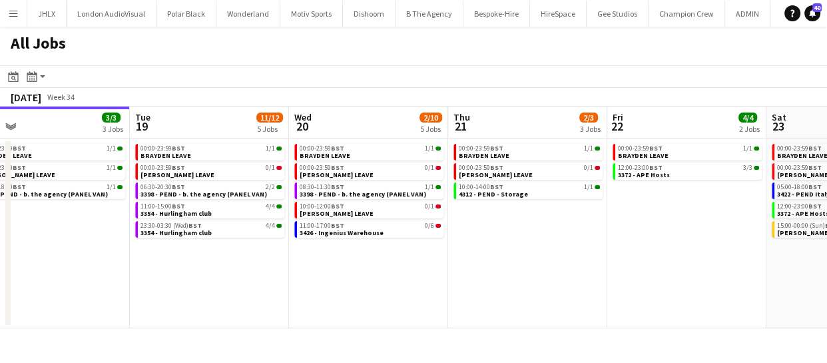
drag, startPoint x: 543, startPoint y: 280, endPoint x: 307, endPoint y: 264, distance: 236.1
click at [299, 268] on app-calendar-viewport "Fri 15 31/31 9 Jobs Sat 16 14/14 4 Jobs Sun 17 12/12 6 Jobs Mon 18 3/3 3 Jobs T…" at bounding box center [413, 218] width 827 height 222
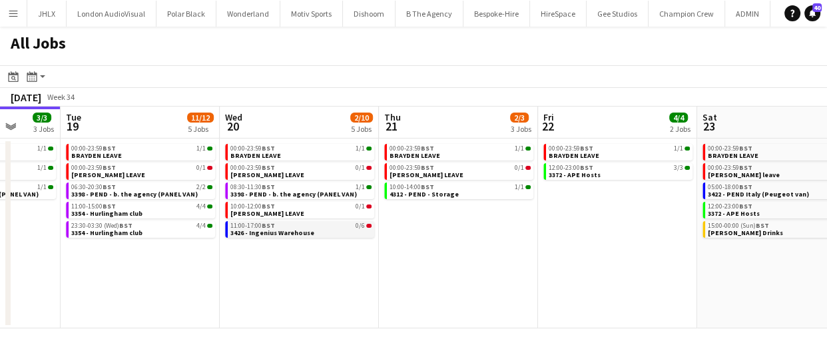
click at [283, 226] on div "11:00-17:00 BST 0/6" at bounding box center [300, 225] width 141 height 7
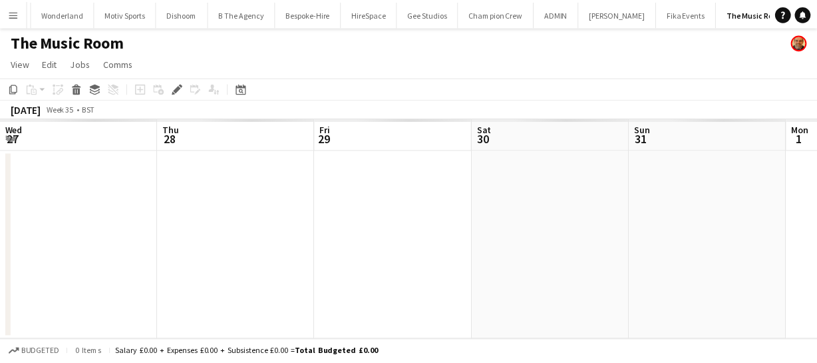
scroll to position [0, 458]
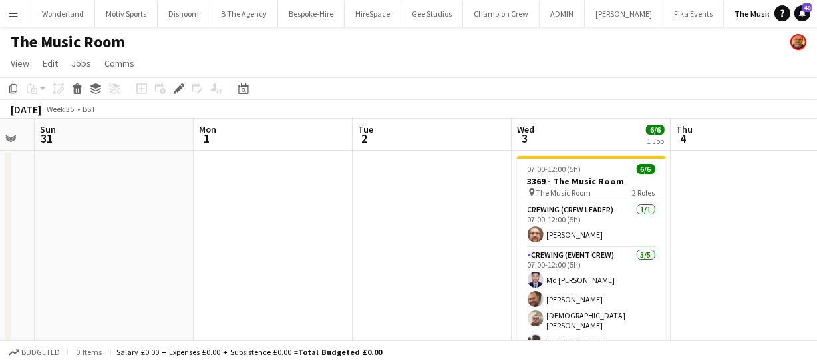
drag, startPoint x: 616, startPoint y: 242, endPoint x: 153, endPoint y: 236, distance: 462.7
click at [153, 236] on app-calendar-viewport "Wed 27 Thu 28 Fri 29 6/6 1 Job Sat 30 Sun 31 Mon 1 Tue 2 Wed 3 6/6 1 Job Thu 4 …" at bounding box center [408, 248] width 817 height 261
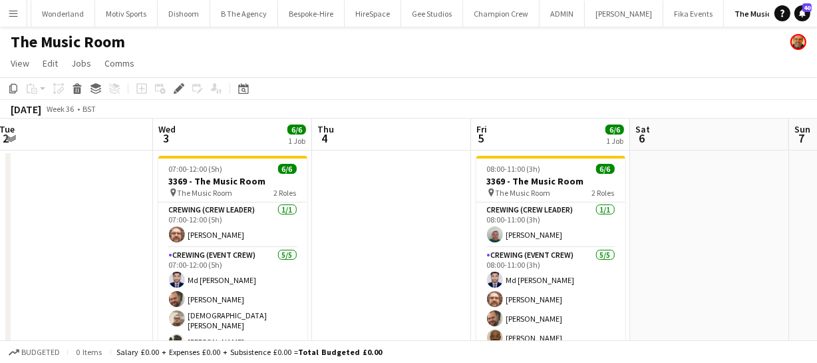
drag, startPoint x: 358, startPoint y: 246, endPoint x: -23, endPoint y: 218, distance: 381.8
click at [0, 218] on html "Menu Boards Boards Boards All jobs Status Workforce Workforce My Workforce Recr…" at bounding box center [408, 201] width 817 height 402
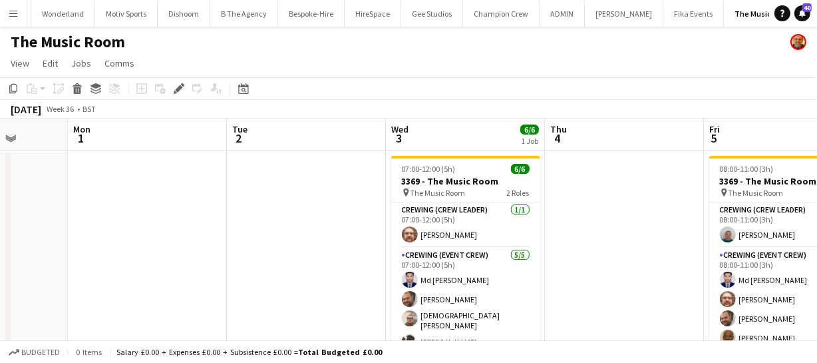
drag, startPoint x: 352, startPoint y: 254, endPoint x: 248, endPoint y: 236, distance: 105.3
click at [248, 236] on app-calendar-viewport "Fri 29 6/6 1 Job Sat 30 Sun 31 Mon 1 Tue 2 Wed 3 6/6 1 Job Thu 4 Fri 5 6/6 1 Jo…" at bounding box center [408, 248] width 817 height 261
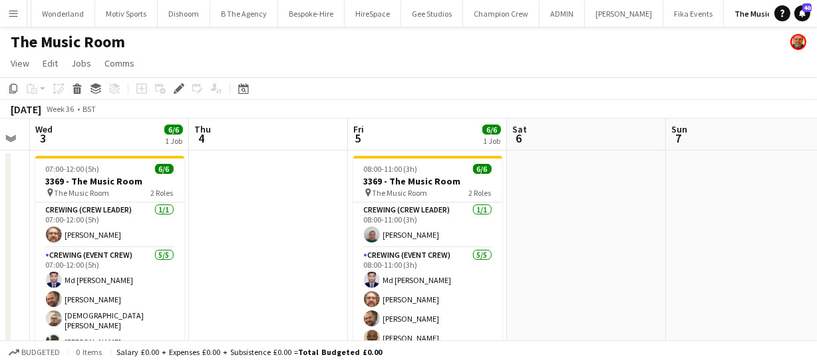
drag, startPoint x: 303, startPoint y: 238, endPoint x: 210, endPoint y: 227, distance: 93.2
click at [210, 227] on app-calendar-viewport "Sun 31 Mon 1 Tue 2 Wed 3 6/6 1 Job Thu 4 Fri 5 6/6 1 Job Sat 6 Sun 7 Mon 8 0/4 …" at bounding box center [408, 248] width 817 height 261
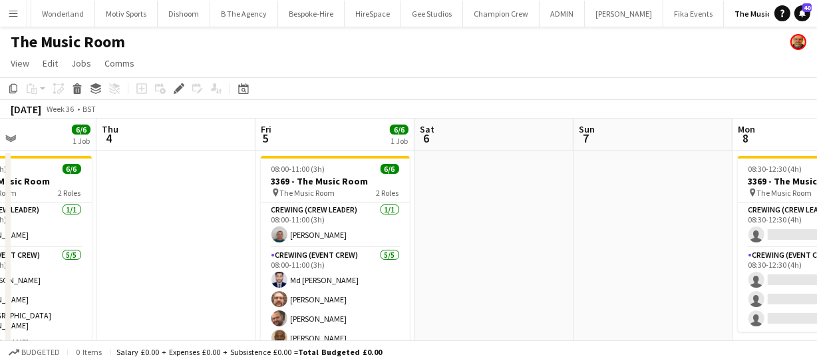
drag, startPoint x: 488, startPoint y: 232, endPoint x: 314, endPoint y: 207, distance: 176.2
click at [348, 213] on app-calendar-viewport "Sun 31 Mon 1 Tue 2 Wed 3 6/6 1 Job Thu 4 Fri 5 6/6 1 Job Sat 6 Sun 7 Mon 8 0/4 …" at bounding box center [408, 248] width 817 height 261
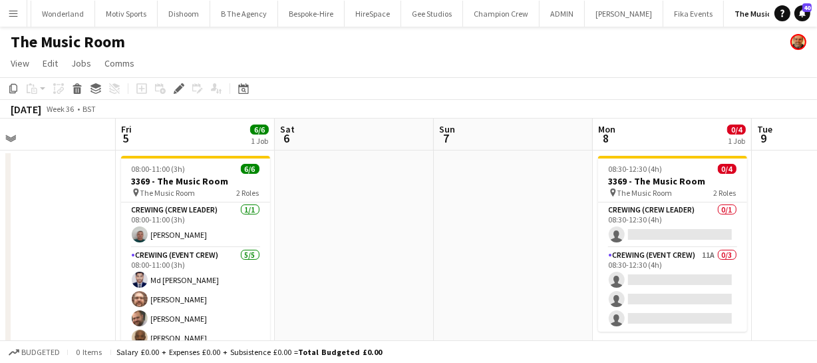
drag, startPoint x: 401, startPoint y: 238, endPoint x: 200, endPoint y: 214, distance: 202.5
click at [238, 216] on app-calendar-viewport "Tue 2 Wed 3 6/6 1 Job Thu 4 Fri 5 6/6 1 Job Sat 6 Sun 7 Mon 8 0/4 1 Job Tue 9 W…" at bounding box center [408, 248] width 817 height 261
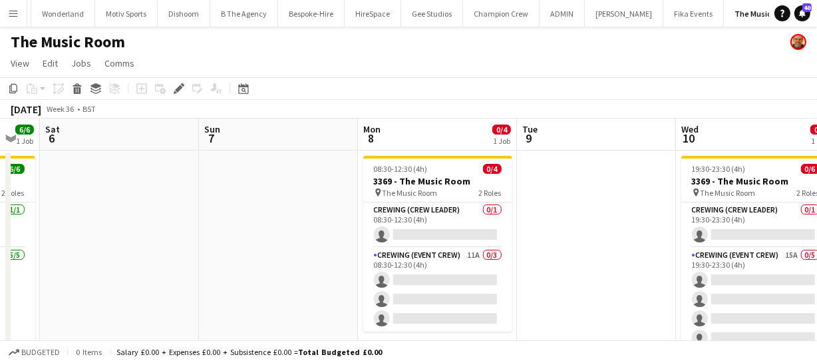
click at [140, 202] on app-calendar-viewport "Tue 2 Wed 3 6/6 1 Job Thu 4 Fri 5 6/6 1 Job Sat 6 Sun 7 Mon 8 0/4 1 Job Tue 9 W…" at bounding box center [408, 248] width 817 height 261
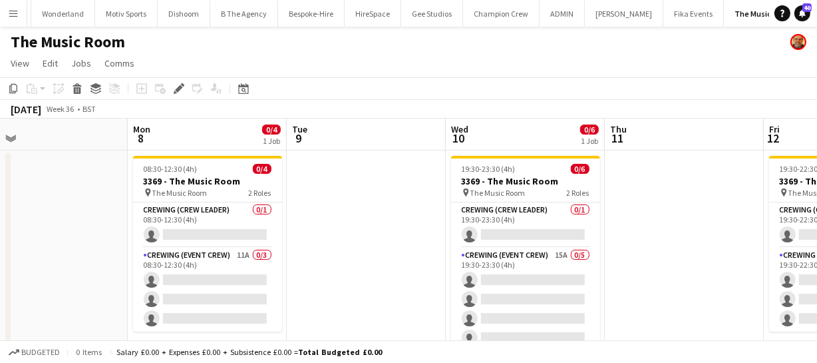
drag, startPoint x: 397, startPoint y: 252, endPoint x: 336, endPoint y: 243, distance: 61.9
click at [335, 243] on app-calendar-viewport "Thu 4 Fri 5 6/6 1 Job Sat 6 Sun 7 Mon 8 0/4 1 Job Tue 9 Wed 10 0/6 1 Job Thu 11…" at bounding box center [408, 248] width 817 height 261
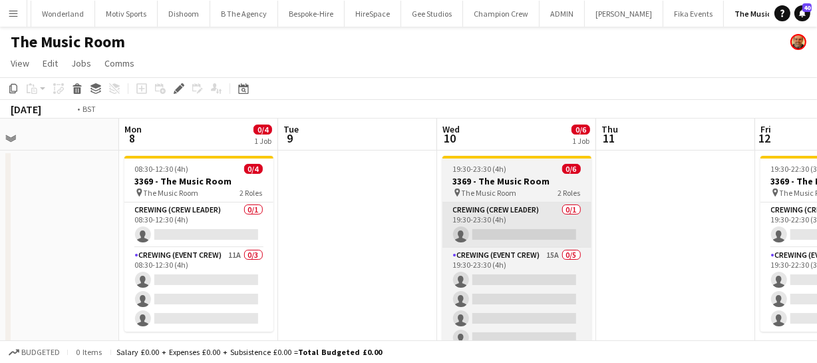
drag, startPoint x: 435, startPoint y: 260, endPoint x: 194, endPoint y: 202, distance: 248.3
click at [85, 184] on app-calendar-viewport "Thu 4 Fri 5 6/6 1 Job Sat 6 Sun 7 Mon 8 0/4 1 Job Tue 9 Wed 10 0/6 1 Job Thu 11…" at bounding box center [408, 248] width 817 height 261
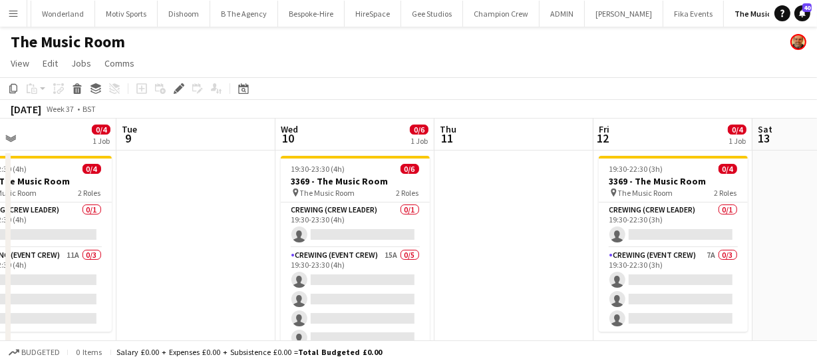
drag, startPoint x: 379, startPoint y: 243, endPoint x: 276, endPoint y: 229, distance: 104.1
click at [276, 227] on app-calendar-viewport "Sat 6 Sun 7 Mon 8 0/4 1 Job Tue 9 Wed 10 0/6 1 Job Thu 11 Fri 12 0/4 1 Job Sat …" at bounding box center [408, 248] width 817 height 261
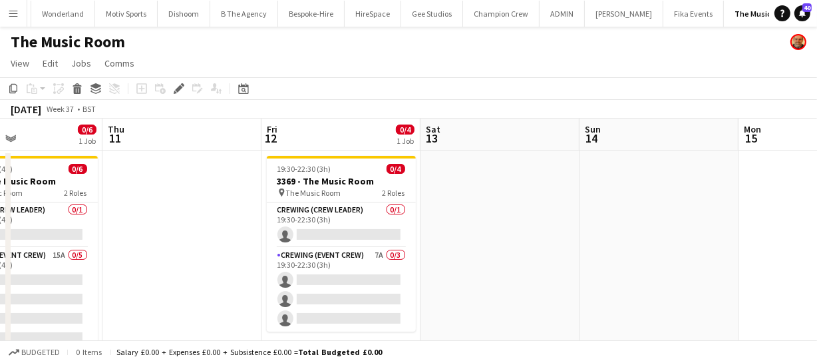
drag, startPoint x: 481, startPoint y: 254, endPoint x: 408, endPoint y: 242, distance: 73.7
click at [406, 242] on app-calendar-viewport "Mon 8 0/4 1 Job Tue 9 Wed 10 0/6 1 Job Thu 11 Fri 12 0/4 1 Job Sat 13 Sun 14 Mo…" at bounding box center [408, 248] width 817 height 261
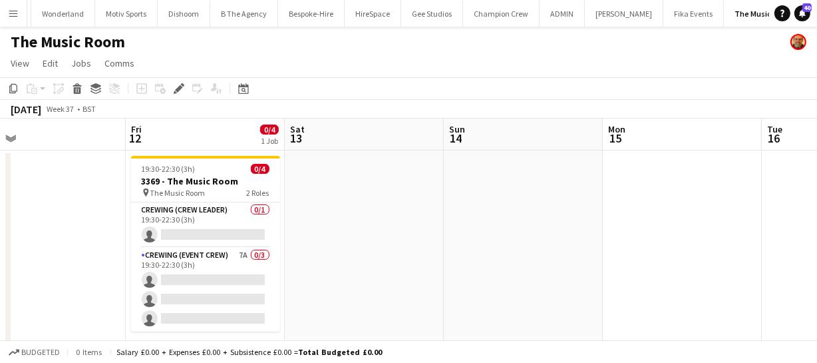
drag, startPoint x: 455, startPoint y: 248, endPoint x: 385, endPoint y: 224, distance: 74.5
click at [258, 207] on app-calendar-viewport "Mon 8 0/4 1 Job Tue 9 Wed 10 0/6 1 Job Thu 11 Fri 12 0/4 1 Job Sat 13 Sun 14 Mo…" at bounding box center [408, 248] width 817 height 261
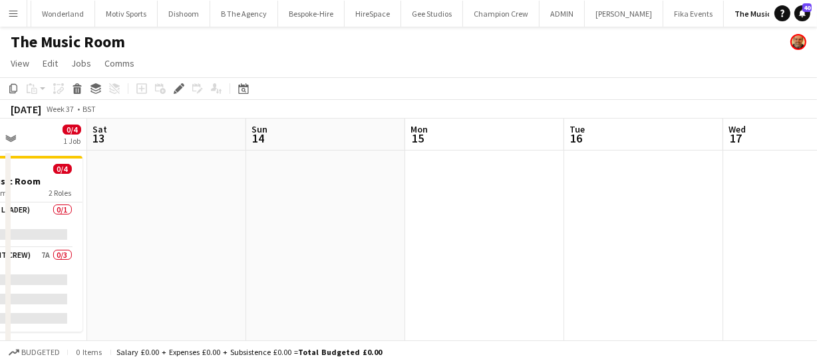
drag, startPoint x: 386, startPoint y: 223, endPoint x: 446, endPoint y: 226, distance: 60.0
click at [303, 206] on app-calendar-viewport "Wed 10 0/6 1 Job Thu 11 Fri 12 0/4 1 Job Sat 13 Sun 14 Mon 15 Tue 16 Wed 17 Thu…" at bounding box center [408, 248] width 817 height 261
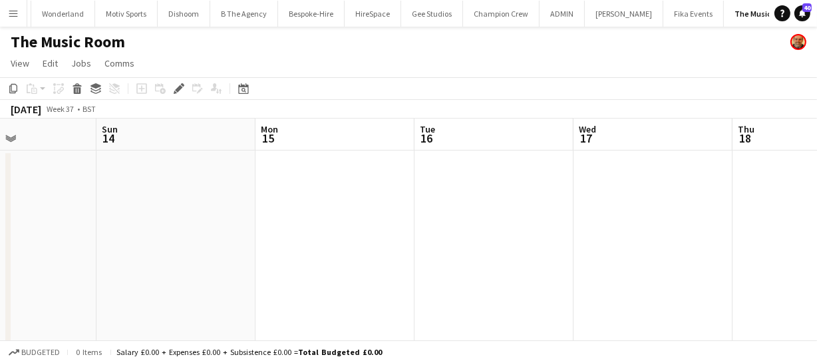
drag, startPoint x: 308, startPoint y: 204, endPoint x: 325, endPoint y: 206, distance: 16.8
click at [286, 203] on app-calendar-viewport "Wed 10 0/6 1 Job Thu 11 Fri 12 0/4 1 Job Sat 13 Sun 14 Mon 15 Tue 16 Wed 17 Thu…" at bounding box center [408, 248] width 817 height 261
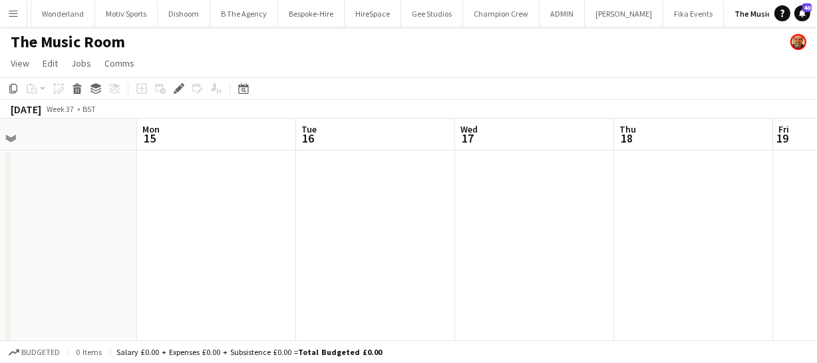
drag, startPoint x: 60, startPoint y: 242, endPoint x: 434, endPoint y: 252, distance: 374.2
click at [326, 237] on app-calendar-viewport "Fri 12 0/4 1 Job Sat 13 Sun 14 Mon 15 Tue 16 Wed 17 Thu 18 Fri 19 Sat 20 Sun 21…" at bounding box center [408, 248] width 817 height 261
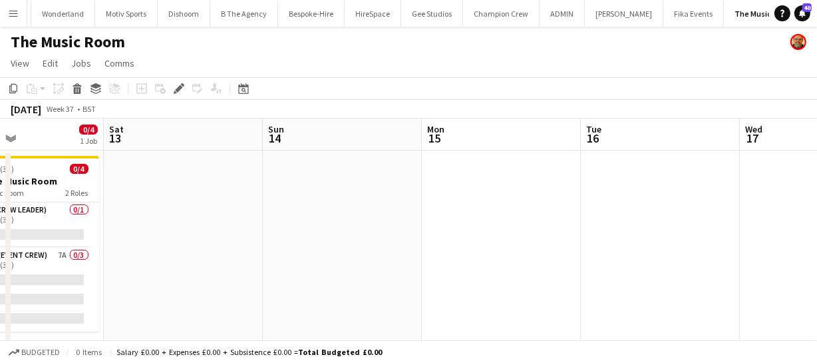
click at [488, 252] on app-calendar-viewport "Wed 10 0/6 1 Job Thu 11 Fri 12 0/4 1 Job Sat 13 Sun 14 Mon 15 Tue 16 Wed 17 Thu…" at bounding box center [408, 248] width 817 height 261
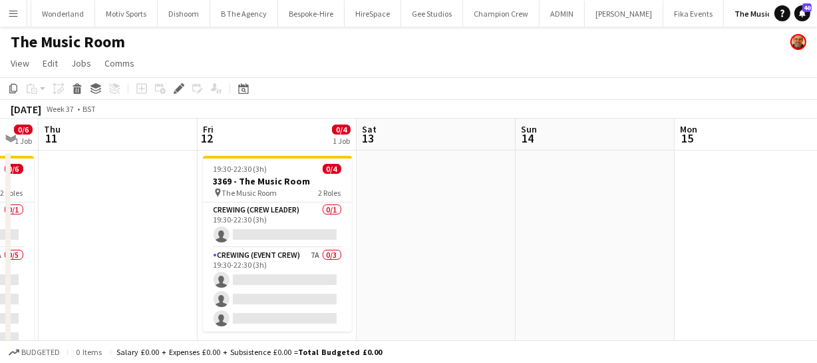
drag, startPoint x: 526, startPoint y: 266, endPoint x: 549, endPoint y: 268, distance: 23.3
click at [550, 268] on app-calendar-viewport "Tue 9 Wed 10 0/6 1 Job Thu 11 Fri 12 0/4 1 Job Sat 13 Sun 14 Mon 15 Tue 16 Wed …" at bounding box center [408, 248] width 817 height 261
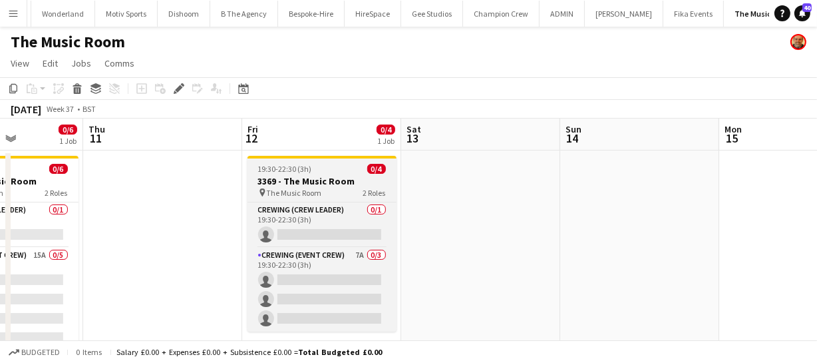
click at [332, 171] on div "19:30-22:30 (3h) 0/4" at bounding box center [322, 169] width 149 height 10
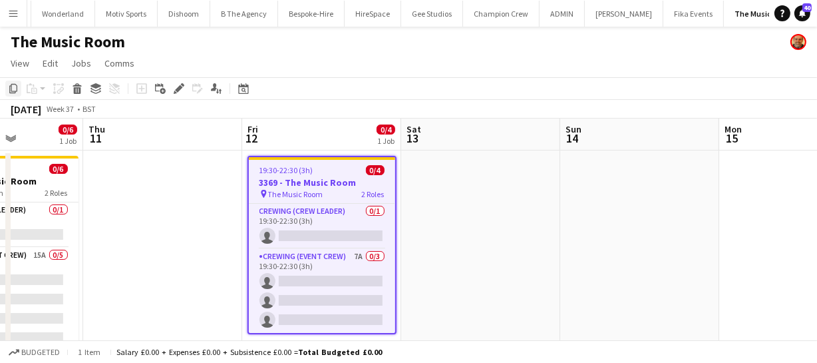
click at [13, 89] on icon "Copy" at bounding box center [13, 88] width 11 height 11
click at [493, 233] on app-calendar-viewport "Mon 8 0/4 1 Job Tue 9 Wed 10 0/6 1 Job Thu 11 Fri 12 0/4 1 Job Sat 13 Sun 14 Mo…" at bounding box center [408, 248] width 817 height 261
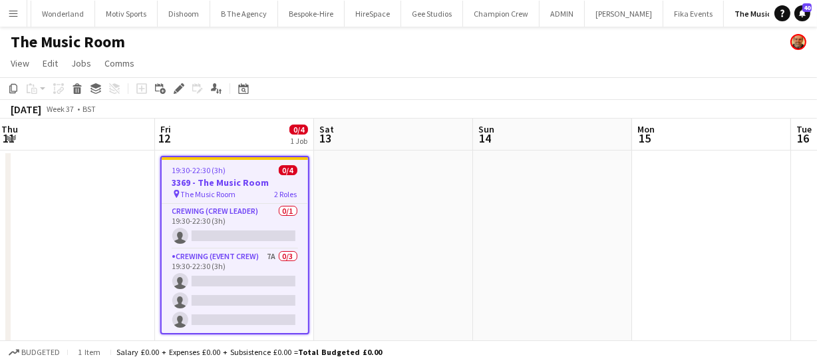
click at [419, 220] on app-calendar-viewport "Mon 8 0/4 1 Job Tue 9 Wed 10 0/6 1 Job Thu 11 Fri 12 0/4 1 Job Sat 13 Sun 14 Mo…" at bounding box center [408, 248] width 817 height 261
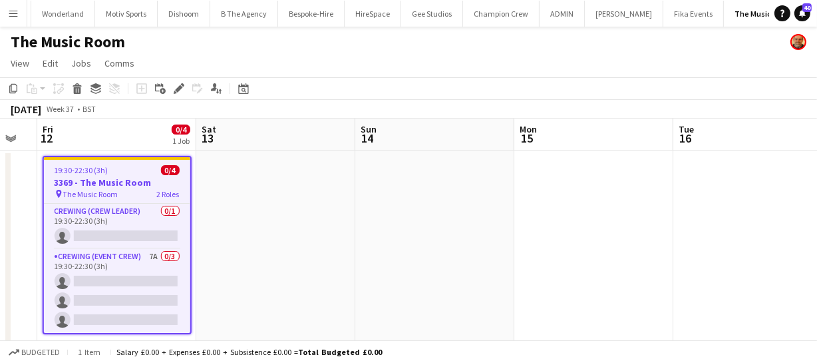
drag, startPoint x: 444, startPoint y: 220, endPoint x: 363, endPoint y: 212, distance: 81.5
click at [382, 213] on app-calendar-viewport "Mon 8 0/4 1 Job Tue 9 Wed 10 0/6 1 Job Thu 11 Fri 12 0/4 1 Job Sat 13 Sun 14 Mo…" at bounding box center [408, 248] width 817 height 261
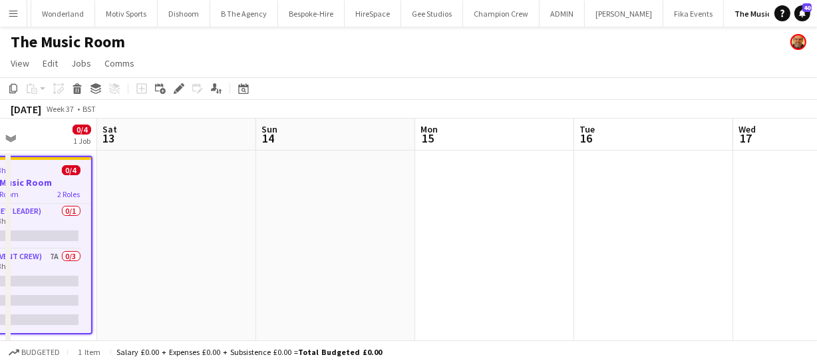
drag, startPoint x: 452, startPoint y: 219, endPoint x: 286, endPoint y: 208, distance: 166.8
click at [313, 210] on app-calendar-viewport "Wed 10 0/6 1 Job Thu 11 Fri 12 0/4 1 Job Sat 13 Sun 14 Mon 15 Tue 16 Wed 17 Thu…" at bounding box center [408, 248] width 817 height 261
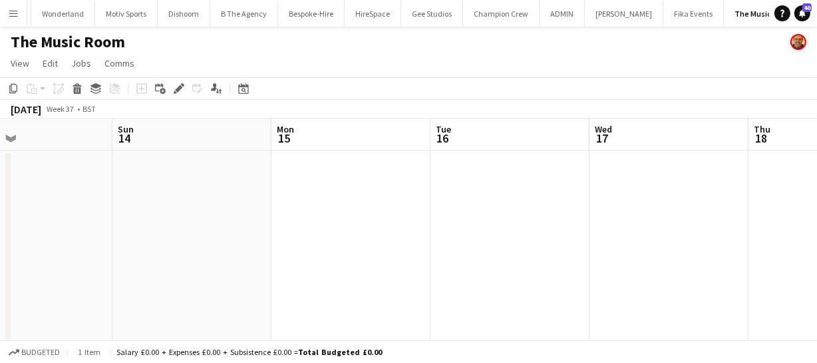
click at [481, 184] on app-date-cell at bounding box center [510, 264] width 159 height 229
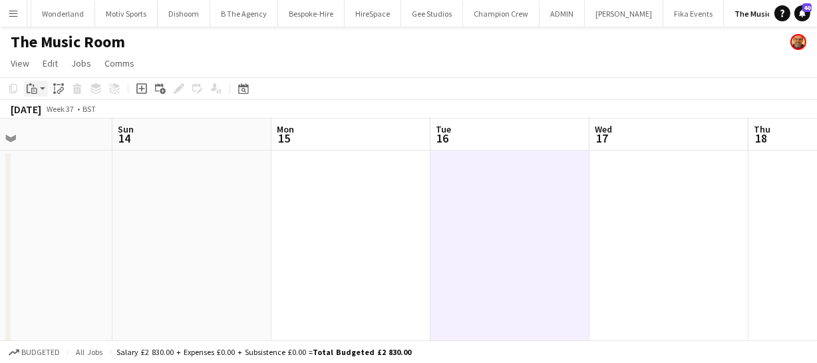
click at [36, 87] on icon "Paste" at bounding box center [32, 88] width 11 height 11
click at [53, 116] on link "Paste Ctrl+V" at bounding box center [97, 114] width 125 height 12
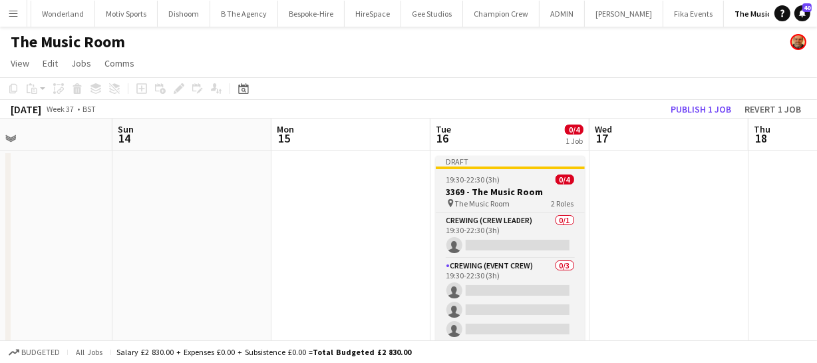
click at [505, 190] on h3 "3369 - The Music Room" at bounding box center [510, 192] width 149 height 12
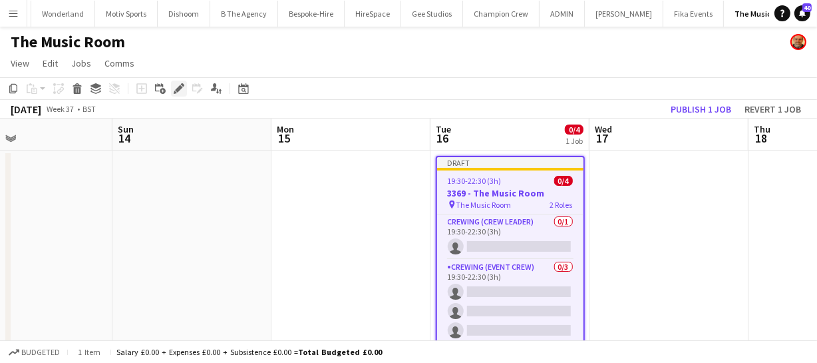
click at [175, 85] on icon "Edit" at bounding box center [179, 88] width 11 height 11
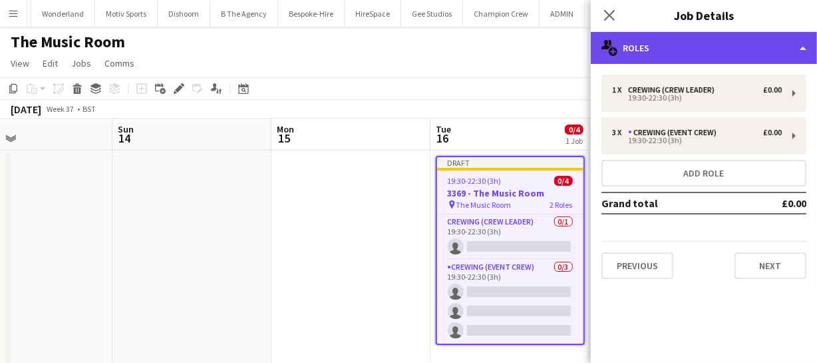
click at [724, 53] on div "multiple-users-add Roles" at bounding box center [704, 48] width 226 height 32
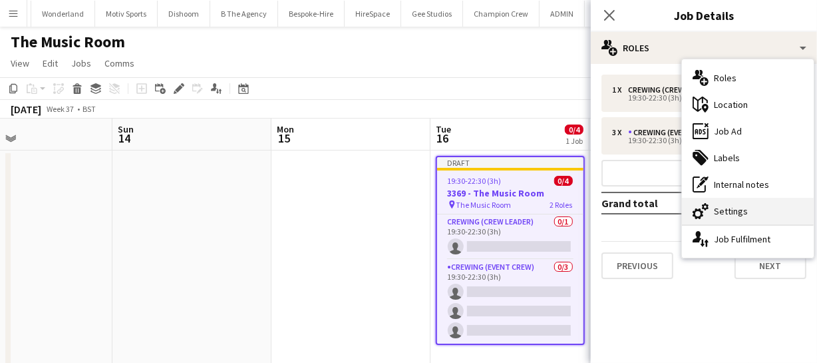
click at [730, 206] on div "cog-double-3 Settings" at bounding box center [748, 211] width 132 height 27
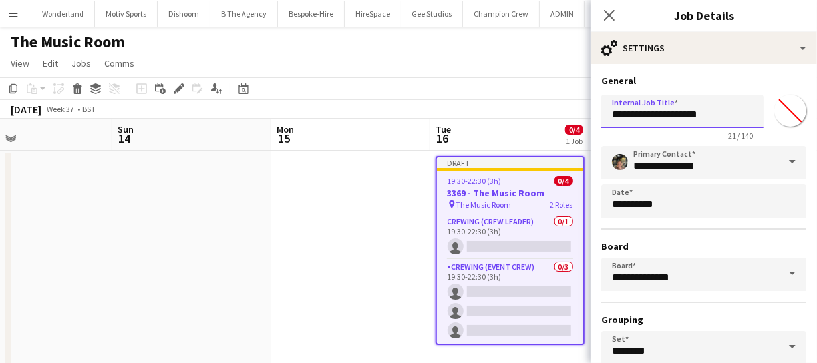
drag, startPoint x: 630, startPoint y: 113, endPoint x: 564, endPoint y: 113, distance: 65.9
click at [564, 113] on body "Menu Boards Boards Boards All jobs Status Workforce Workforce My Workforce Recr…" at bounding box center [408, 201] width 817 height 402
click at [632, 114] on input "**********" at bounding box center [683, 111] width 162 height 33
drag, startPoint x: 633, startPoint y: 114, endPoint x: 513, endPoint y: 107, distance: 120.0
click at [513, 107] on body "Menu Boards Boards Boards All jobs Status Workforce Workforce My Workforce Recr…" at bounding box center [408, 201] width 817 height 402
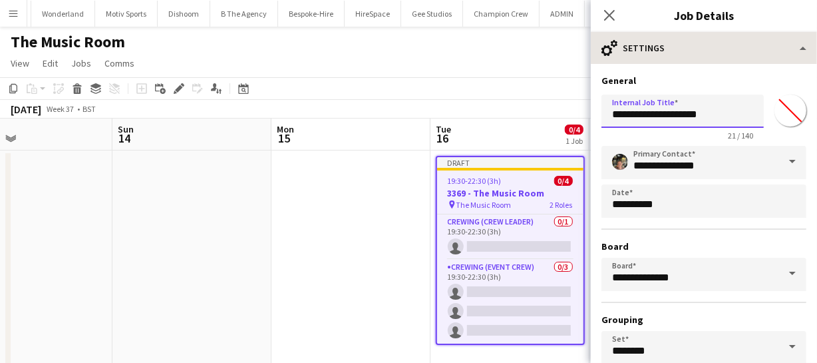
type input "**********"
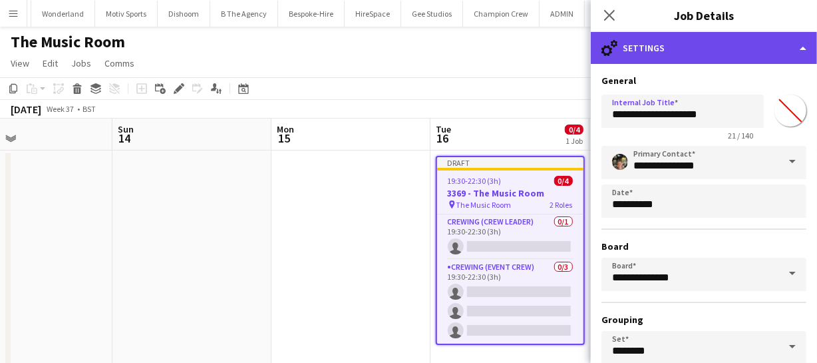
click at [680, 55] on div "cog-double-3 Settings" at bounding box center [704, 48] width 226 height 32
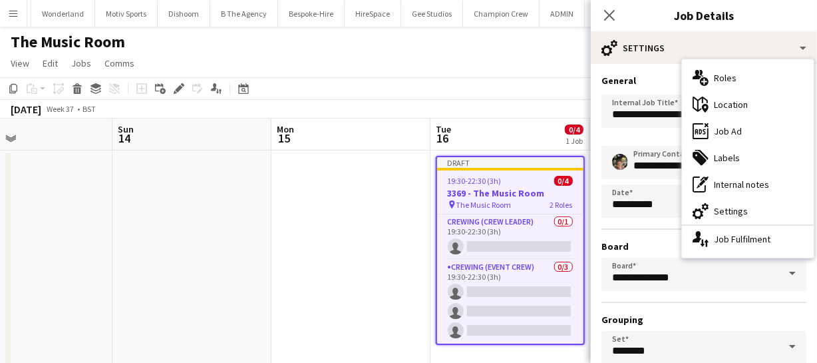
click at [726, 75] on div "multiple-users-add Roles" at bounding box center [748, 78] width 132 height 27
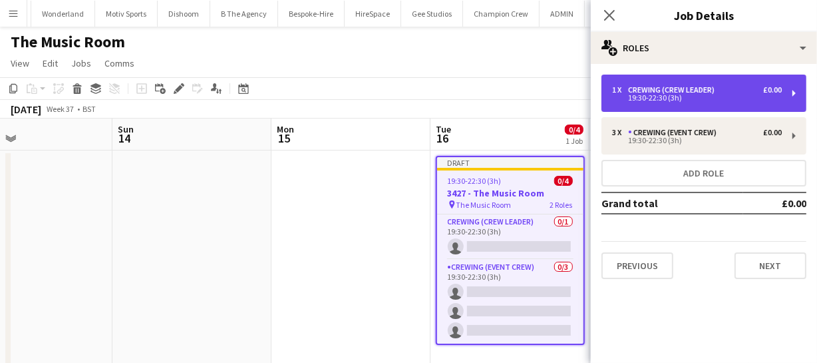
click at [657, 90] on div "Crewing (Crew Leader)" at bounding box center [674, 89] width 92 height 9
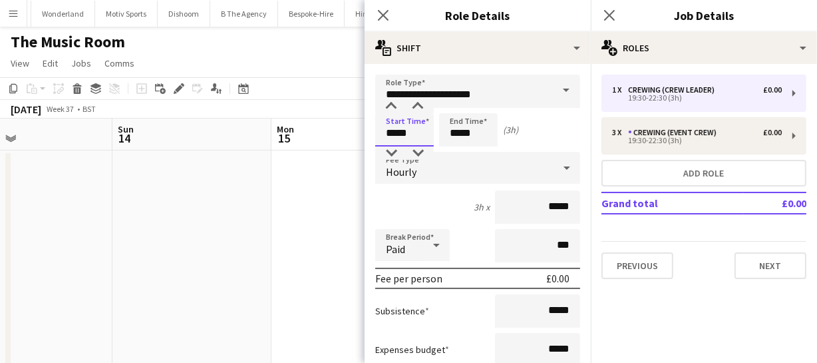
drag, startPoint x: 413, startPoint y: 130, endPoint x: 295, endPoint y: 132, distance: 117.9
click at [330, 132] on body "Menu Boards Boards Boards All jobs Status Workforce Workforce My Workforce Recr…" at bounding box center [408, 201] width 817 height 402
type input "*****"
click at [381, 21] on app-icon "Close pop-in" at bounding box center [383, 15] width 19 height 19
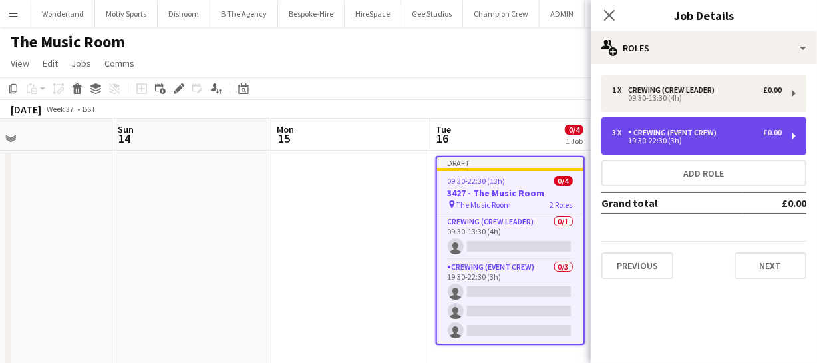
click at [684, 130] on div "Crewing (Event Crew)" at bounding box center [675, 132] width 94 height 9
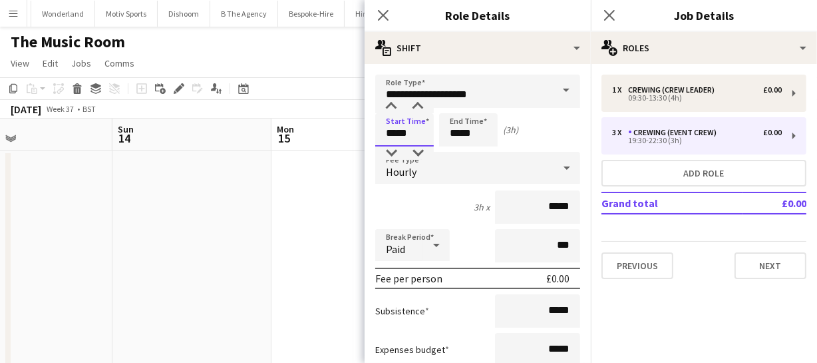
drag, startPoint x: 411, startPoint y: 137, endPoint x: 260, endPoint y: 112, distance: 153.1
click at [337, 129] on body "Menu Boards Boards Boards All jobs Status Workforce Workforce My Workforce Recr…" at bounding box center [408, 201] width 817 height 402
type input "*****"
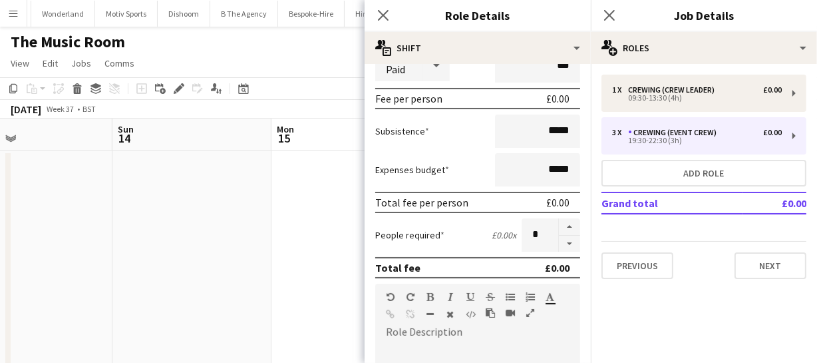
scroll to position [181, 0]
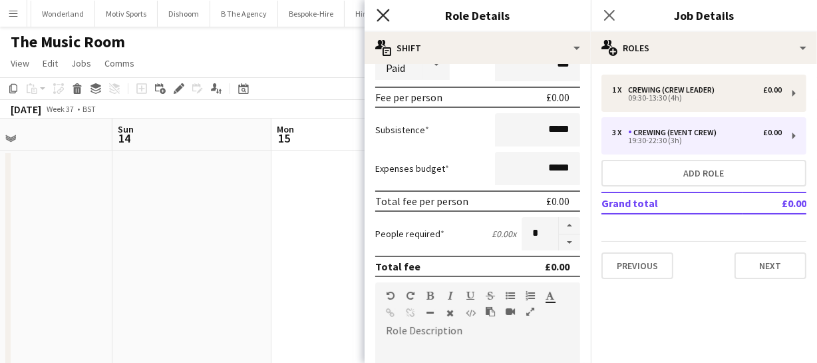
type input "*****"
click at [378, 13] on icon "Close pop-in" at bounding box center [383, 15] width 13 height 13
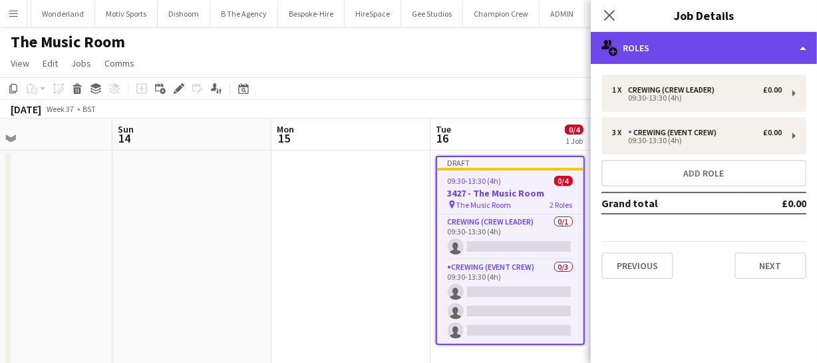
click at [732, 55] on div "multiple-users-add Roles" at bounding box center [704, 48] width 226 height 32
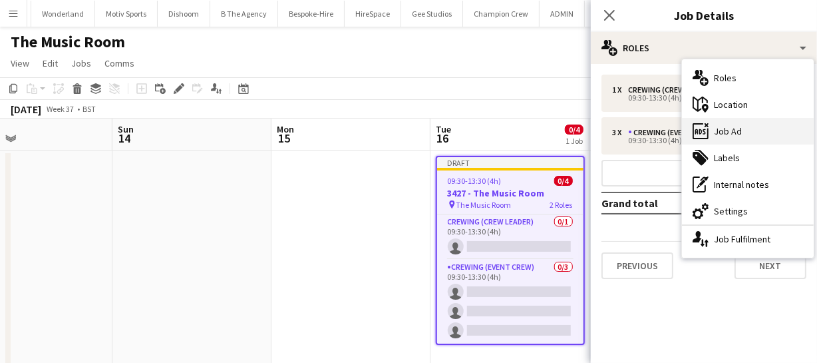
click at [737, 126] on div "ads-window Job Ad" at bounding box center [748, 131] width 132 height 27
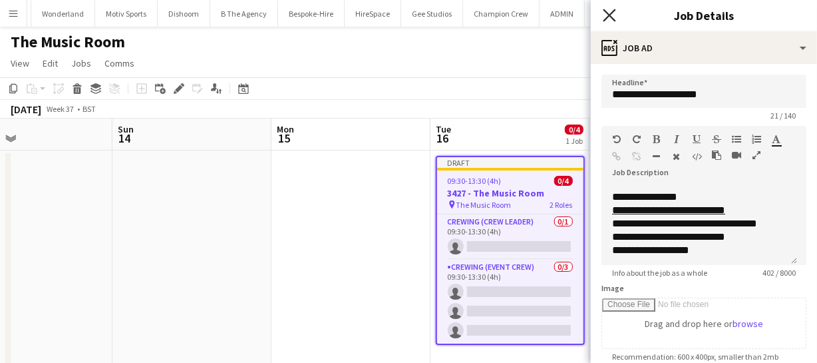
click at [606, 17] on icon "Close pop-in" at bounding box center [609, 15] width 13 height 13
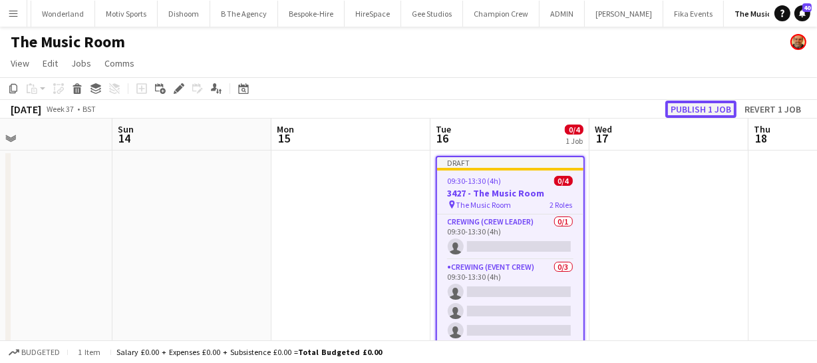
click at [706, 107] on button "Publish 1 job" at bounding box center [701, 109] width 71 height 17
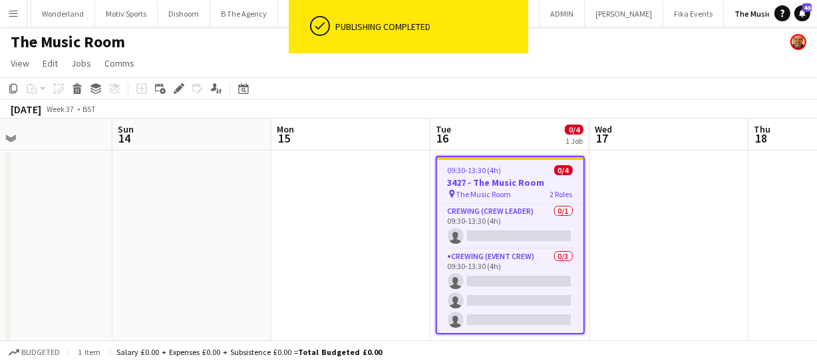
click at [499, 173] on span "09:30-13:30 (4h)" at bounding box center [475, 170] width 54 height 10
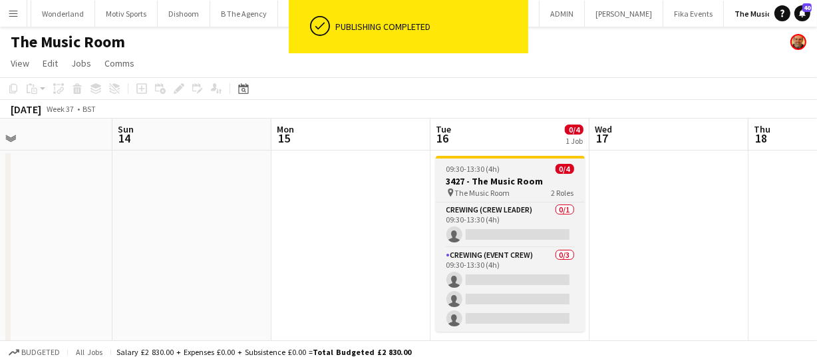
click at [499, 173] on span "09:30-13:30 (4h)" at bounding box center [474, 169] width 54 height 10
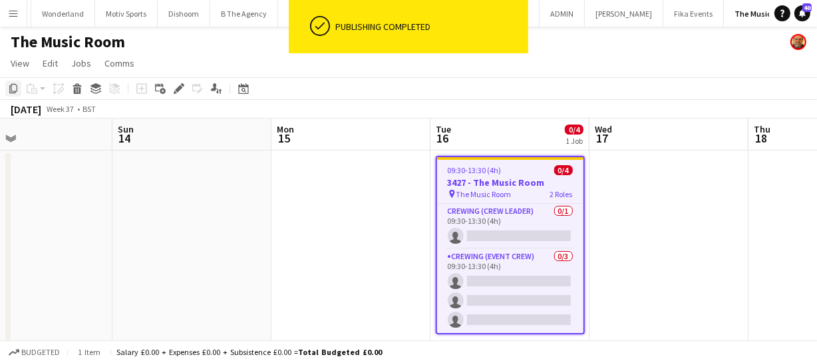
click at [16, 85] on icon at bounding box center [13, 88] width 8 height 9
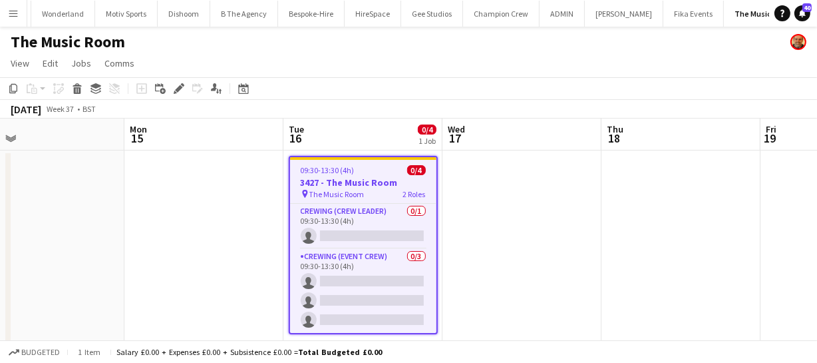
scroll to position [0, 379]
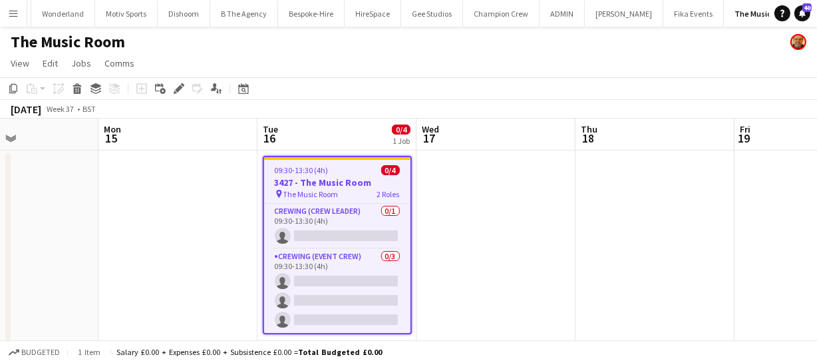
drag, startPoint x: 644, startPoint y: 224, endPoint x: 471, endPoint y: 210, distance: 173.6
click at [471, 210] on app-calendar-viewport "Fri 12 0/4 1 Job Sat 13 Sun 14 Mon 15 Tue 16 0/4 1 Job Wed 17 Thu 18 Fri 19 Sat…" at bounding box center [408, 248] width 817 height 261
drag, startPoint x: 535, startPoint y: 203, endPoint x: 405, endPoint y: 192, distance: 130.2
click at [445, 194] on app-calendar-viewport "Fri 12 0/4 1 Job Sat 13 Sun 14 Mon 15 Tue 16 0/4 1 Job Wed 17 Thu 18 Fri 19 Sat…" at bounding box center [408, 248] width 817 height 261
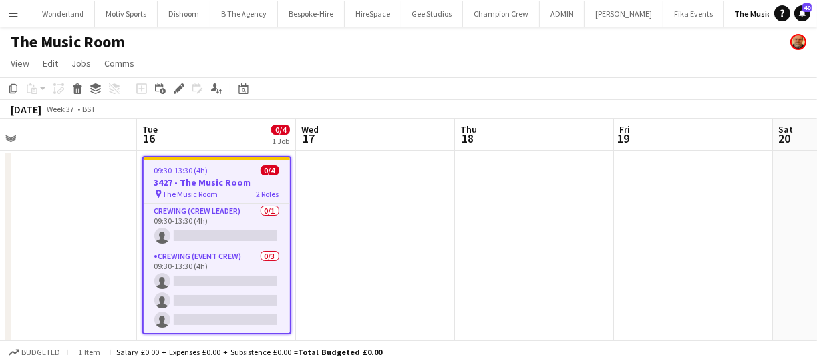
drag, startPoint x: 480, startPoint y: 210, endPoint x: 346, endPoint y: 204, distance: 133.9
click at [392, 205] on app-calendar-viewport "Fri 12 0/4 1 Job Sat 13 Sun 14 Mon 15 Tue 16 0/4 1 Job Wed 17 Thu 18 Fri 19 Sat…" at bounding box center [408, 248] width 817 height 261
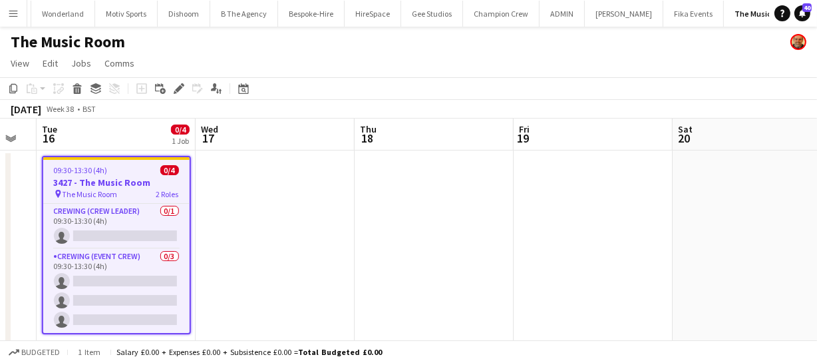
click at [561, 165] on app-date-cell at bounding box center [593, 264] width 159 height 229
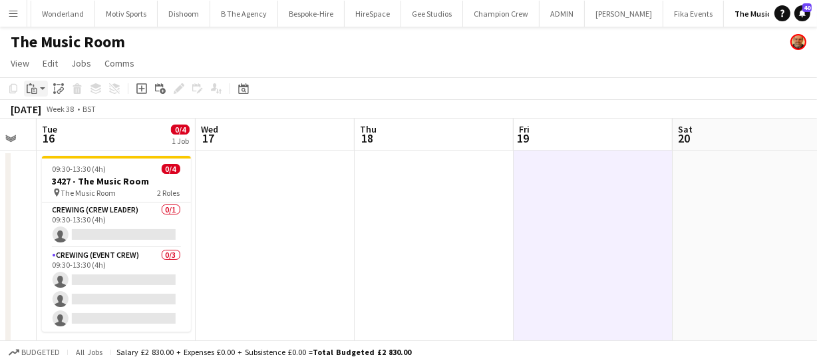
click at [31, 84] on icon at bounding box center [30, 84] width 3 height 2
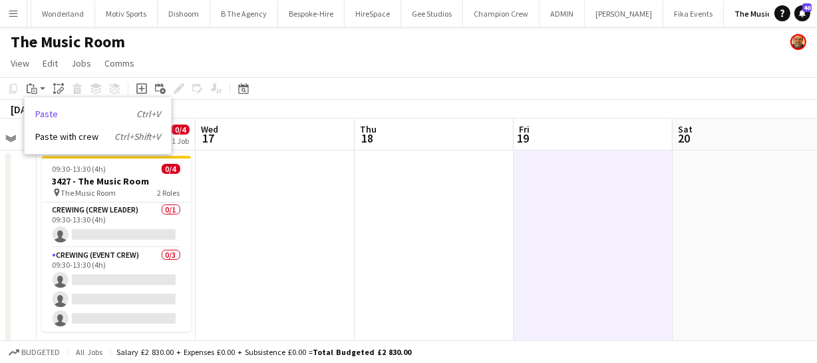
click at [38, 112] on link "Paste Ctrl+V" at bounding box center [97, 114] width 125 height 12
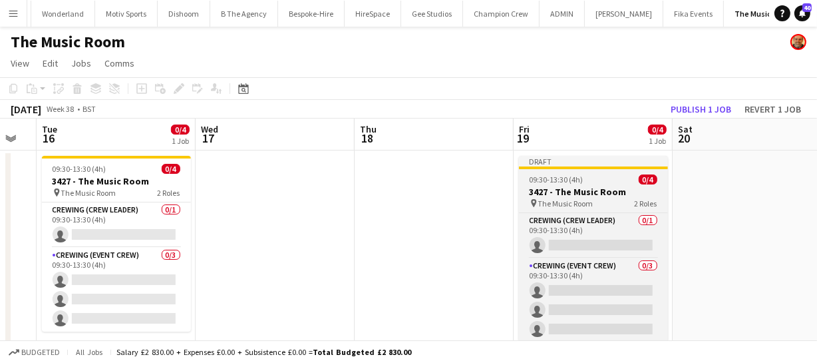
click at [592, 194] on h3 "3427 - The Music Room" at bounding box center [593, 192] width 149 height 12
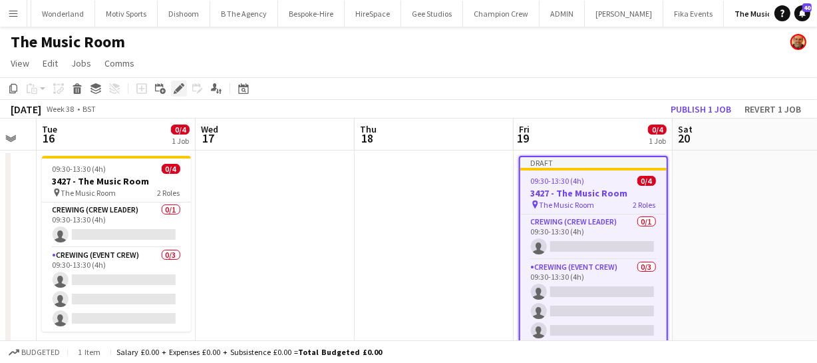
click at [180, 89] on icon at bounding box center [178, 88] width 7 height 7
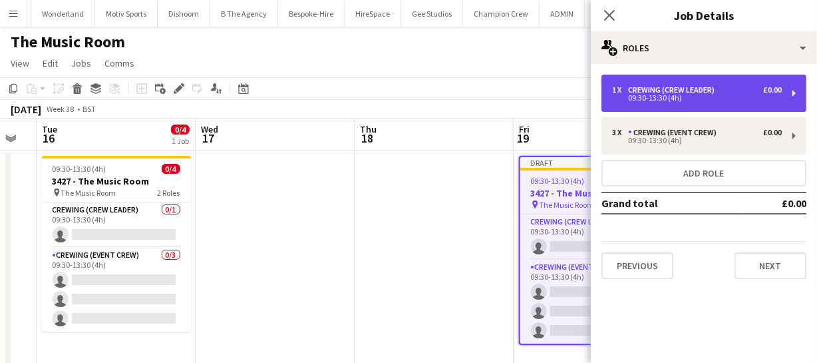
click at [690, 79] on div "1 x Crewing (Crew Leader) £0.00 09:30-13:30 (4h)" at bounding box center [704, 93] width 205 height 37
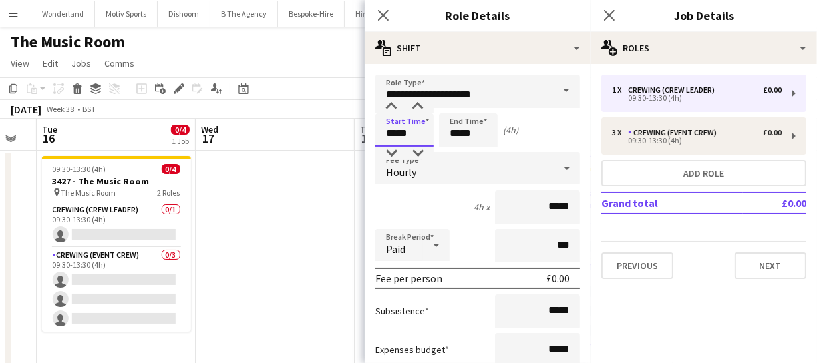
drag, startPoint x: 361, startPoint y: 130, endPoint x: 282, endPoint y: 120, distance: 79.3
click at [282, 120] on body "Menu Boards Boards Boards All jobs Status Workforce Workforce My Workforce Recr…" at bounding box center [408, 201] width 817 height 402
type input "*****"
click at [379, 15] on icon "Close pop-in" at bounding box center [383, 15] width 13 height 13
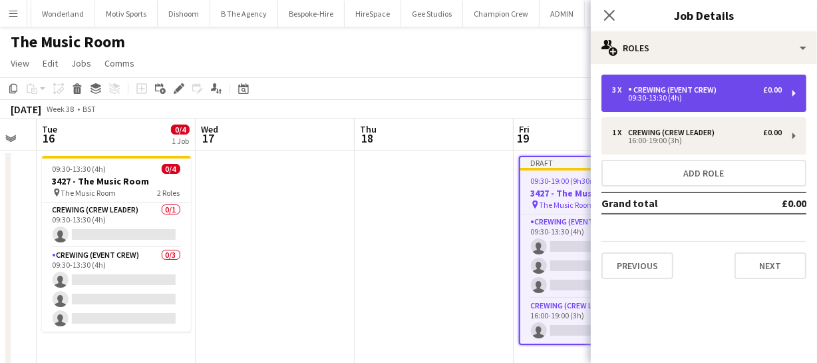
click at [665, 111] on div "3 x Crewing (Event Crew) £0.00 09:30-13:30 (4h)" at bounding box center [704, 93] width 205 height 37
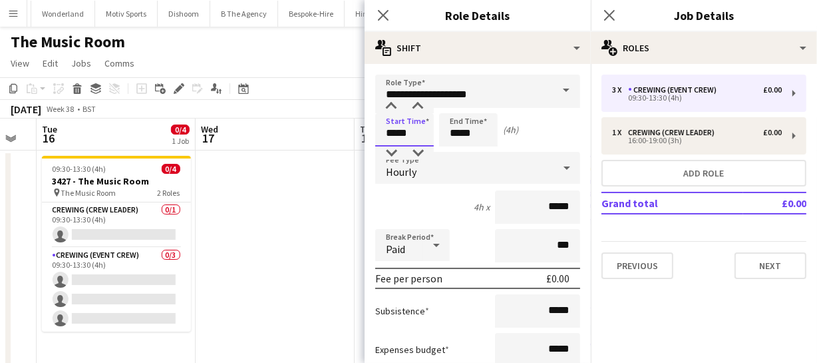
drag, startPoint x: 290, startPoint y: 116, endPoint x: 274, endPoint y: 114, distance: 16.1
click at [275, 114] on body "Menu Boards Boards Boards All jobs Status Workforce Workforce My Workforce Recr…" at bounding box center [408, 201] width 817 height 402
type input "*****"
click at [377, 9] on icon at bounding box center [383, 15] width 13 height 13
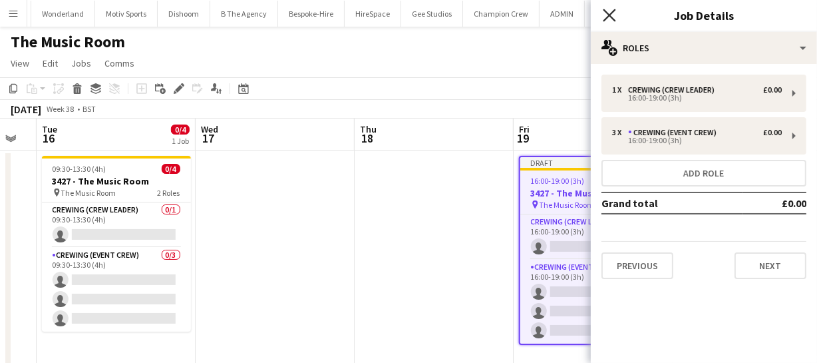
click at [612, 15] on icon "Close pop-in" at bounding box center [609, 15] width 13 height 13
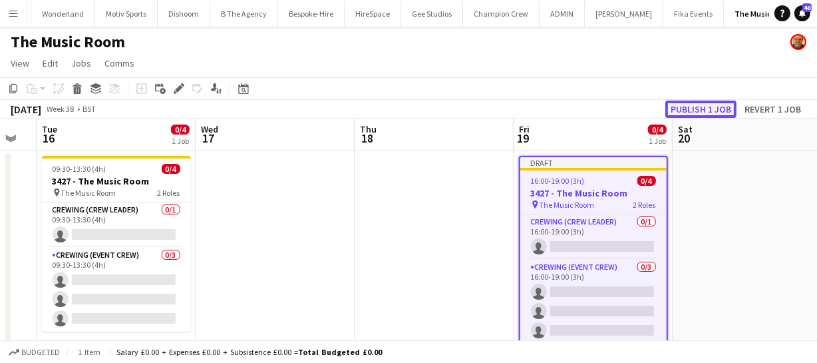
click at [699, 107] on button "Publish 1 job" at bounding box center [701, 109] width 71 height 17
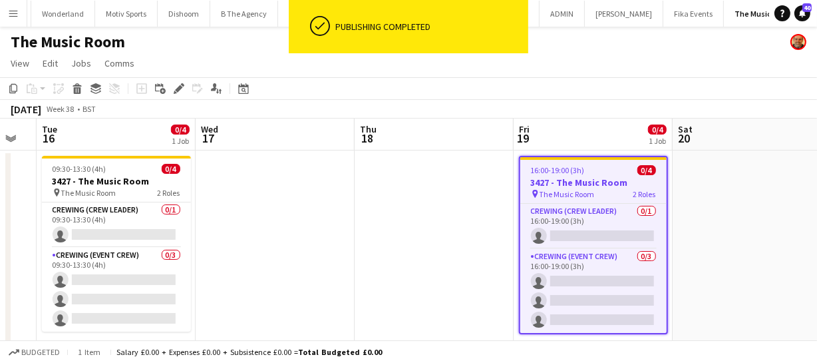
scroll to position [0, 529]
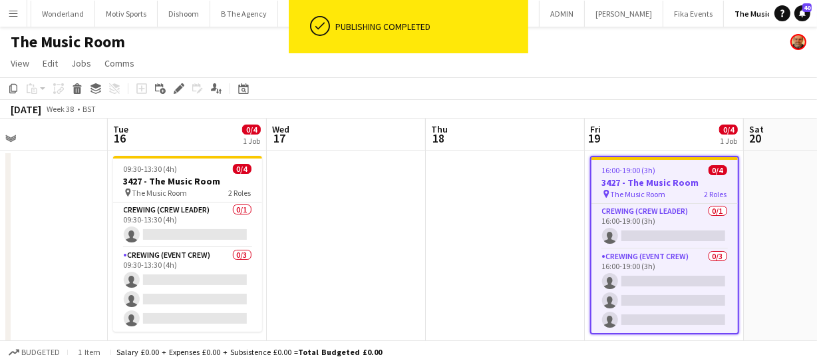
drag, startPoint x: 493, startPoint y: 152, endPoint x: 554, endPoint y: 159, distance: 60.9
click at [554, 159] on app-calendar-viewport "Fri 12 0/4 1 Job Sat 13 Sun 14 Mon 15 Tue 16 0/4 1 Job Wed 17 Thu 18 Fri 19 0/4…" at bounding box center [408, 248] width 817 height 261
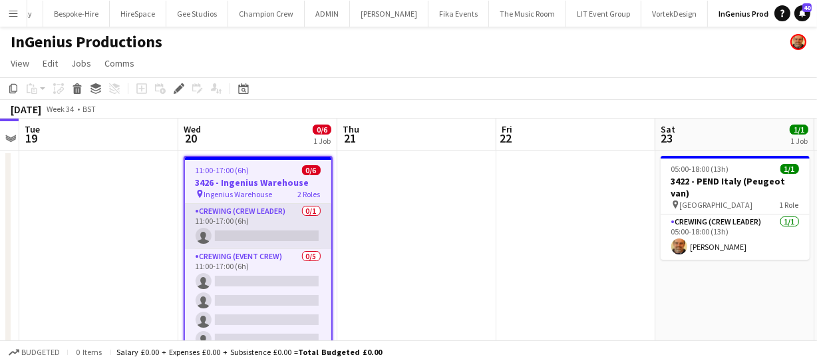
click at [236, 240] on app-card-role "Crewing (Crew Leader) 0/1 11:00-17:00 (6h) single-neutral-actions" at bounding box center [258, 226] width 146 height 45
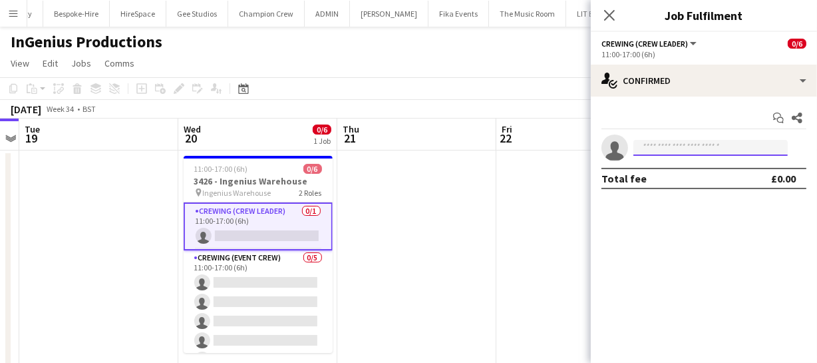
click at [712, 141] on input at bounding box center [711, 148] width 154 height 16
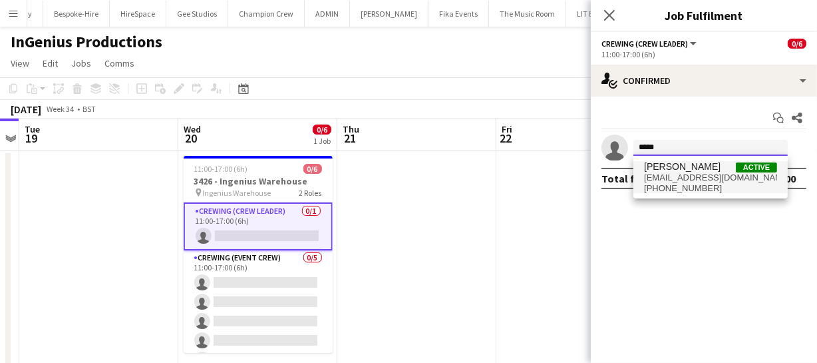
type input "*****"
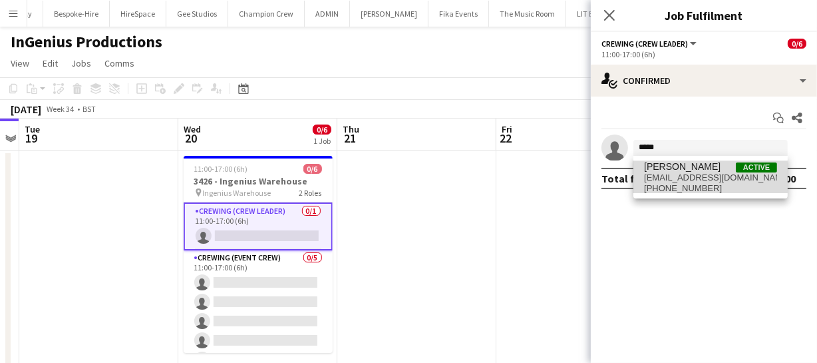
click at [710, 176] on span "[EMAIL_ADDRESS][DOMAIN_NAME]" at bounding box center [710, 177] width 133 height 11
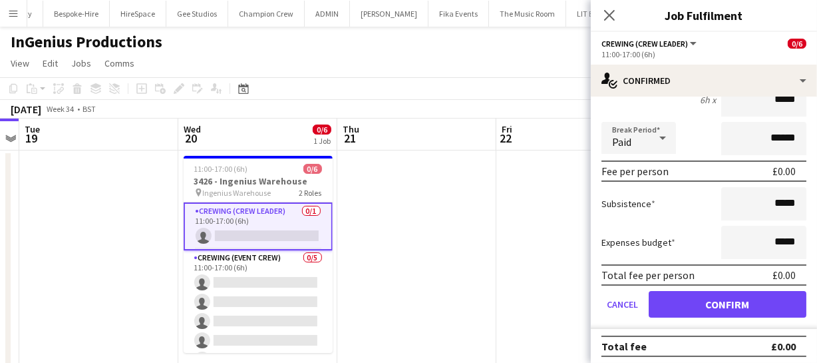
scroll to position [138, 0]
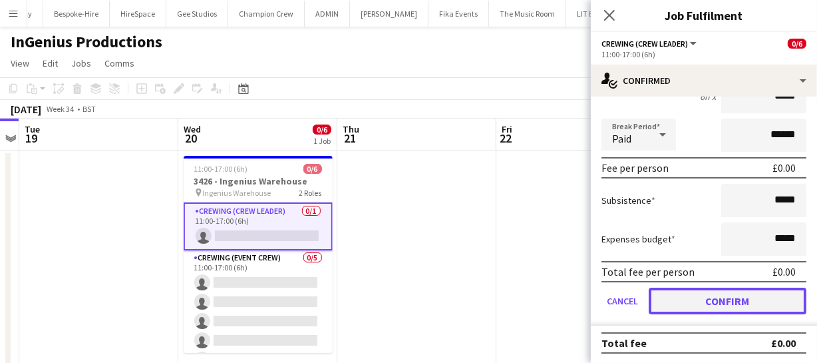
click at [720, 304] on button "Confirm" at bounding box center [728, 301] width 158 height 27
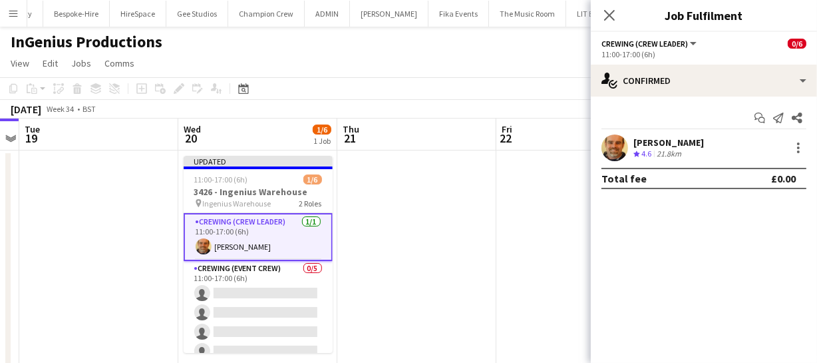
scroll to position [0, 0]
click at [606, 10] on icon "Close pop-in" at bounding box center [609, 15] width 13 height 13
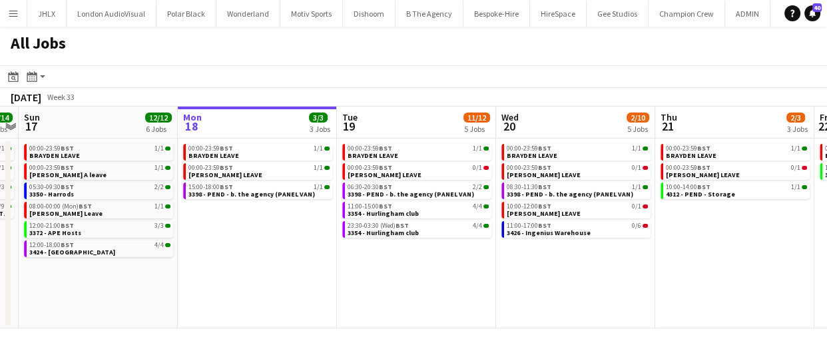
scroll to position [0, 290]
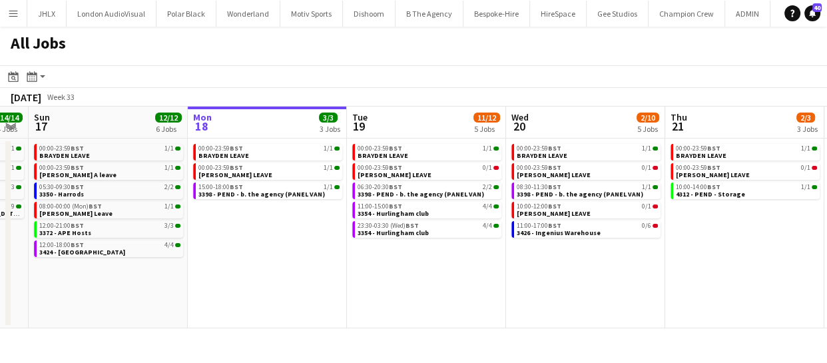
drag, startPoint x: 617, startPoint y: 294, endPoint x: 646, endPoint y: 278, distance: 32.8
click at [646, 278] on app-calendar-viewport "Fri 15 31/31 9 Jobs Sat 16 14/14 4 Jobs Sun 17 12/12 6 Jobs Mon 18 3/3 3 Jobs T…" at bounding box center [413, 218] width 827 height 222
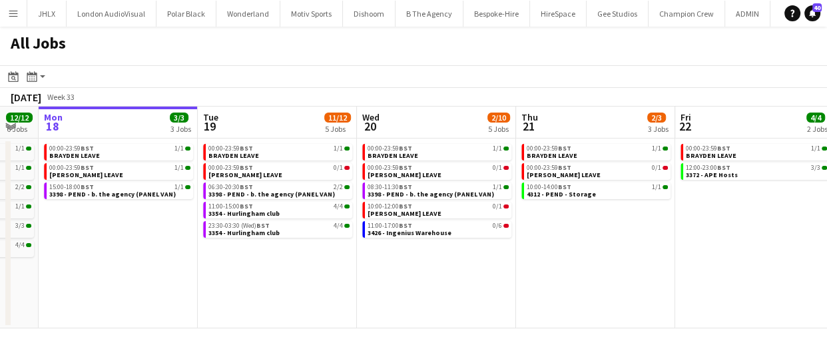
drag, startPoint x: 610, startPoint y: 286, endPoint x: 392, endPoint y: 272, distance: 218.2
click at [393, 272] on app-calendar-viewport "Fri 15 31/31 9 Jobs Sat 16 14/14 4 Jobs Sun 17 12/12 6 Jobs Mon 18 3/3 3 Jobs T…" at bounding box center [413, 218] width 827 height 222
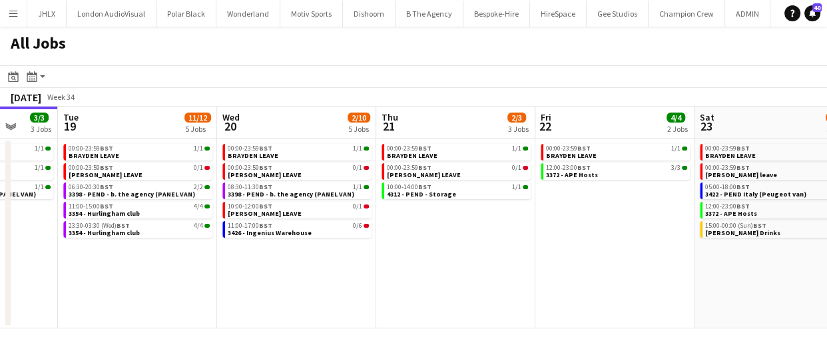
scroll to position [0, 391]
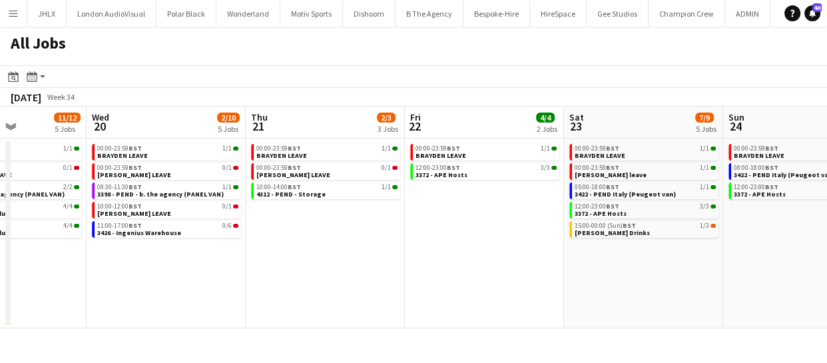
drag, startPoint x: 539, startPoint y: 278, endPoint x: 337, endPoint y: 285, distance: 202.5
click at [337, 285] on app-calendar-viewport "Sun 17 12/12 6 Jobs Mon 18 3/3 3 Jobs Tue 19 11/12 5 Jobs Wed 20 2/10 5 Jobs Th…" at bounding box center [413, 218] width 827 height 222
click at [614, 195] on span "3422 - PEND Italy (Peugeot van)" at bounding box center [624, 194] width 101 height 9
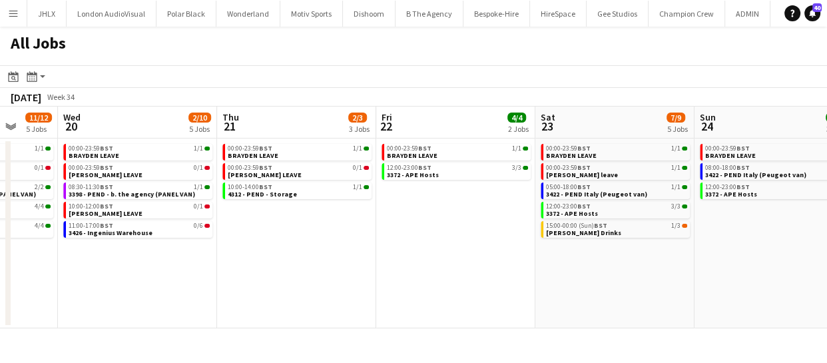
scroll to position [0, 582]
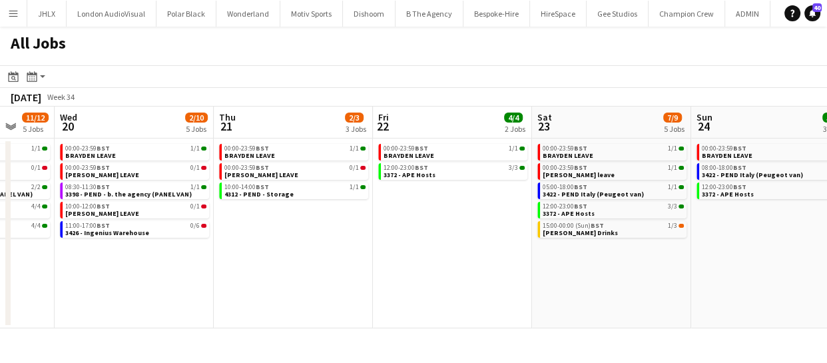
drag, startPoint x: 202, startPoint y: 253, endPoint x: 170, endPoint y: 282, distance: 42.9
click at [170, 282] on app-calendar-viewport "Sat 16 14/14 4 Jobs Sun 17 12/12 6 Jobs Mon 18 3/3 3 Jobs Tue 19 11/12 5 Jobs W…" at bounding box center [413, 218] width 827 height 222
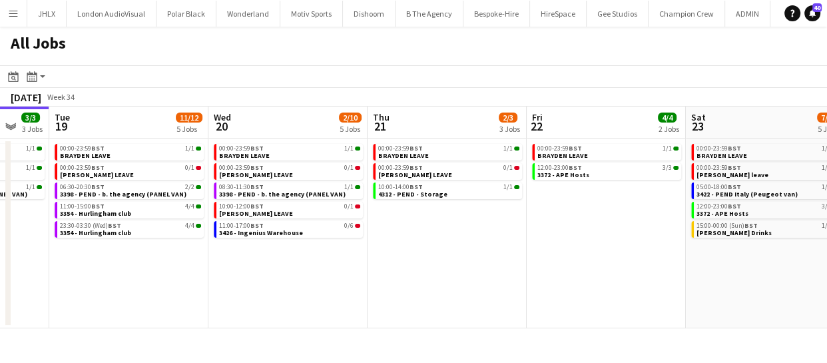
drag, startPoint x: 513, startPoint y: 262, endPoint x: 346, endPoint y: 262, distance: 166.4
click at [346, 262] on app-calendar-viewport "Sat 16 14/14 4 Jobs Sun 17 12/12 6 Jobs Mon 18 3/3 3 Jobs Tue 19 11/12 5 Jobs W…" at bounding box center [413, 218] width 827 height 222
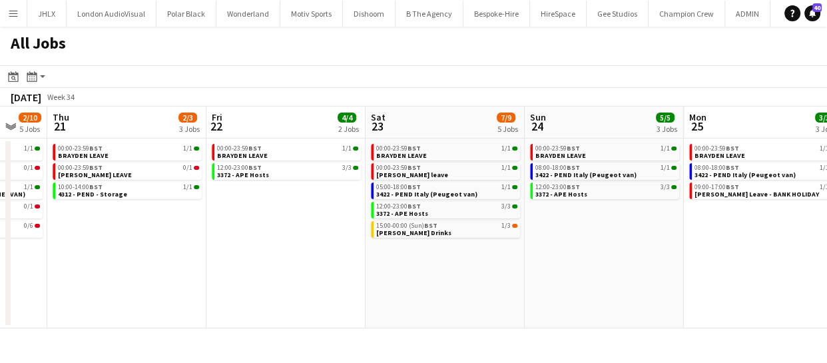
click at [383, 261] on app-calendar-viewport "Mon 18 3/3 3 Jobs Tue 19 11/12 5 Jobs Wed 20 2/10 5 Jobs Thu 21 2/3 3 Jobs Fri …" at bounding box center [413, 218] width 827 height 222
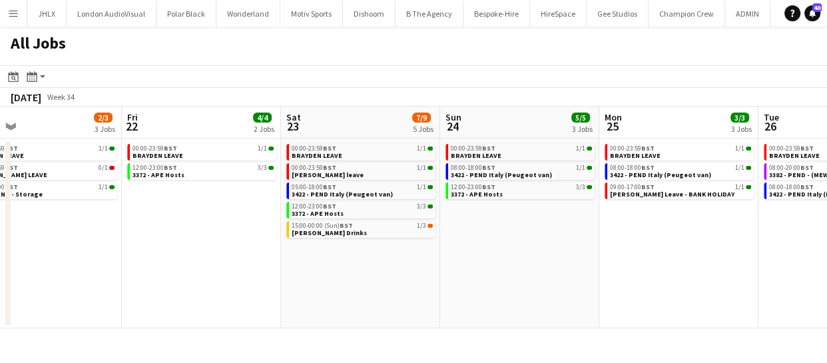
drag, startPoint x: 359, startPoint y: 277, endPoint x: 339, endPoint y: 277, distance: 20.0
click at [347, 277] on app-calendar-viewport "Mon 18 3/3 3 Jobs Tue 19 11/12 5 Jobs Wed 20 2/10 5 Jobs Thu 21 2/3 3 Jobs Fri …" at bounding box center [413, 218] width 827 height 222
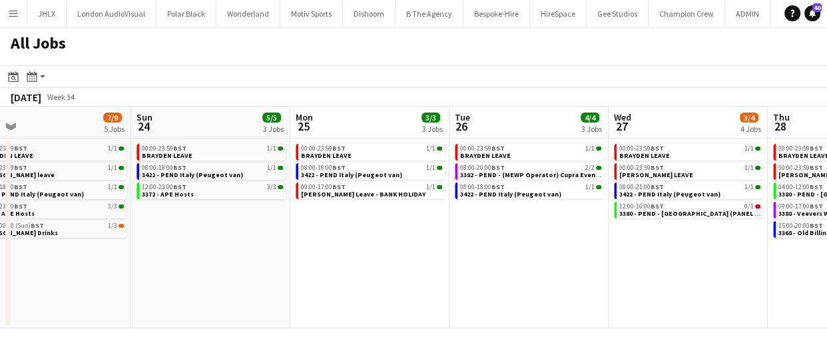
drag, startPoint x: 530, startPoint y: 288, endPoint x: 458, endPoint y: 285, distance: 72.0
click at [432, 288] on app-calendar-viewport "Wed 20 2/10 5 Jobs Thu 21 2/3 3 Jobs Fri 22 4/4 2 Jobs Sat 23 7/9 5 Jobs Sun 24…" at bounding box center [413, 218] width 827 height 222
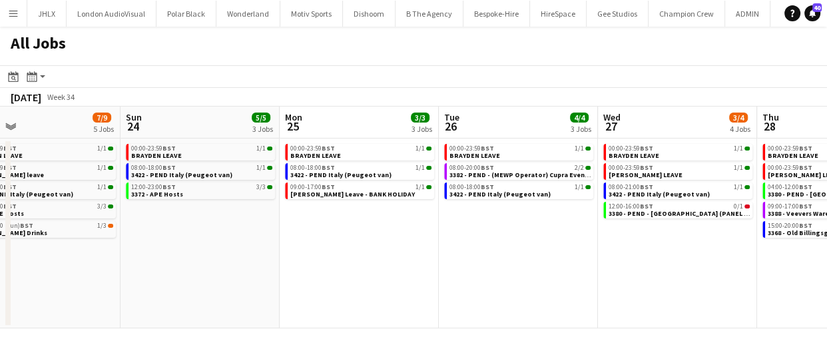
click at [399, 292] on app-calendar-viewport "Wed 20 2/10 5 Jobs Thu 21 2/3 3 Jobs Fri 22 4/4 2 Jobs Sat 23 7/9 5 Jobs Sun 24…" at bounding box center [413, 218] width 827 height 222
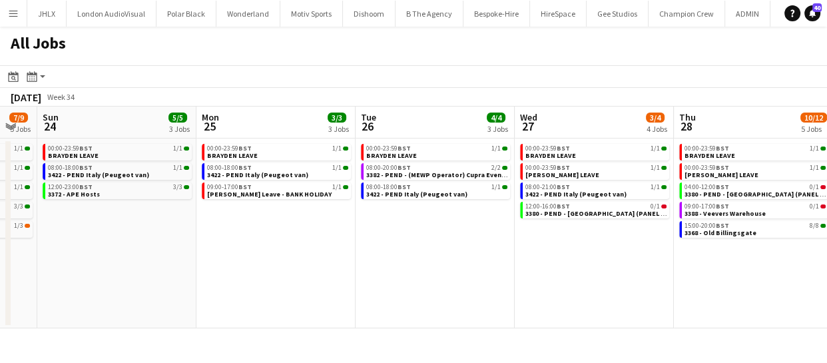
drag, startPoint x: 401, startPoint y: 298, endPoint x: 614, endPoint y: 300, distance: 212.4
click at [600, 299] on app-calendar-viewport "Fri 22 4/4 2 Jobs Sat 23 7/9 5 Jobs Sun 24 5/5 3 Jobs Mon 25 3/3 3 Jobs Tue 26 …" at bounding box center [413, 218] width 827 height 222
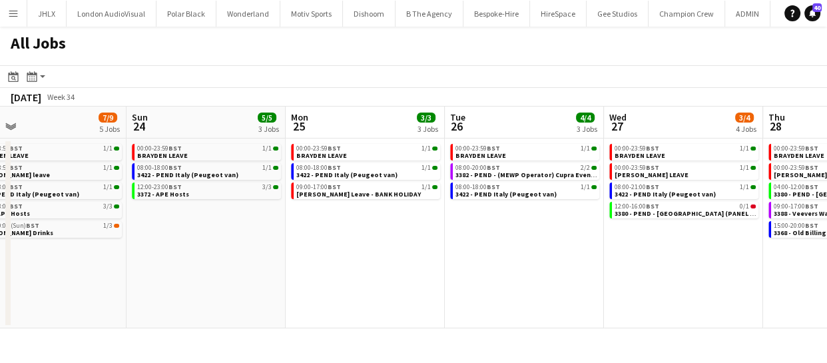
drag, startPoint x: 527, startPoint y: 294, endPoint x: 586, endPoint y: 310, distance: 62.0
click at [634, 301] on app-calendar-viewport "Thu 21 2/3 3 Jobs Fri 22 4/4 2 Jobs Sat 23 7/9 5 Jobs Sun 24 5/5 3 Jobs Mon 25 …" at bounding box center [413, 218] width 827 height 222
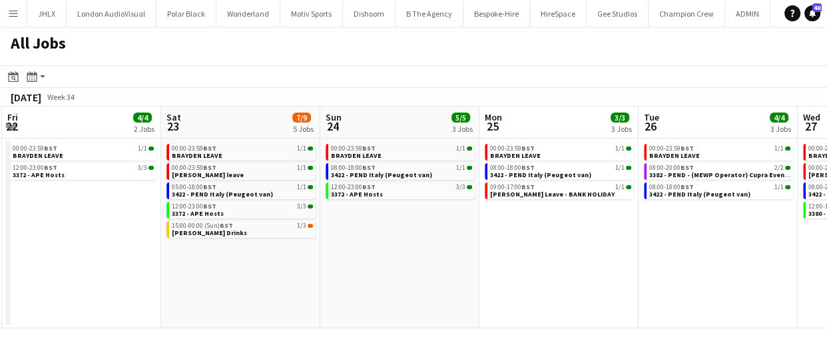
drag, startPoint x: 497, startPoint y: 304, endPoint x: 621, endPoint y: 307, distance: 124.5
click at [551, 303] on app-calendar-viewport "Wed 20 2/10 5 Jobs Thu 21 2/3 3 Jobs Fri 22 4/4 2 Jobs Sat 23 7/9 5 Jobs Sun 24…" at bounding box center [413, 218] width 827 height 222
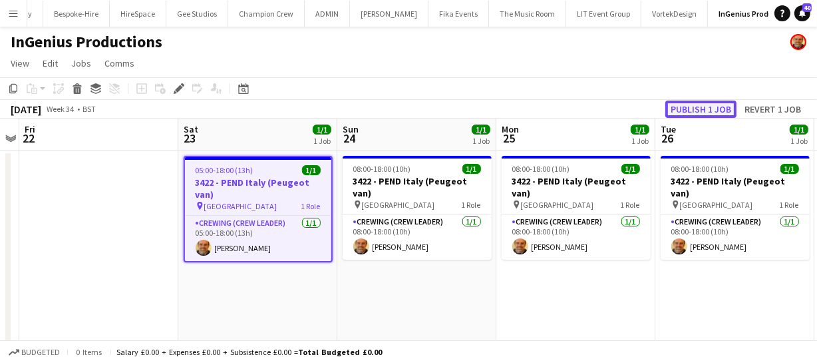
click at [714, 105] on button "Publish 1 job" at bounding box center [701, 109] width 71 height 17
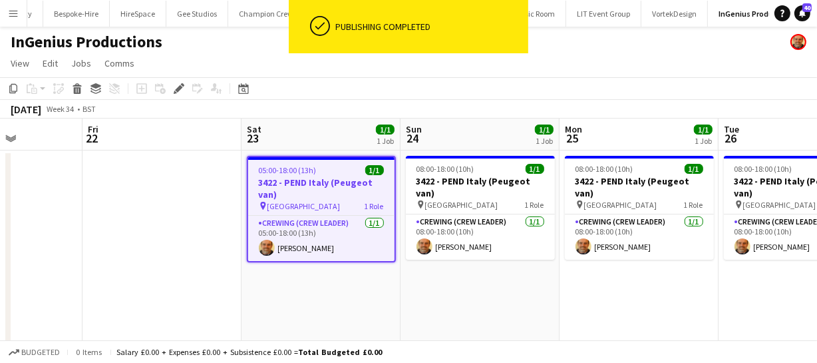
scroll to position [0, 363]
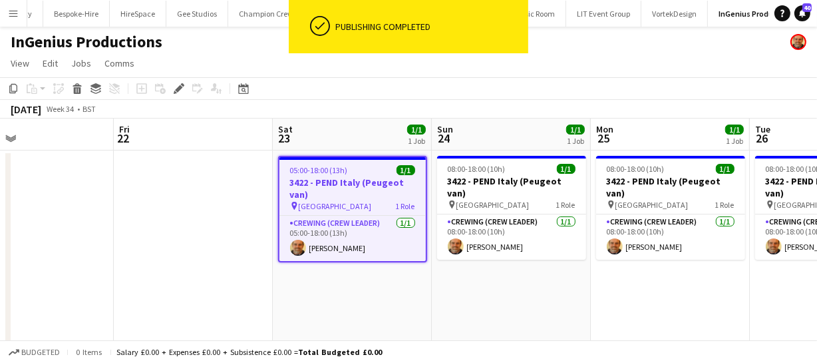
drag, startPoint x: 323, startPoint y: 316, endPoint x: 417, endPoint y: 320, distance: 94.6
click at [417, 320] on app-calendar-viewport "Tue 19 Wed 20 1/6 1 Job Thu 21 Fri 22 Sat 23 1/1 1 Job Sun 24 1/1 1 Job Mon 25 …" at bounding box center [408, 248] width 817 height 261
